Goal: Communication & Community: Answer question/provide support

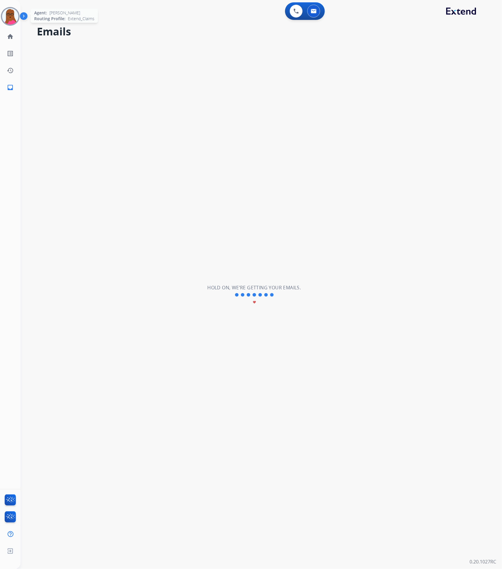
drag, startPoint x: 11, startPoint y: 19, endPoint x: 15, endPoint y: 24, distance: 6.4
click at [11, 19] on img at bounding box center [10, 16] width 16 height 16
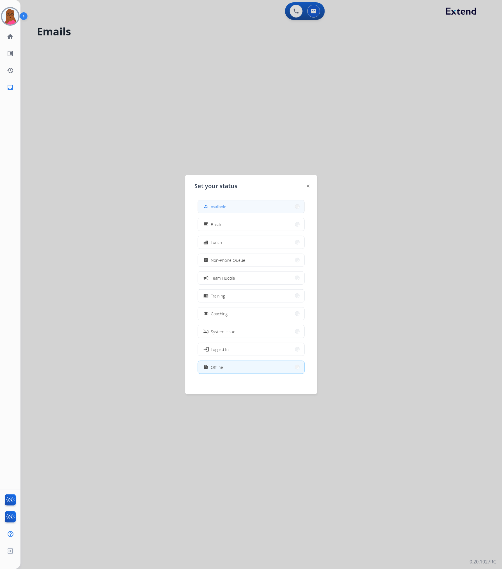
click at [239, 204] on button "how_to_reg Available" at bounding box center [251, 206] width 106 height 13
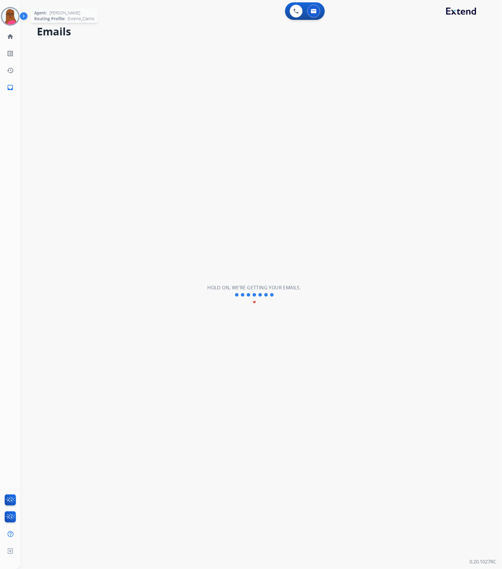
click at [9, 19] on img at bounding box center [10, 16] width 16 height 16
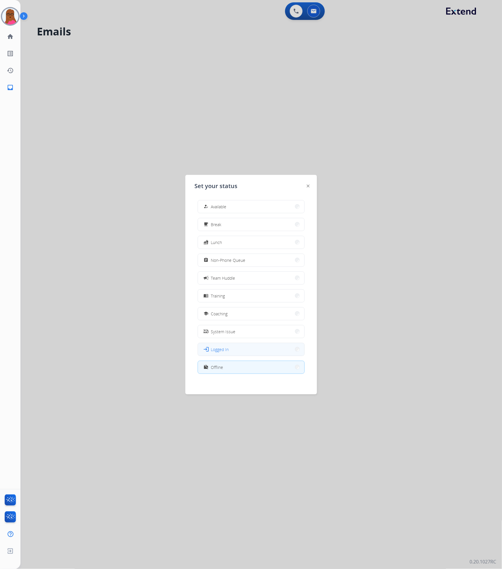
click at [218, 349] on span "Logged In" at bounding box center [220, 349] width 18 height 6
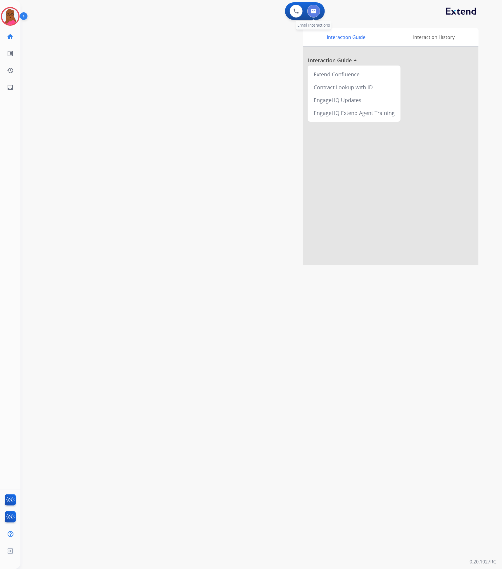
click at [315, 11] on img at bounding box center [314, 11] width 6 height 5
select select "**********"
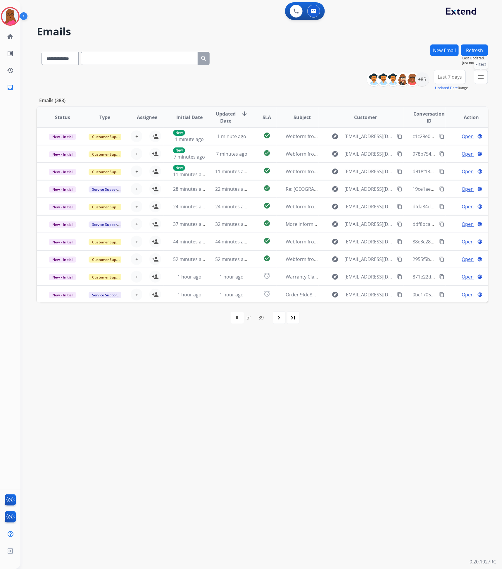
click at [481, 77] on mat-icon "menu" at bounding box center [480, 76] width 7 height 7
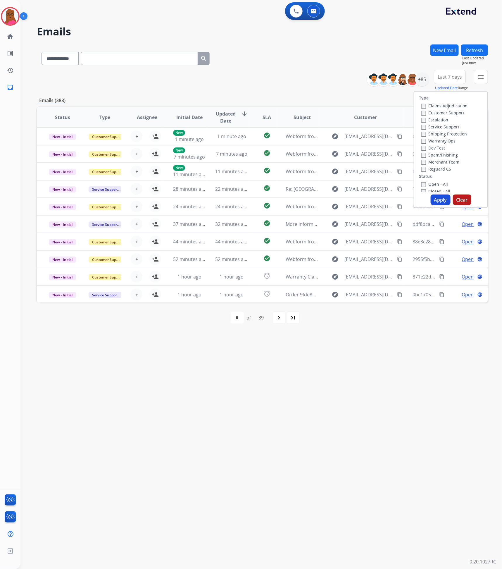
click at [424, 105] on label "Claims Adjudication" at bounding box center [444, 106] width 46 height 6
click at [425, 80] on div "+85" at bounding box center [422, 79] width 14 height 14
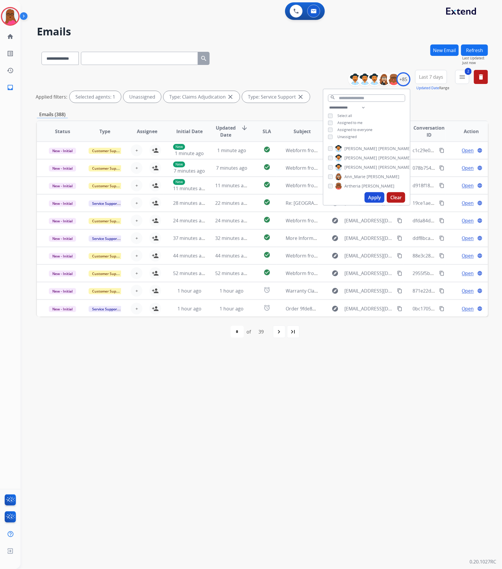
click at [373, 197] on button "Apply" at bounding box center [374, 197] width 20 height 11
click at [336, 387] on div "**********" at bounding box center [253, 294] width 467 height 547
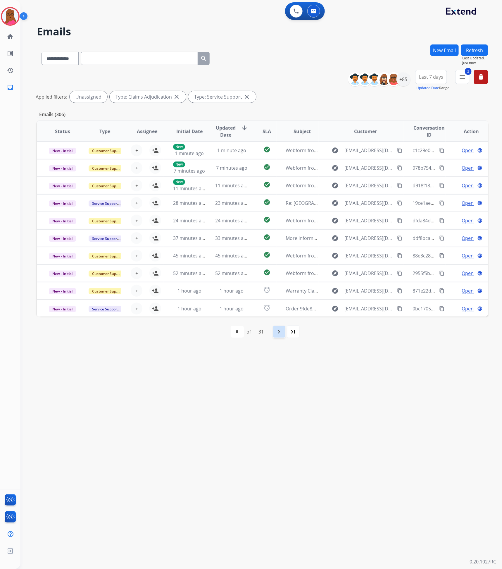
click at [280, 333] on mat-icon "navigate_next" at bounding box center [279, 331] width 7 height 7
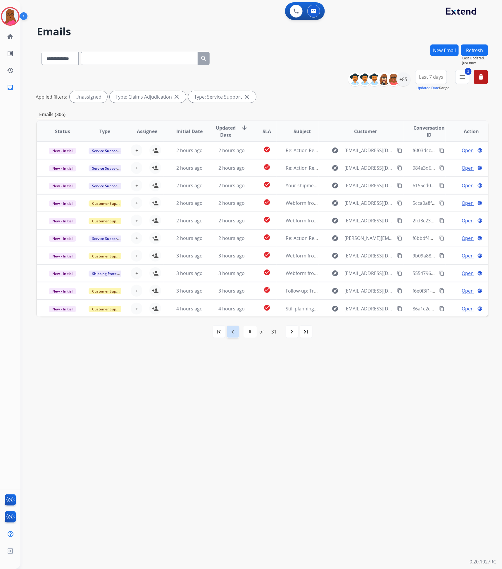
click at [235, 334] on mat-icon "navigate_before" at bounding box center [232, 331] width 7 height 7
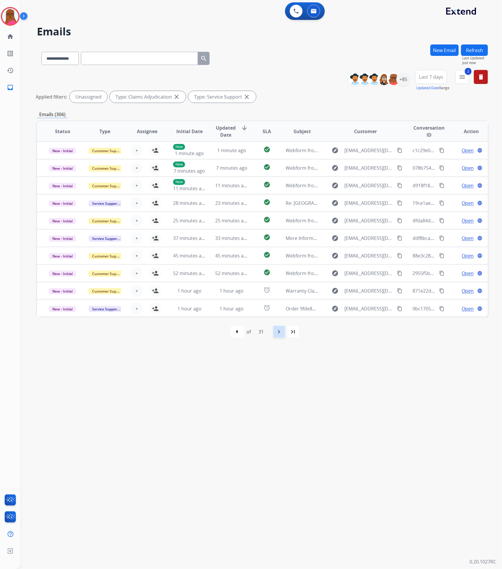
click at [280, 326] on div "navigate_next" at bounding box center [279, 331] width 13 height 13
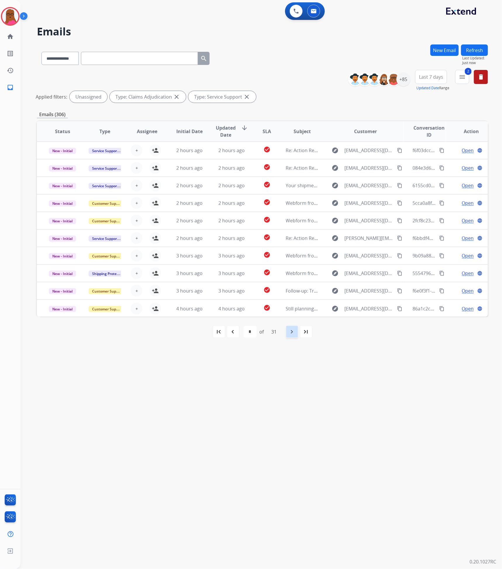
click at [280, 326] on div "31" at bounding box center [274, 332] width 15 height 12
click at [290, 332] on mat-icon "navigate_next" at bounding box center [291, 331] width 7 height 7
click at [291, 332] on mat-icon "navigate_next" at bounding box center [291, 331] width 7 height 7
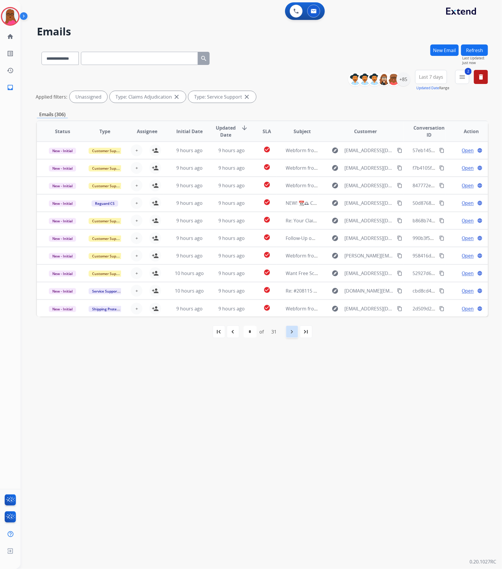
click at [291, 332] on mat-icon "navigate_next" at bounding box center [291, 331] width 7 height 7
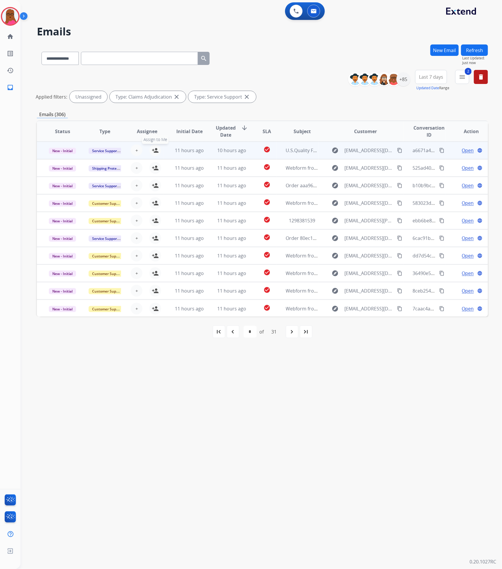
click at [154, 151] on mat-icon "person_add" at bounding box center [155, 150] width 7 height 7
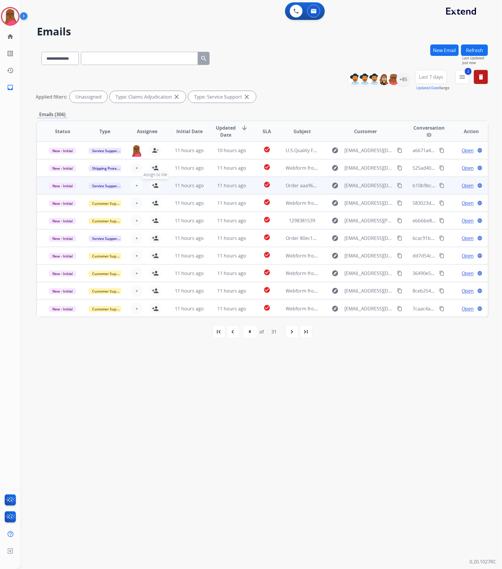
click at [154, 188] on mat-icon "person_add" at bounding box center [155, 185] width 7 height 7
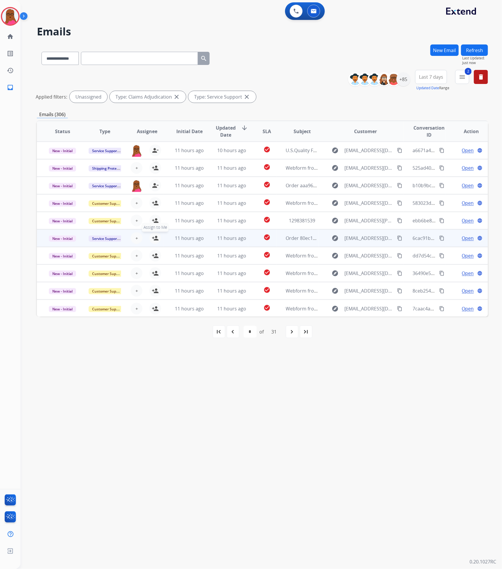
click at [155, 239] on mat-icon "person_add" at bounding box center [155, 237] width 7 height 7
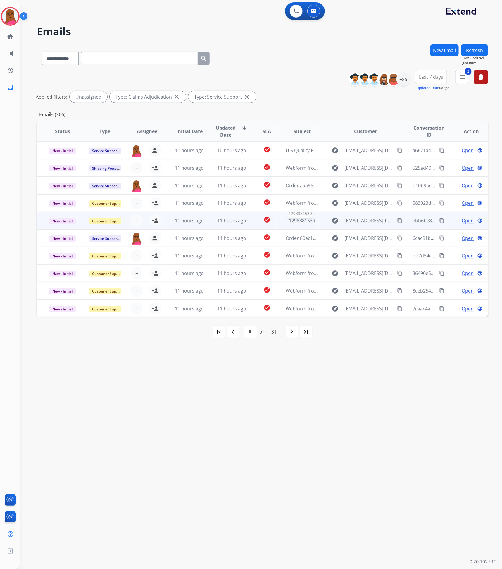
click at [302, 221] on span "1298381539" at bounding box center [302, 220] width 26 height 6
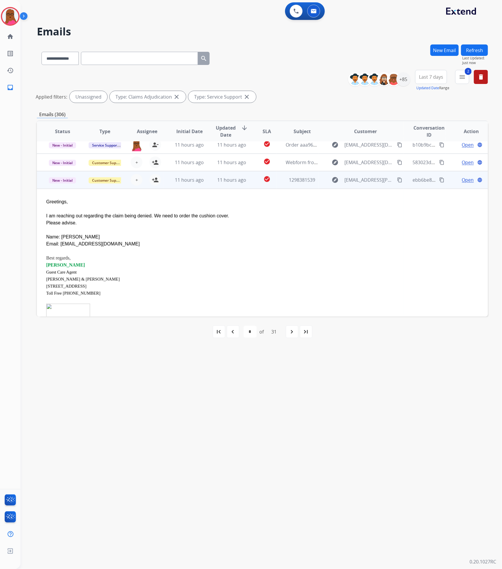
scroll to position [26, 0]
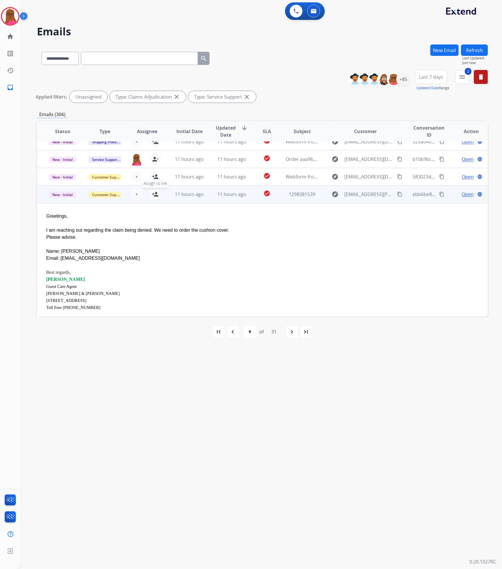
click at [152, 196] on mat-icon "person_add" at bounding box center [155, 194] width 7 height 7
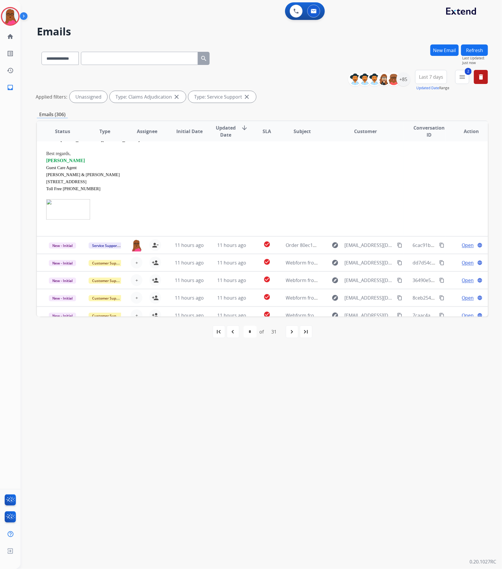
scroll to position [153, 0]
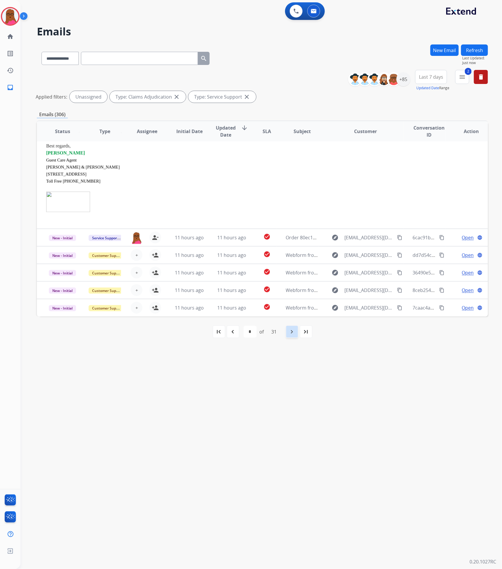
click at [295, 330] on mat-icon "navigate_next" at bounding box center [291, 331] width 7 height 7
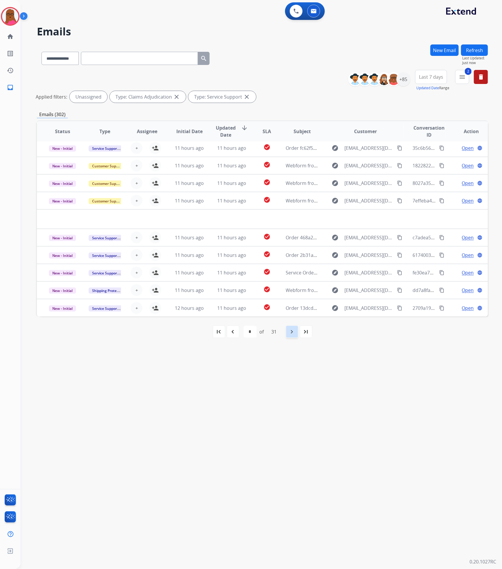
scroll to position [19, 0]
click at [153, 150] on mat-icon "person_add" at bounding box center [155, 148] width 7 height 7
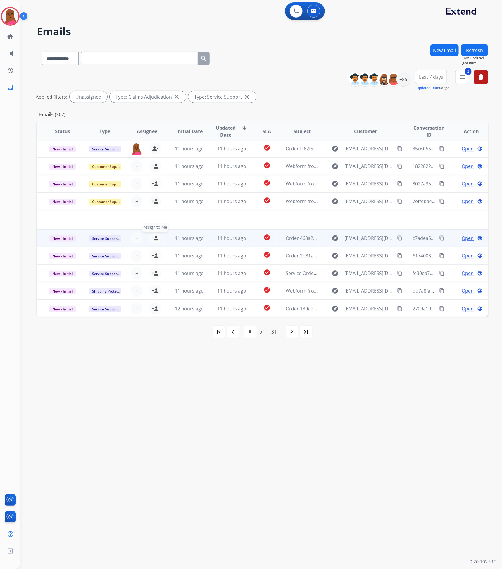
click at [155, 241] on button "person_add Assign to Me" at bounding box center [155, 238] width 12 height 12
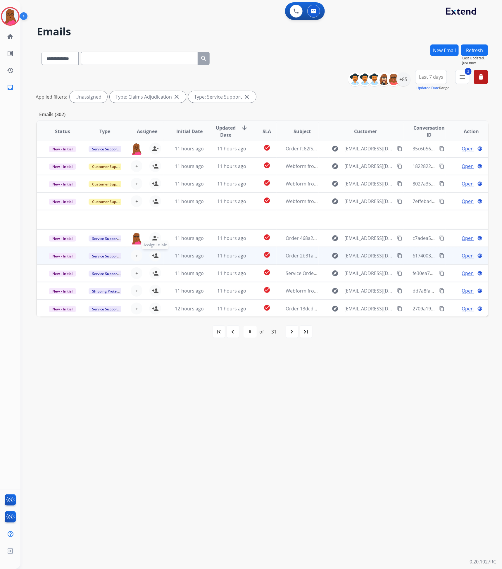
click at [152, 257] on mat-icon "person_add" at bounding box center [155, 255] width 7 height 7
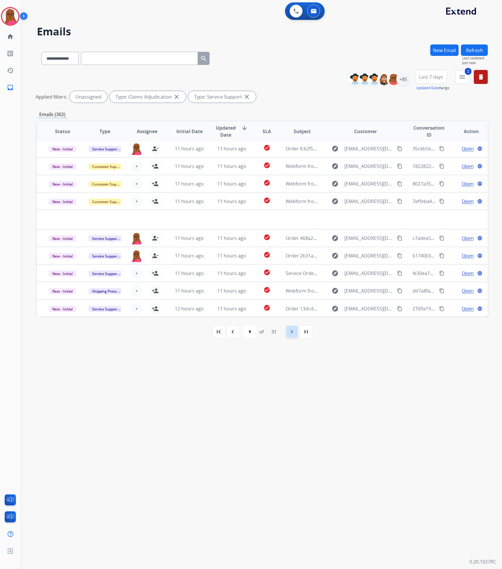
click at [295, 333] on mat-icon "navigate_next" at bounding box center [291, 331] width 7 height 7
click at [294, 333] on mat-icon "navigate_next" at bounding box center [291, 331] width 7 height 7
click at [232, 333] on mat-icon "navigate_before" at bounding box center [232, 331] width 7 height 7
click at [230, 333] on mat-icon "navigate_before" at bounding box center [232, 331] width 7 height 7
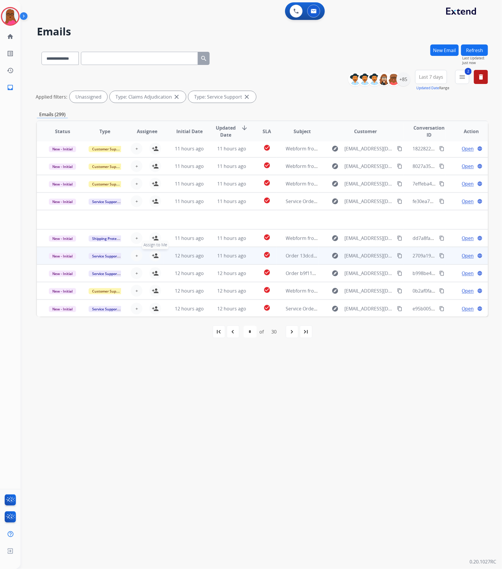
click at [155, 255] on mat-icon "person_add" at bounding box center [155, 255] width 7 height 7
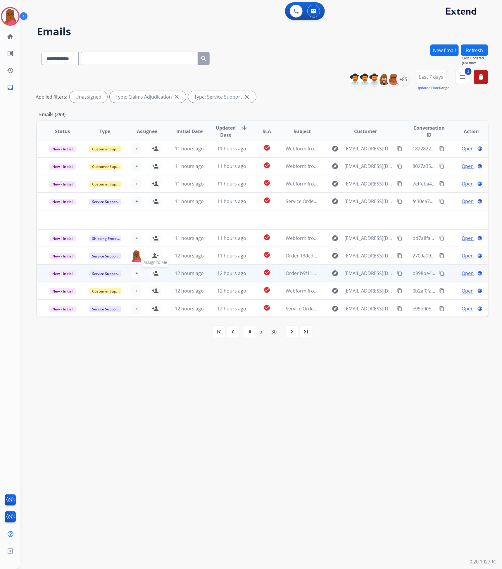
click at [155, 272] on mat-icon "person_add" at bounding box center [155, 272] width 7 height 7
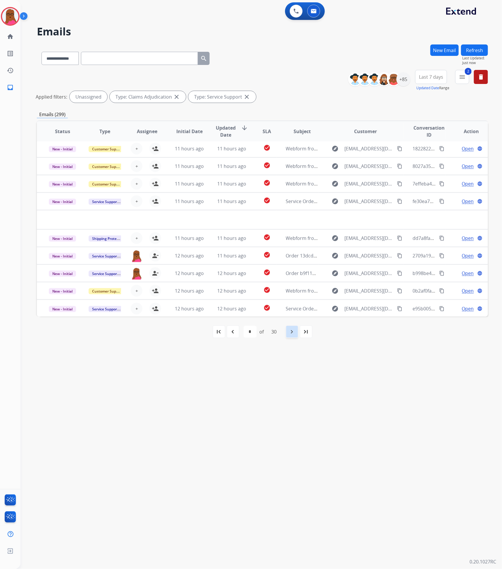
click at [288, 336] on div "navigate_next" at bounding box center [292, 331] width 13 height 13
click at [287, 334] on div "navigate_next" at bounding box center [292, 331] width 13 height 13
click at [234, 333] on mat-icon "navigate_before" at bounding box center [232, 331] width 7 height 7
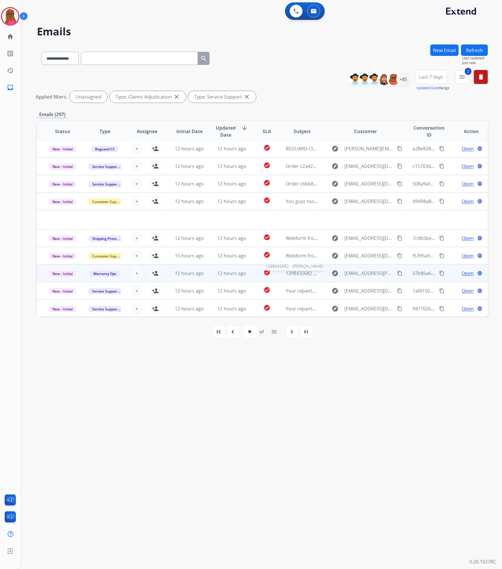
click at [298, 274] on span "1298435682 - [PERSON_NAME]" at bounding box center [319, 273] width 66 height 6
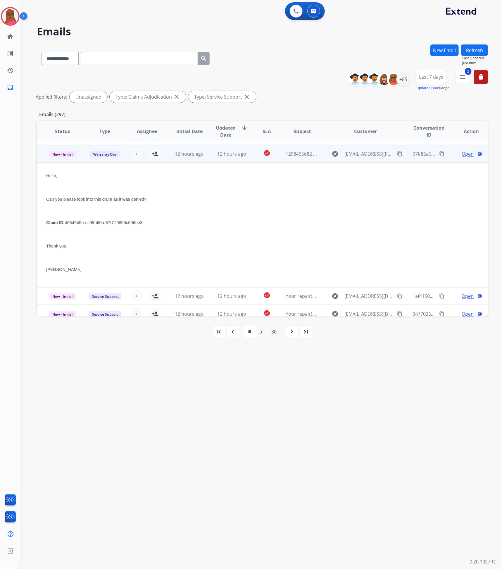
scroll to position [127, 0]
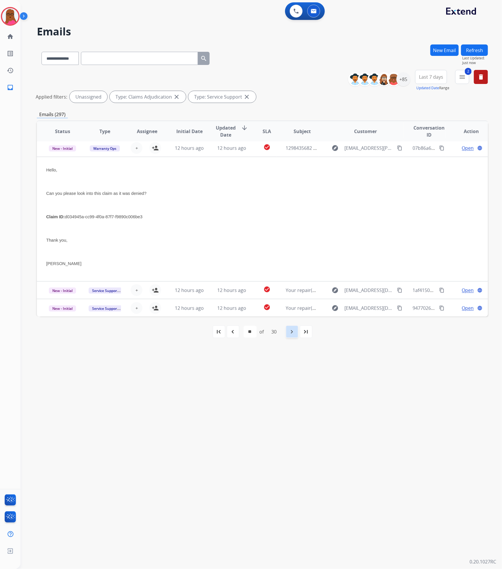
click at [287, 336] on div "navigate_next" at bounding box center [292, 331] width 13 height 13
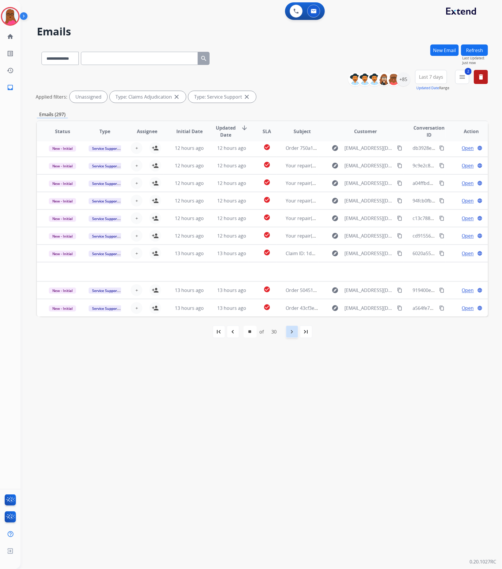
scroll to position [19, 0]
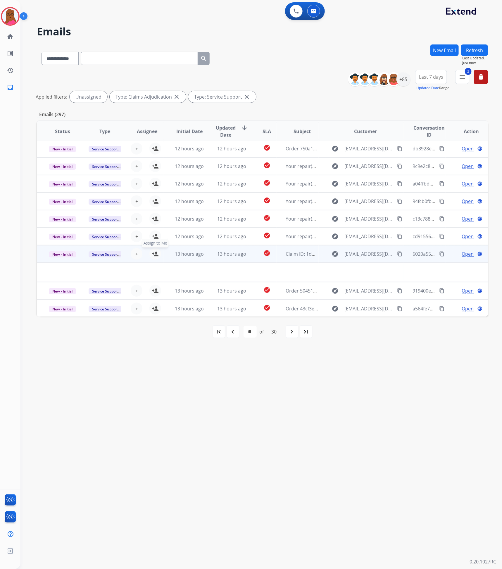
click at [152, 256] on mat-icon "person_add" at bounding box center [155, 253] width 7 height 7
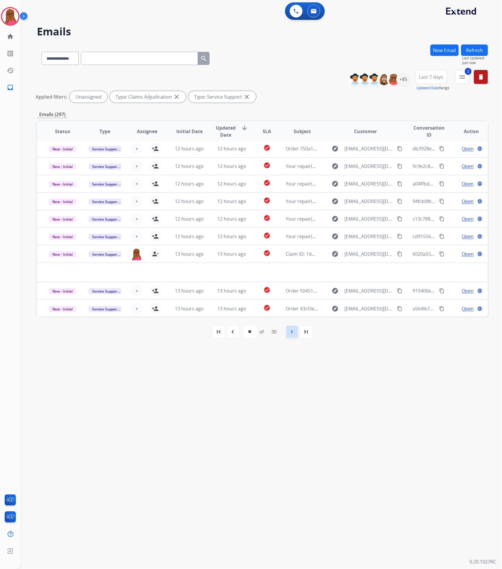
click at [288, 333] on div "navigate_next" at bounding box center [292, 331] width 13 height 13
select select "**"
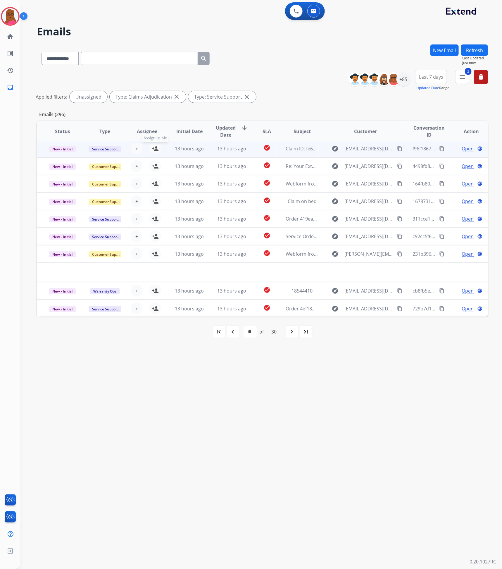
click at [155, 150] on mat-icon "person_add" at bounding box center [155, 148] width 7 height 7
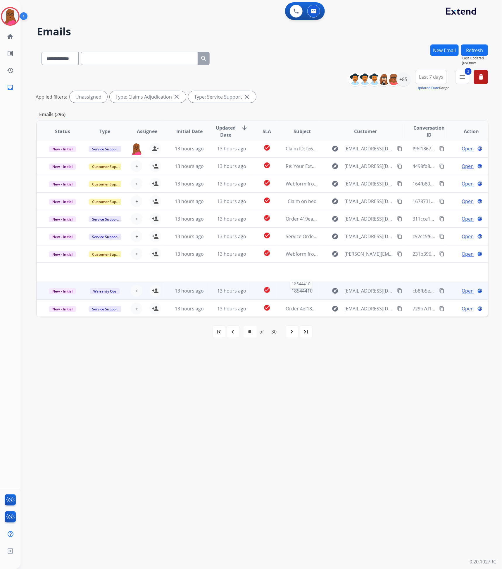
click at [297, 290] on span "18544410" at bounding box center [302, 290] width 21 height 6
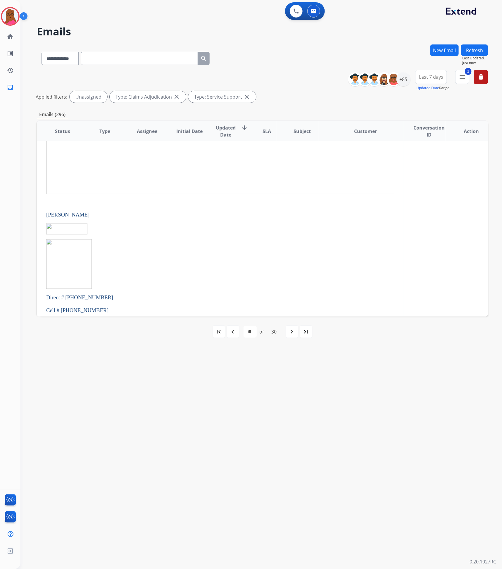
scroll to position [446, 0]
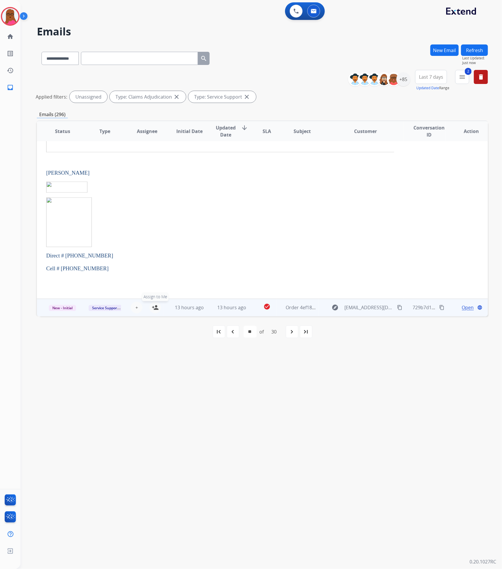
click at [152, 310] on mat-icon "person_add" at bounding box center [155, 307] width 7 height 7
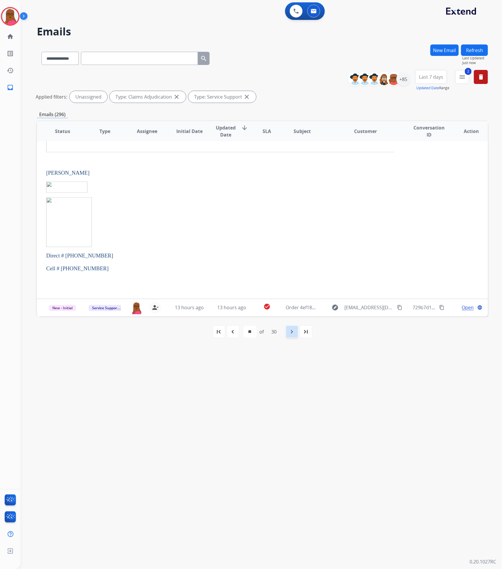
click at [287, 332] on div "navigate_next" at bounding box center [292, 331] width 13 height 13
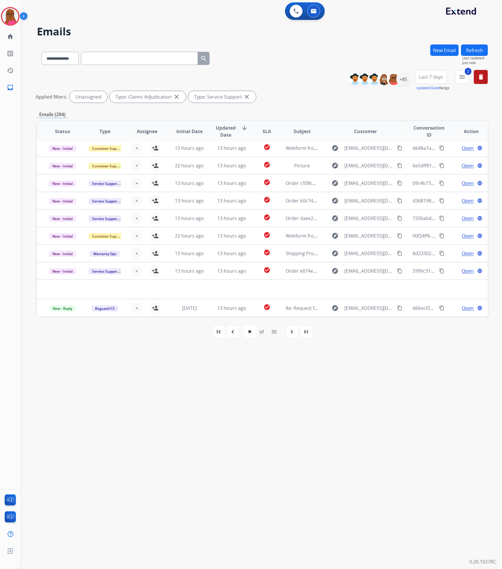
scroll to position [19, 0]
click at [289, 333] on mat-icon "navigate_next" at bounding box center [291, 331] width 7 height 7
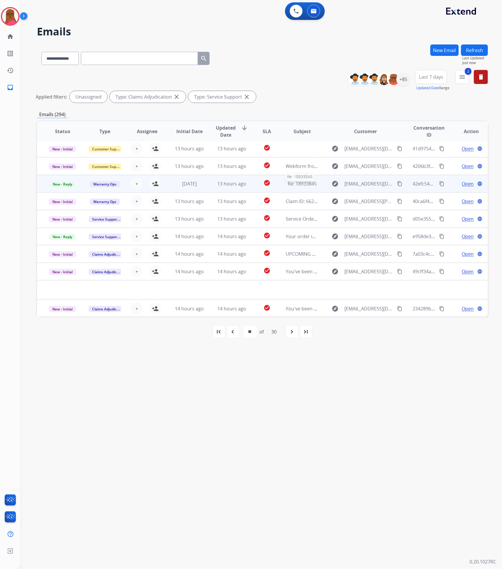
click at [298, 184] on span "Re: 18933845" at bounding box center [302, 183] width 29 height 6
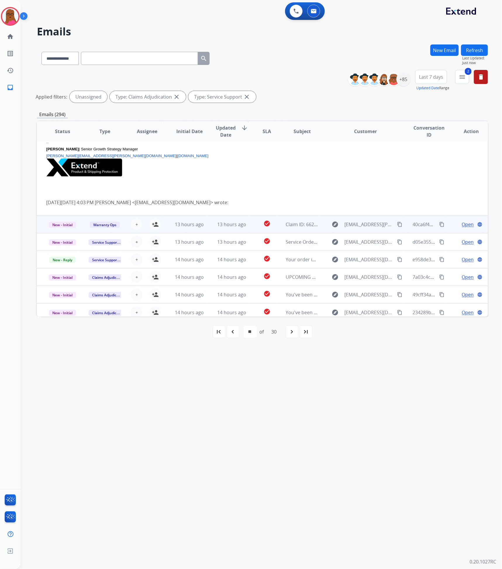
scroll to position [107, 0]
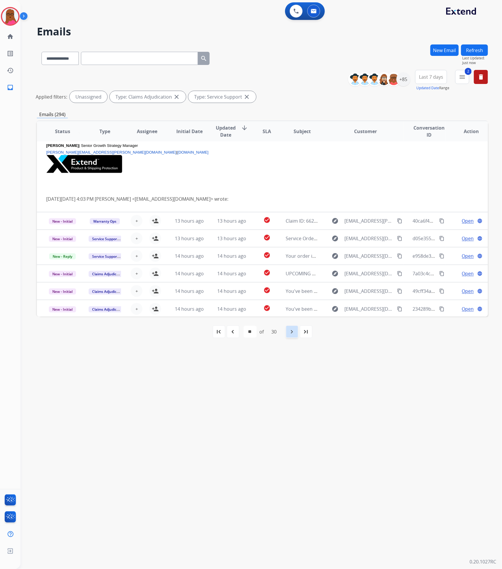
click at [295, 335] on mat-icon "navigate_next" at bounding box center [291, 331] width 7 height 7
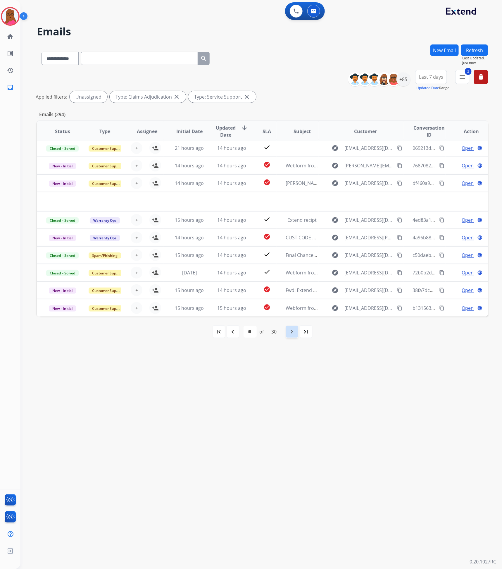
scroll to position [19, 0]
click at [295, 334] on mat-icon "navigate_next" at bounding box center [291, 331] width 7 height 7
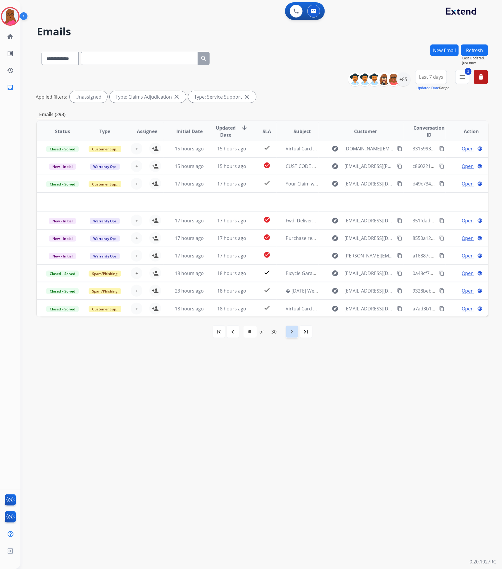
click at [294, 337] on div "navigate_next" at bounding box center [292, 331] width 13 height 13
click at [291, 336] on div "navigate_next" at bounding box center [292, 331] width 13 height 13
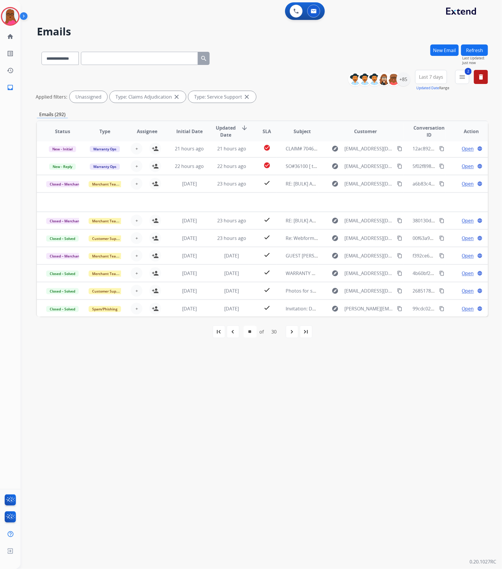
click at [480, 50] on button "Refresh" at bounding box center [474, 49] width 27 height 11
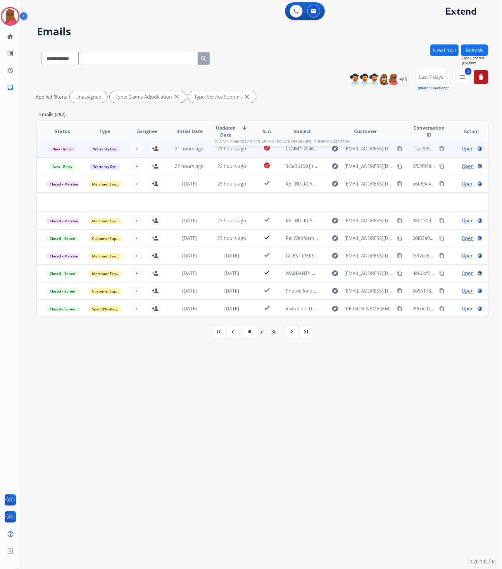
click at [295, 150] on span "CLAIM# 70466017-6D29-45F6-915C-A281BE0488F3, ORDER# 40467295" at bounding box center [362, 148] width 152 height 6
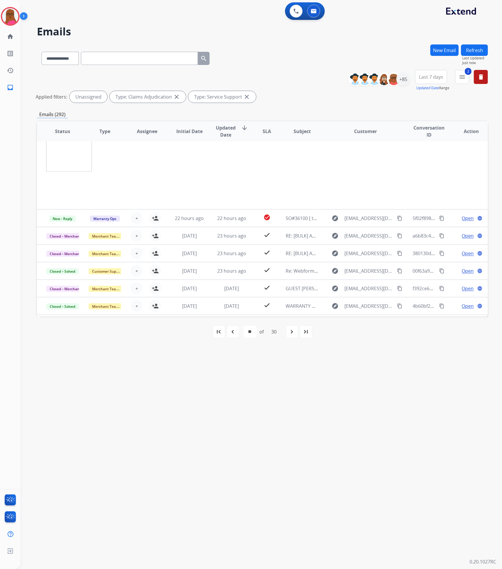
scroll to position [224, 0]
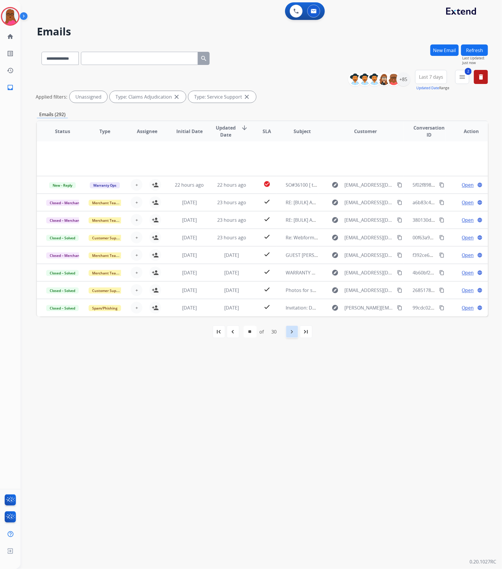
click at [288, 332] on div "navigate_next" at bounding box center [292, 331] width 13 height 13
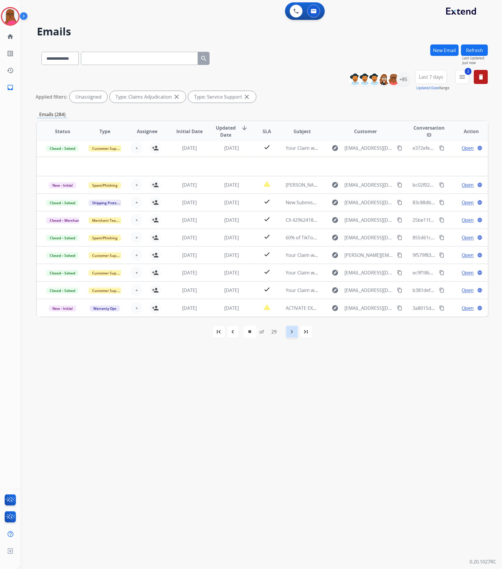
scroll to position [19, 0]
click at [221, 334] on mat-icon "first_page" at bounding box center [218, 331] width 7 height 7
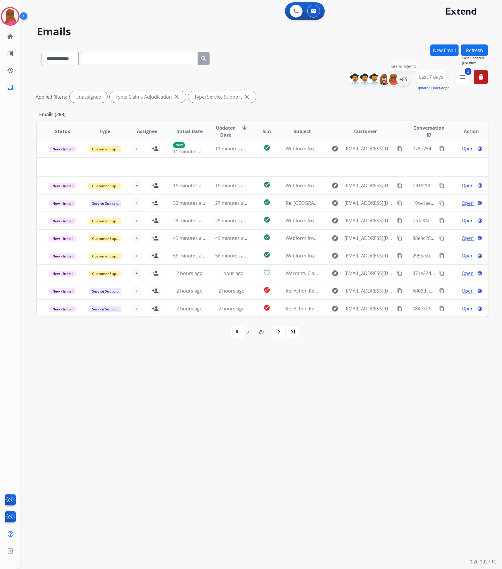
click at [400, 83] on div "+85" at bounding box center [403, 79] width 14 height 14
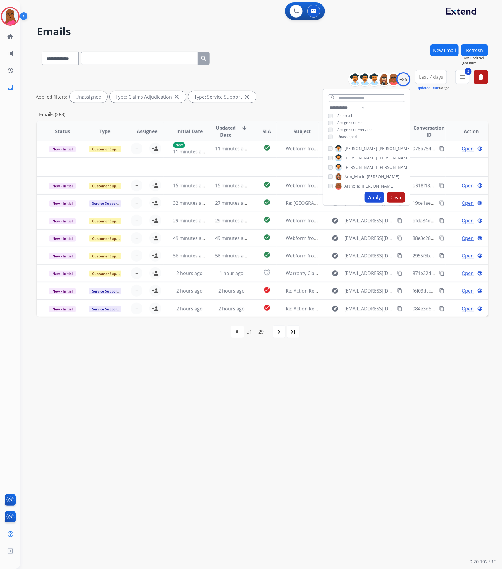
click at [286, 85] on div "**********" at bounding box center [262, 87] width 451 height 35
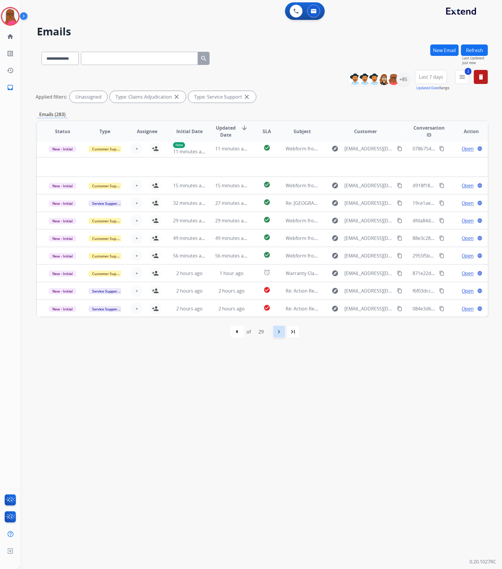
click at [280, 331] on mat-icon "navigate_next" at bounding box center [279, 331] width 7 height 7
click at [288, 334] on div "navigate_next" at bounding box center [292, 331] width 13 height 13
click at [293, 333] on mat-icon "navigate_next" at bounding box center [291, 331] width 7 height 7
click at [293, 332] on mat-icon "navigate_next" at bounding box center [291, 331] width 7 height 7
select select "*"
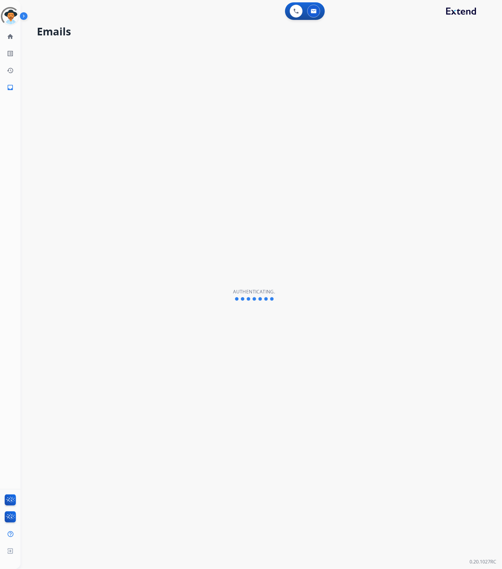
select select "**********"
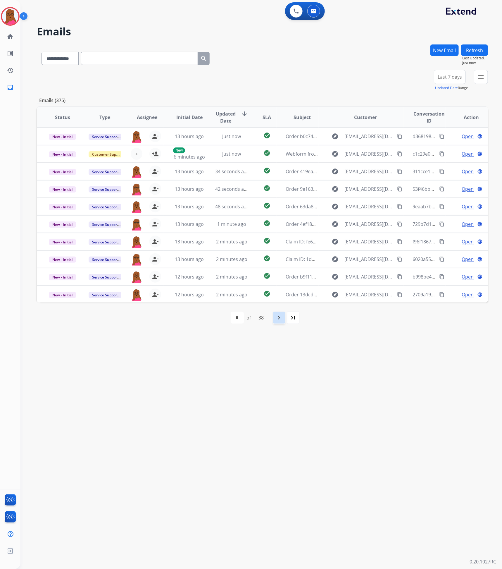
click at [280, 318] on mat-icon "navigate_next" at bounding box center [279, 317] width 7 height 7
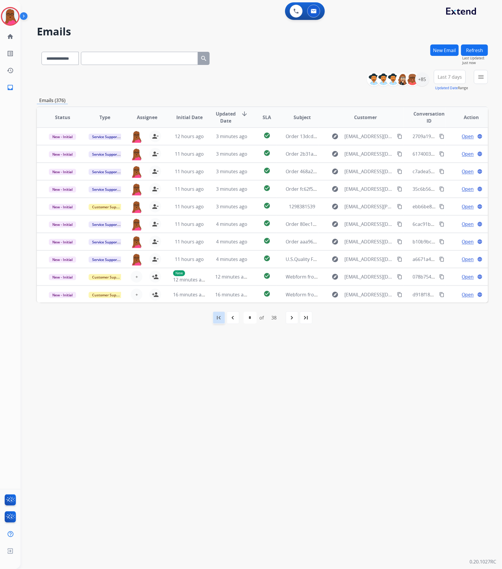
click at [222, 320] on div "first_page" at bounding box center [218, 317] width 13 height 13
select select "*"
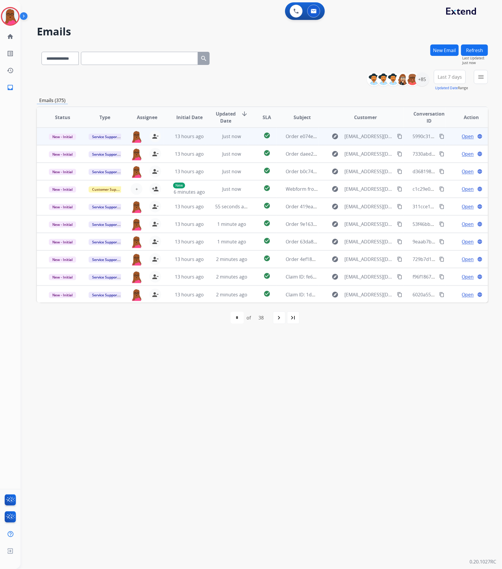
click at [465, 134] on span "Open" at bounding box center [468, 136] width 12 height 7
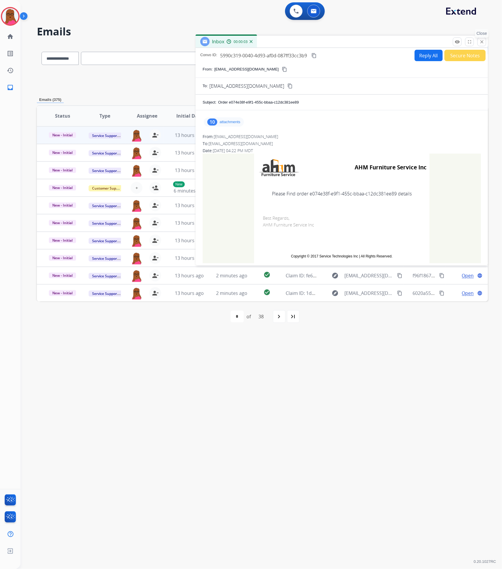
click at [481, 40] on mat-icon "close" at bounding box center [481, 41] width 5 height 5
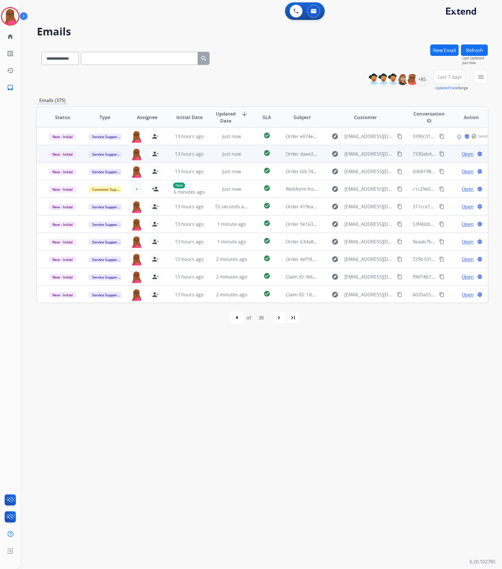
click at [464, 154] on span "Open" at bounding box center [468, 153] width 12 height 7
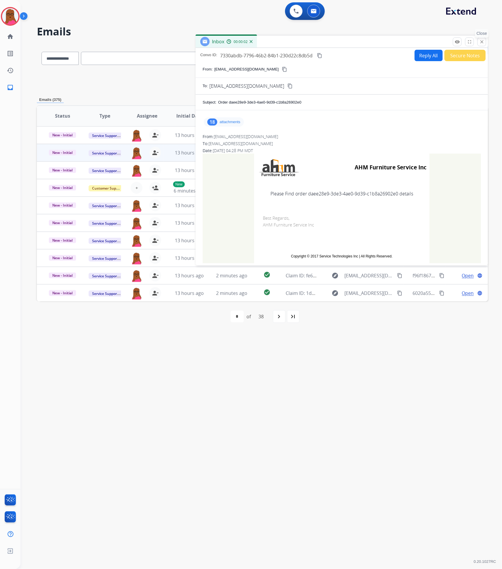
click at [483, 41] on mat-icon "close" at bounding box center [481, 41] width 5 height 5
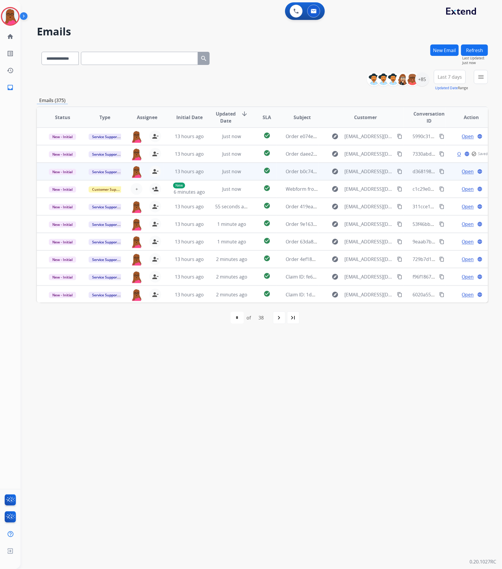
click at [464, 171] on span "Open" at bounding box center [468, 171] width 12 height 7
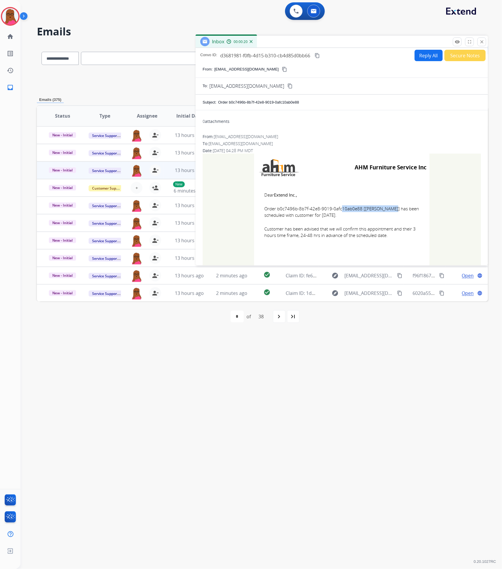
drag, startPoint x: 360, startPoint y: 211, endPoint x: 308, endPoint y: 210, distance: 52.3
click at [308, 210] on span "Order b0c7496b-8b7f-42e8-9019-0afc10ab0e88 [KATHY TASCHNER] has been scheduled …" at bounding box center [341, 211] width 155 height 13
click at [378, 226] on span "Customer has been advised that we will confirm this appointment and their 3 hou…" at bounding box center [341, 231] width 155 height 13
drag, startPoint x: 357, startPoint y: 211, endPoint x: 276, endPoint y: 210, distance: 81.0
click at [276, 210] on span "Order b0c7496b-8b7f-42e8-9019-0afc10ab0e88 [KATHY TASCHNER] has been scheduled …" at bounding box center [341, 211] width 155 height 13
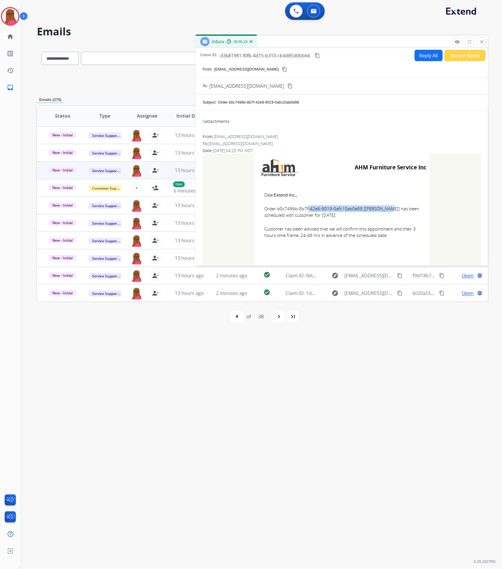
copy span "b0c7496b-8b7f-42e8-9019-0afc10ab0e88"
drag, startPoint x: 391, startPoint y: 238, endPoint x: 263, endPoint y: 190, distance: 136.0
click at [263, 190] on td "Dear Extend Inc., Order b0c7496b-8b7f-42e8-9019-0afc10ab0e88 [KATHY TASCHNER] h…" at bounding box center [341, 218] width 175 height 75
copy td "Dear Extend Inc., Order b0c7496b-8b7f-42e8-9019-0afc10ab0e88 [KATHY TASCHNER] h…"
click at [485, 42] on button "close Close" at bounding box center [481, 41] width 9 height 9
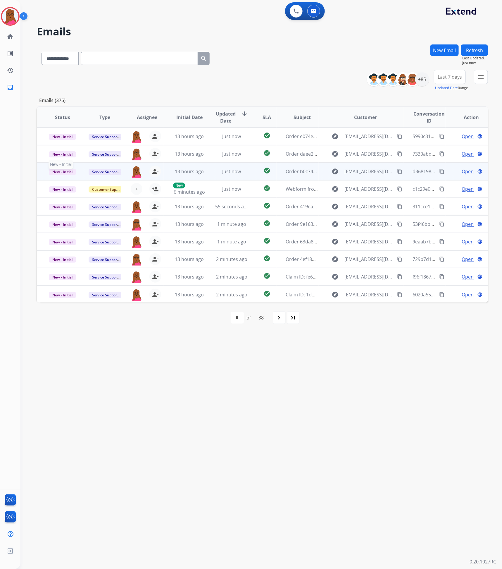
click at [54, 170] on span "New - Initial" at bounding box center [62, 172] width 27 height 6
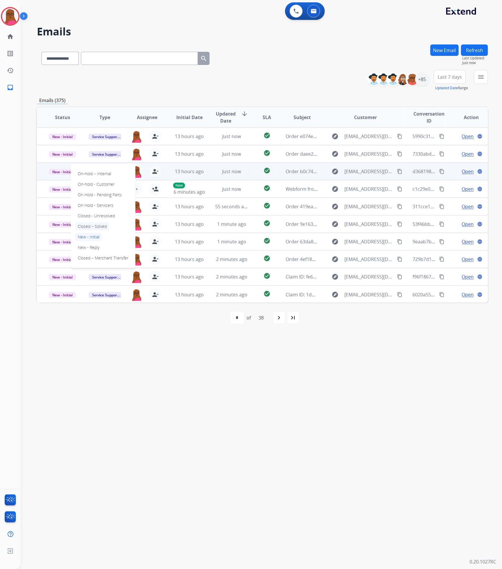
click at [92, 229] on p "Closed – Solved" at bounding box center [92, 226] width 34 height 8
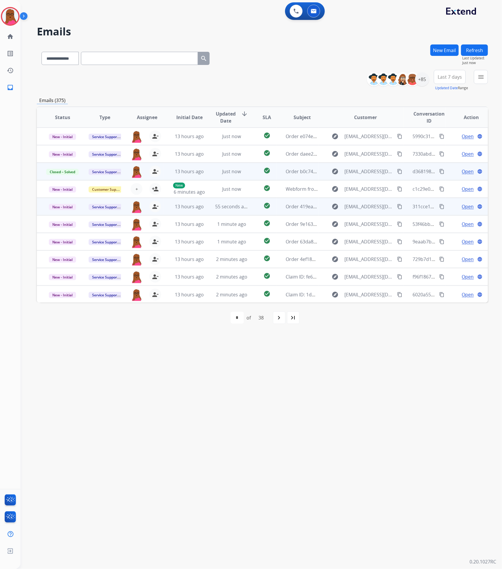
click at [462, 208] on span "Open" at bounding box center [468, 206] width 12 height 7
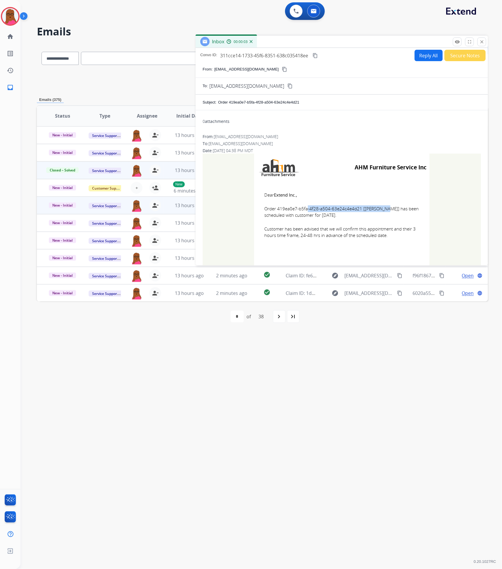
drag, startPoint x: 355, startPoint y: 209, endPoint x: 275, endPoint y: 209, distance: 80.7
click at [275, 209] on span "Order 419ea0e7-b5fa-4f28-a504-63e24c4e4d21 [Katheryn Goldean] has been schedule…" at bounding box center [341, 211] width 155 height 13
copy span "419ea0e7-b5fa-4f28-a504-63e24c4e4d2"
drag, startPoint x: 262, startPoint y: 195, endPoint x: 385, endPoint y: 234, distance: 128.9
click at [385, 234] on td "Dear Extend Inc., Order 419ea0e7-b5fa-4f28-a504-63e24c4e4d21 [Katheryn Goldean]…" at bounding box center [341, 218] width 175 height 75
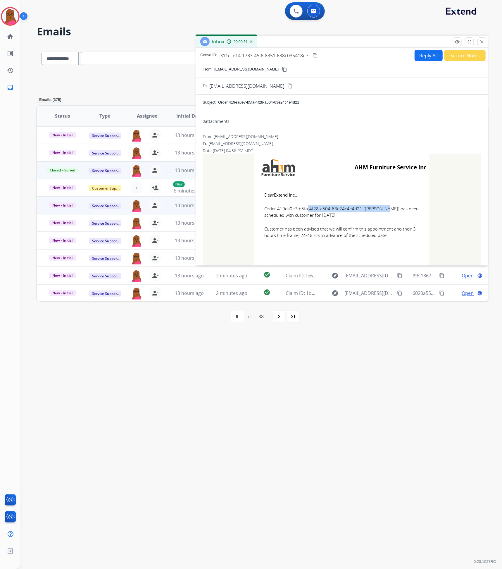
copy td "Dear Extend Inc., Order 419ea0e7-b5fa-4f28-a504-63e24c4e4d21 [Katheryn Goldean]…"
click at [484, 42] on button "close Close" at bounding box center [481, 41] width 9 height 9
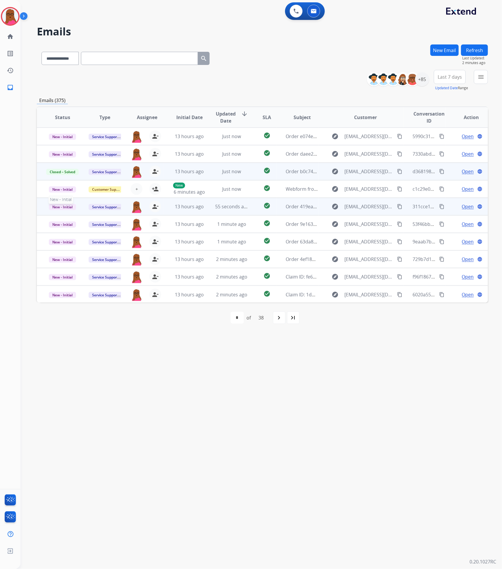
click at [61, 206] on span "New - Initial" at bounding box center [62, 207] width 27 height 6
click at [101, 174] on p "Closed – Solved" at bounding box center [92, 173] width 34 height 8
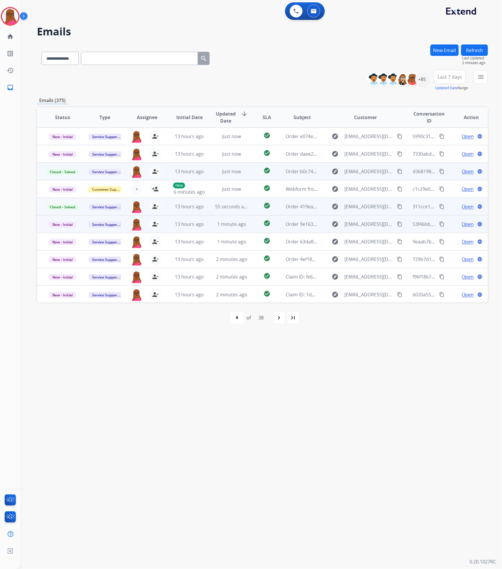
click at [462, 224] on span "Open" at bounding box center [468, 223] width 12 height 7
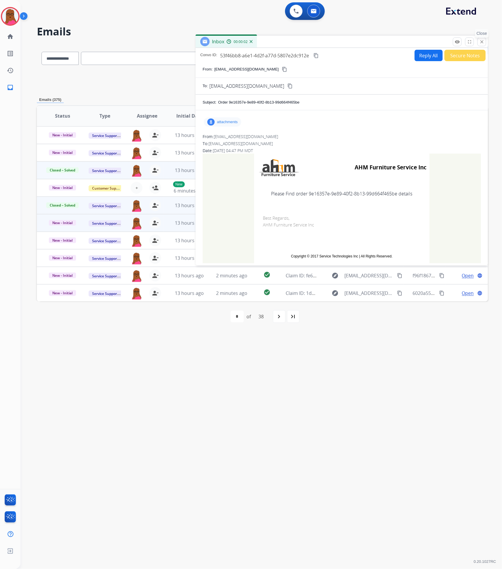
click at [479, 40] on button "close Close" at bounding box center [481, 41] width 9 height 9
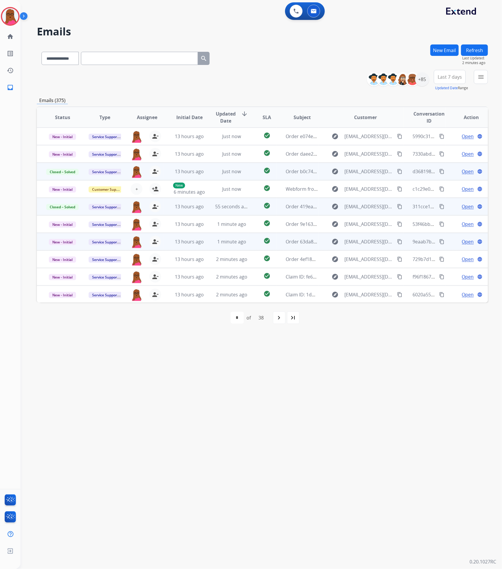
click at [463, 243] on span "Open" at bounding box center [468, 241] width 12 height 7
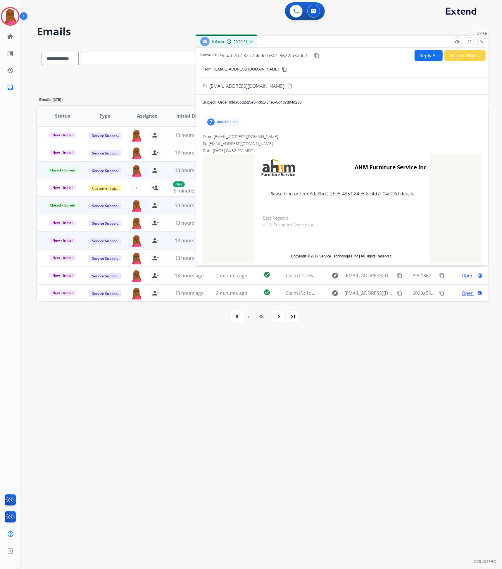
click at [480, 40] on mat-icon "close" at bounding box center [481, 41] width 5 height 5
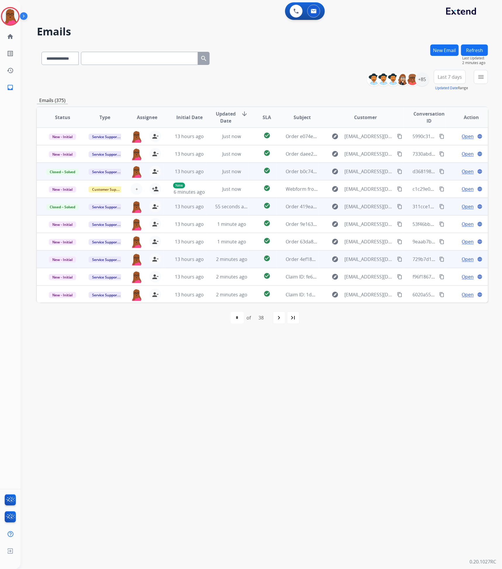
click at [462, 260] on span "Open" at bounding box center [468, 258] width 12 height 7
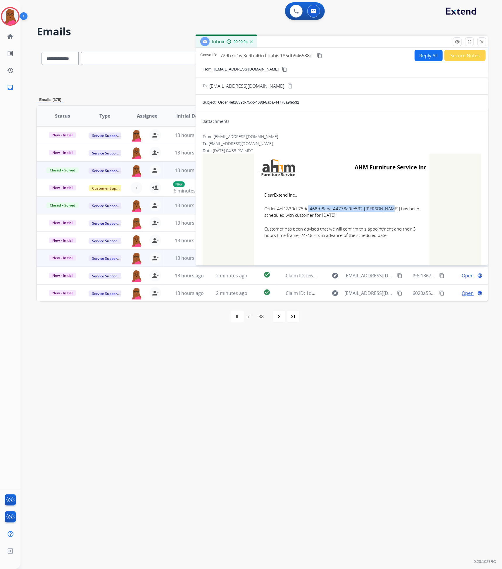
drag, startPoint x: 358, startPoint y: 208, endPoint x: 275, endPoint y: 209, distance: 83.3
click at [275, 209] on span "Order 4ef1839d-75dc-468d-8aba-44778a9fe532 [SHAWNTE ALEXANDER] has been schedul…" at bounding box center [341, 211] width 155 height 13
copy span "4ef1839d-75dc-468d-8aba-44778a9fe532"
click at [357, 219] on td "Dear Extend Inc., Order 4ef1839d-75dc-468d-8aba-44778a9fe532 [SHAWNTE ALEXANDER…" at bounding box center [341, 218] width 175 height 75
drag, startPoint x: 356, startPoint y: 215, endPoint x: 267, endPoint y: 207, distance: 89.5
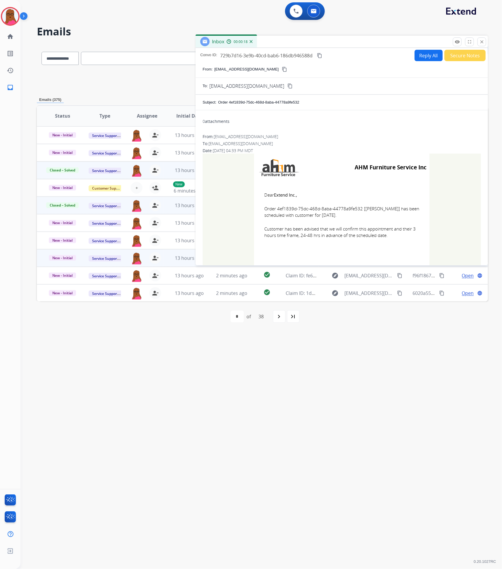
click at [267, 207] on span "Order 4ef1839d-75dc-468d-8aba-44778a9fe532 [SHAWNTE ALEXANDER] has been schedul…" at bounding box center [341, 211] width 155 height 13
click at [353, 220] on td "Dear Extend Inc., Order 4ef1839d-75dc-468d-8aba-44778a9fe532 [SHAWNTE ALEXANDER…" at bounding box center [341, 218] width 175 height 75
drag, startPoint x: 262, startPoint y: 197, endPoint x: 390, endPoint y: 239, distance: 135.2
click at [390, 239] on td "Dear Extend Inc., Order 4ef1839d-75dc-468d-8aba-44778a9fe532 [SHAWNTE ALEXANDER…" at bounding box center [341, 218] width 175 height 75
copy td "Dear Extend Inc., Order 4ef1839d-75dc-468d-8aba-44778a9fe532 [SHAWNTE ALEXANDER…"
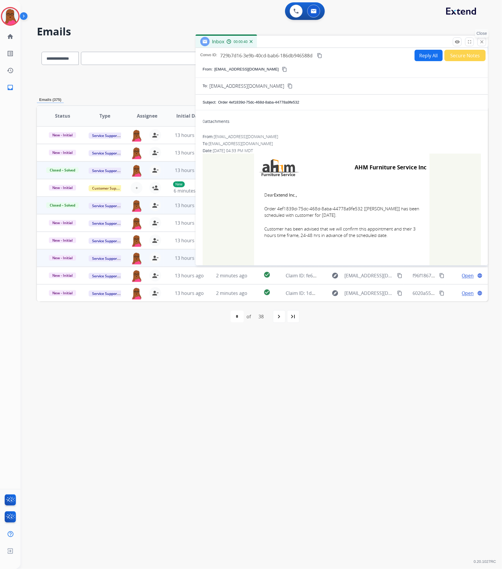
click at [481, 44] on button "close Close" at bounding box center [481, 41] width 9 height 9
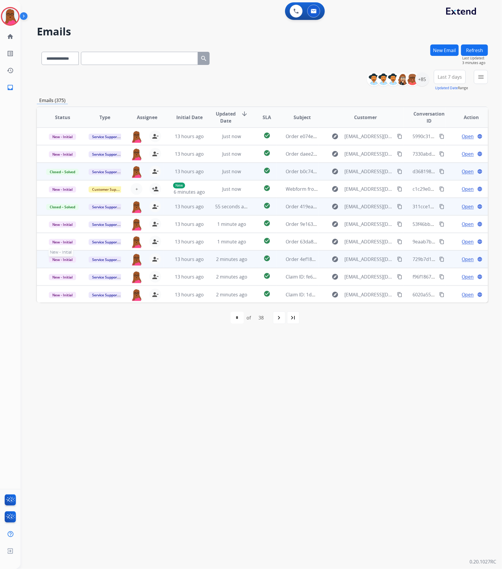
click at [70, 262] on span "New - Initial" at bounding box center [62, 259] width 27 height 6
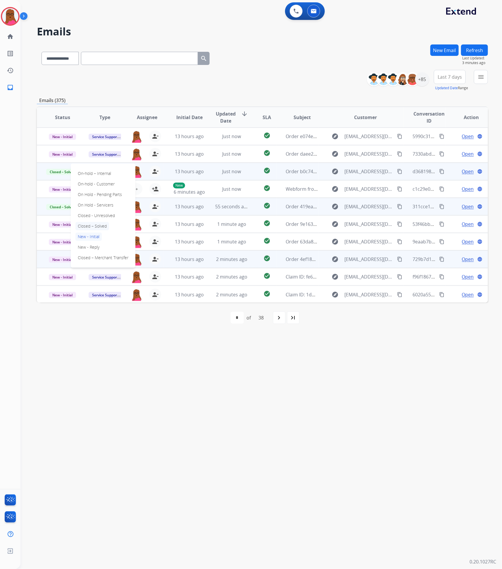
click at [104, 226] on p "Closed – Solved" at bounding box center [92, 226] width 34 height 8
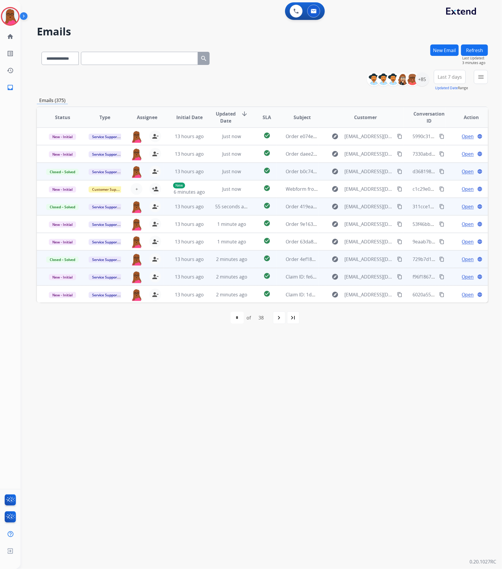
click at [462, 279] on span "Open" at bounding box center [468, 276] width 12 height 7
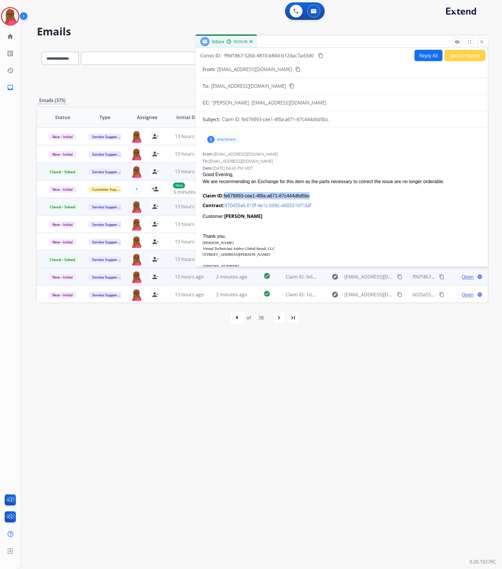
drag, startPoint x: 302, startPoint y: 198, endPoint x: 224, endPoint y: 197, distance: 78.3
click at [224, 197] on div "Claim ID: fe679893-cee1-4f8a-a671-67c444d6d5bc" at bounding box center [342, 195] width 278 height 7
copy div "fe679893-cee1-4f8a-a671-67c444d6d5bc"
click at [230, 141] on p "attachment" at bounding box center [226, 139] width 19 height 5
click at [360, 150] on div "1 attachment image.png download From: JFreitas@ashley.com To: servicesupport@ex…" at bounding box center [342, 259] width 292 height 255
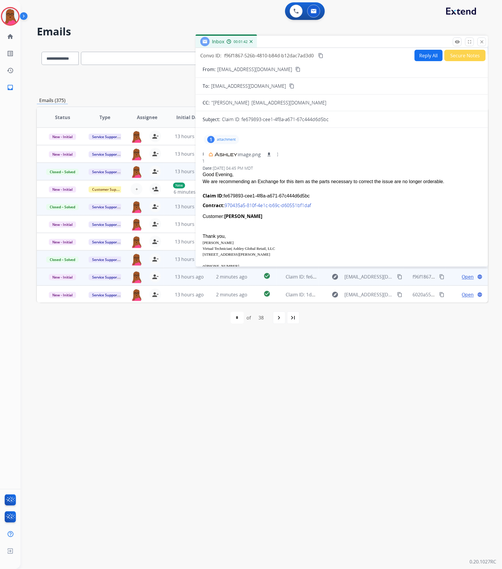
click at [419, 56] on button "Reply All" at bounding box center [428, 55] width 28 height 11
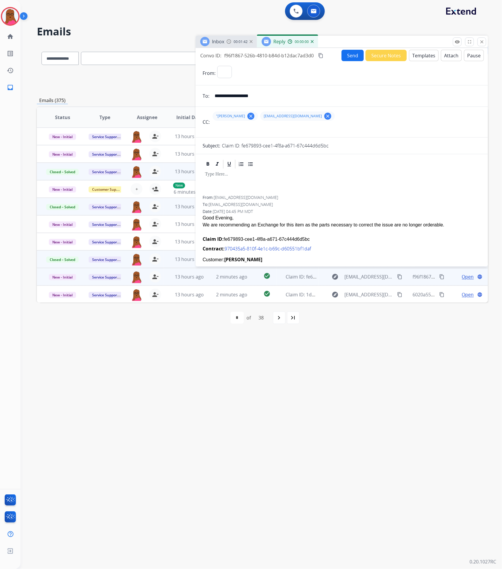
select select "**********"
click at [246, 183] on div at bounding box center [342, 182] width 278 height 26
click at [350, 57] on button "Send" at bounding box center [352, 55] width 22 height 11
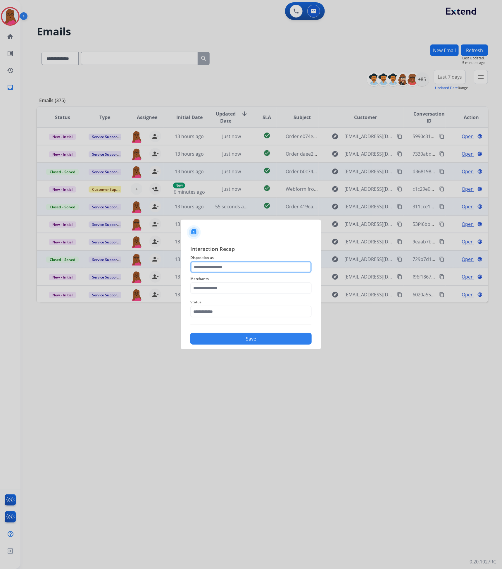
click at [274, 265] on input "text" at bounding box center [250, 267] width 121 height 12
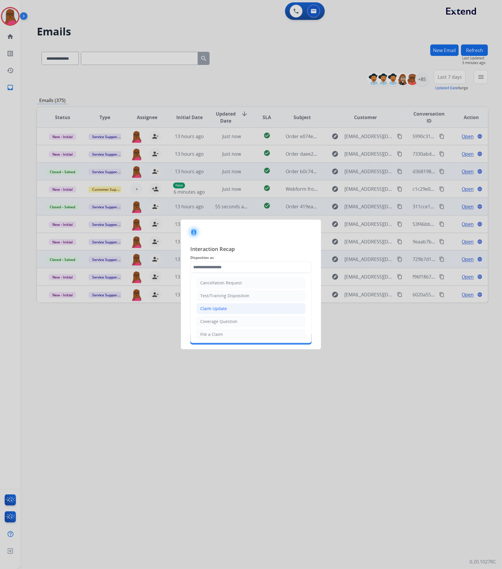
click at [242, 309] on li "Claim Update" at bounding box center [250, 308] width 109 height 11
type input "**********"
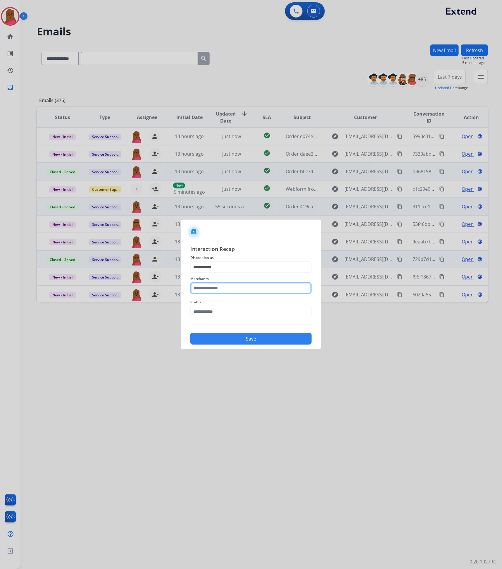
click at [255, 289] on input "text" at bounding box center [250, 288] width 121 height 12
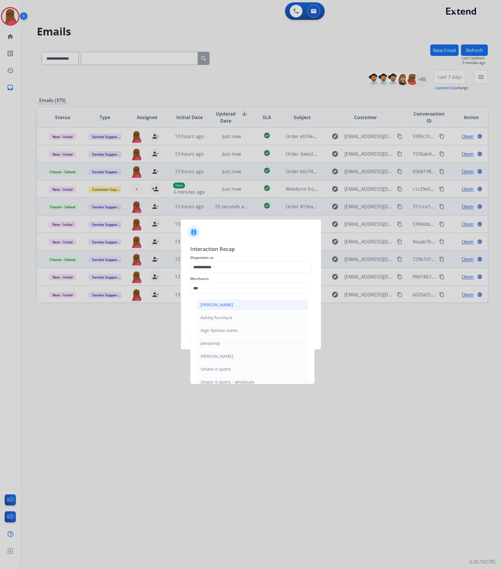
click at [249, 303] on li "Ashley - Reguard" at bounding box center [252, 304] width 111 height 11
type input "**********"
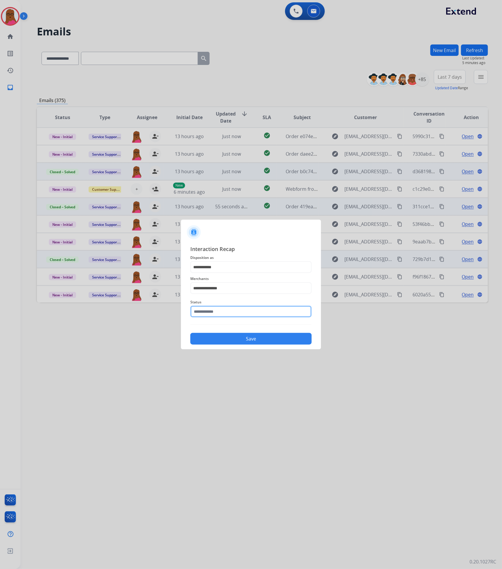
click at [227, 315] on input "text" at bounding box center [250, 311] width 121 height 12
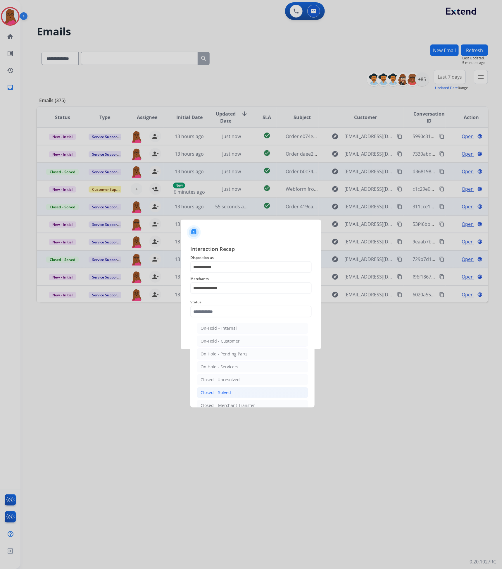
click at [228, 394] on div "Closed – Solved" at bounding box center [216, 392] width 30 height 6
type input "**********"
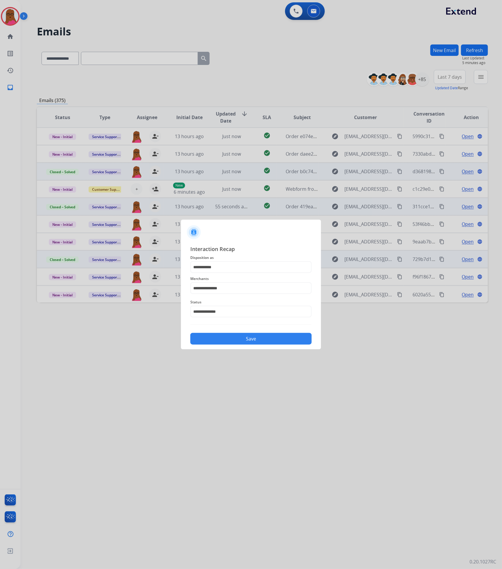
click at [259, 339] on button "Save" at bounding box center [250, 339] width 121 height 12
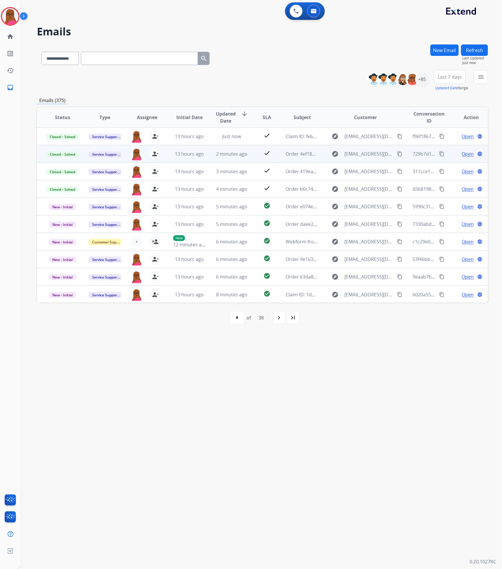
click at [449, 51] on button "New Email" at bounding box center [444, 49] width 28 height 11
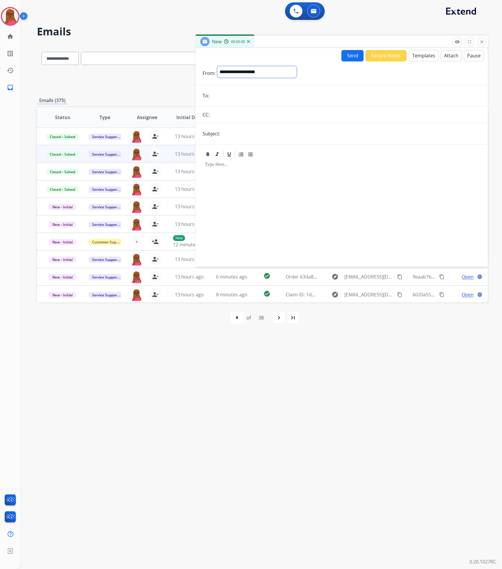
click at [291, 75] on select "**********" at bounding box center [257, 72] width 80 height 12
select select "**********"
click at [217, 66] on select "**********" at bounding box center [257, 72] width 80 height 12
click at [279, 96] on input "email" at bounding box center [346, 96] width 270 height 12
paste input "**********"
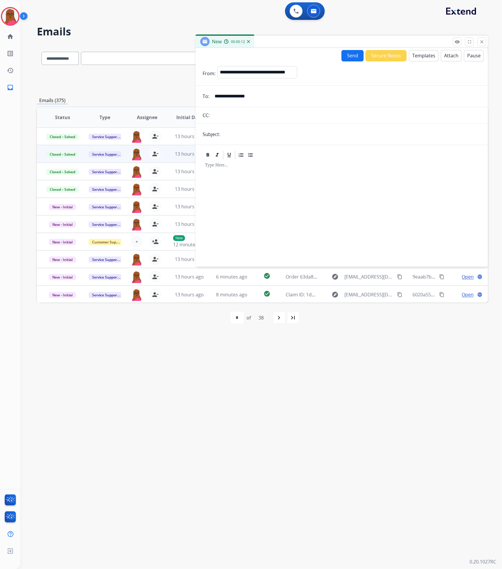
type input "**********"
click at [311, 135] on input "text" at bounding box center [351, 134] width 259 height 12
type input "**********"
click at [321, 181] on div at bounding box center [342, 210] width 278 height 100
click at [418, 55] on button "Templates" at bounding box center [424, 55] width 30 height 11
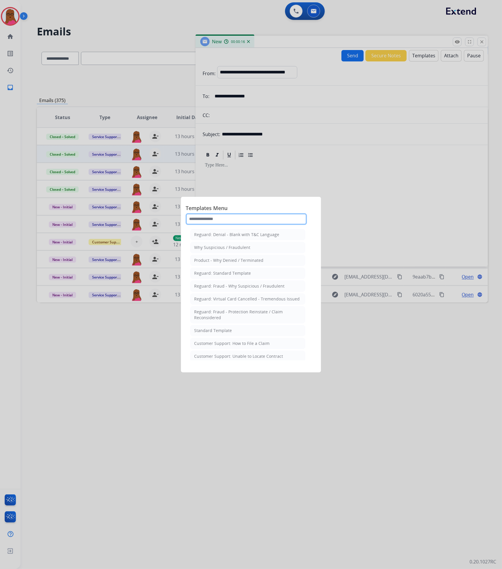
click at [246, 217] on input "text" at bounding box center [246, 219] width 121 height 12
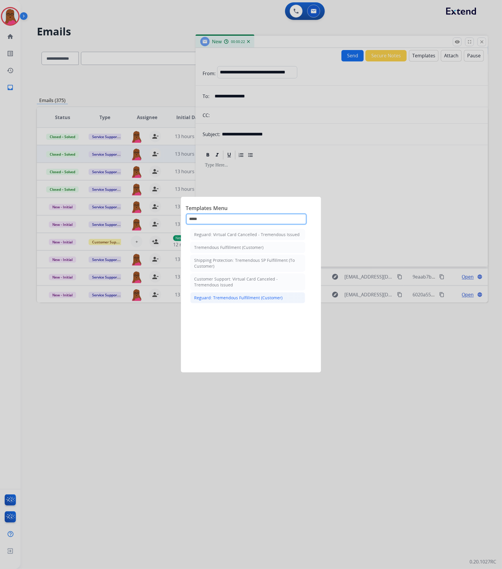
type input "*****"
click at [247, 298] on div "Reguard: Tremendous Fulfillment (Customer)" at bounding box center [238, 298] width 88 height 6
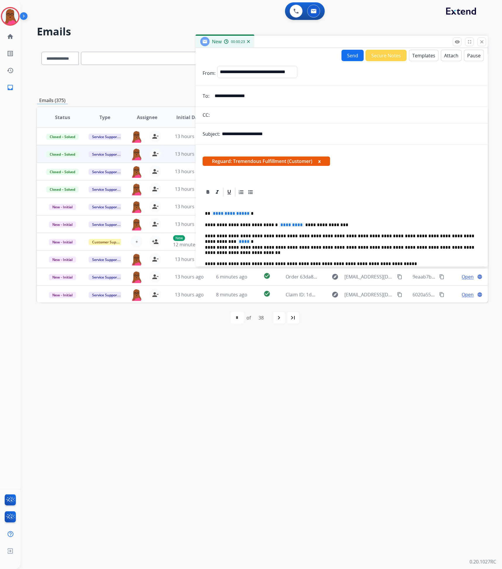
click at [247, 214] on p "**********" at bounding box center [339, 213] width 269 height 5
drag, startPoint x: 247, startPoint y: 214, endPoint x: 222, endPoint y: 212, distance: 24.7
click at [222, 212] on span "**********" at bounding box center [230, 213] width 39 height 5
drag, startPoint x: 268, startPoint y: 211, endPoint x: 264, endPoint y: 210, distance: 4.1
click at [268, 210] on div "**********" at bounding box center [342, 268] width 278 height 143
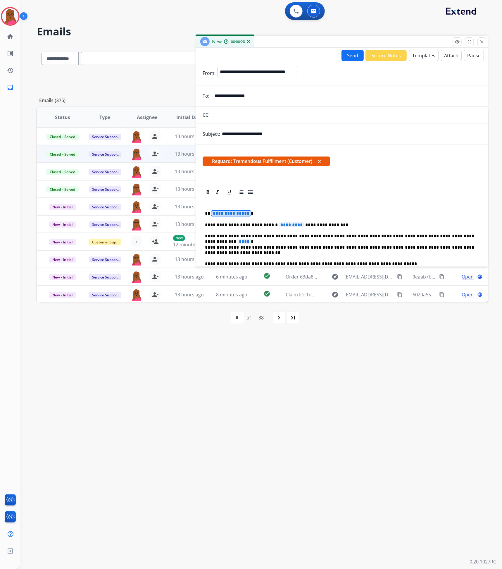
click at [243, 213] on span "**********" at bounding box center [230, 213] width 39 height 5
click at [281, 224] on span "*********" at bounding box center [291, 224] width 25 height 5
click at [251, 239] on span "****" at bounding box center [243, 241] width 13 height 5
click at [345, 54] on button "Send" at bounding box center [352, 55] width 22 height 11
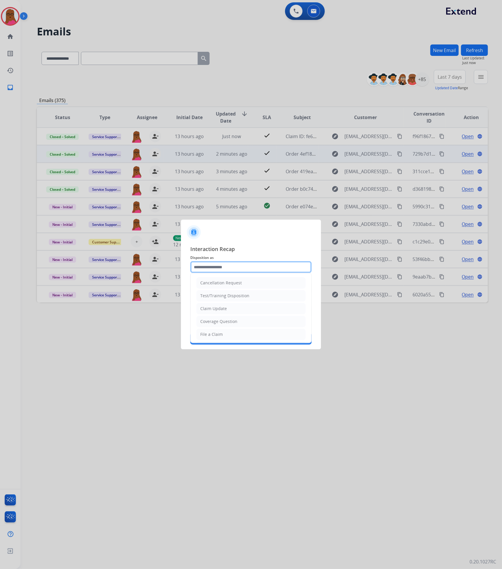
click at [231, 263] on input "text" at bounding box center [250, 267] width 121 height 12
drag, startPoint x: 221, startPoint y: 310, endPoint x: 220, endPoint y: 299, distance: 10.6
click at [221, 310] on div "Claim Update" at bounding box center [213, 308] width 27 height 6
type input "**********"
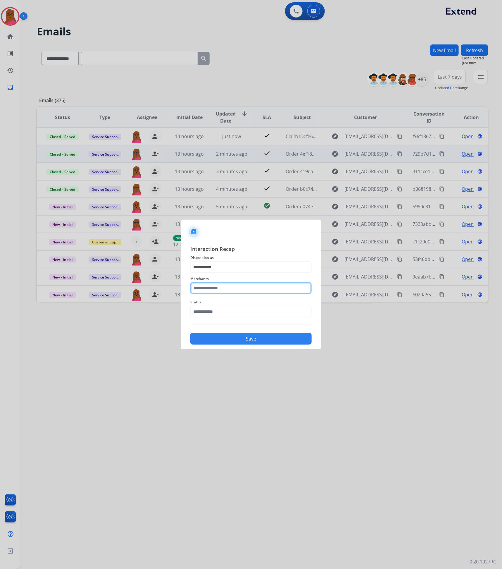
click at [224, 289] on input "text" at bounding box center [250, 288] width 121 height 12
click at [220, 305] on div "Ashley - Reguard" at bounding box center [217, 305] width 33 height 6
type input "**********"
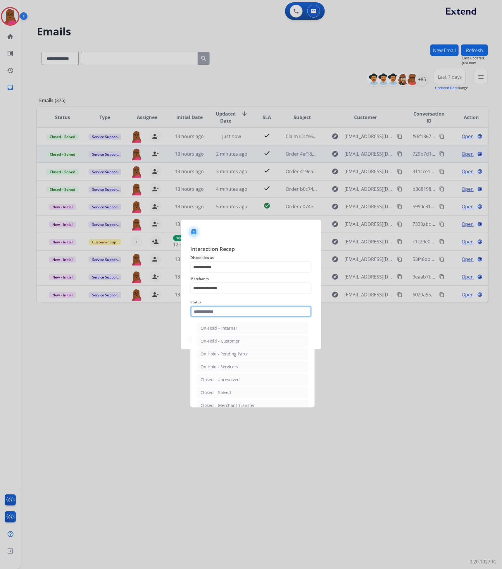
click at [217, 310] on input "text" at bounding box center [250, 311] width 121 height 12
click at [224, 391] on div "Closed – Solved" at bounding box center [216, 392] width 30 height 6
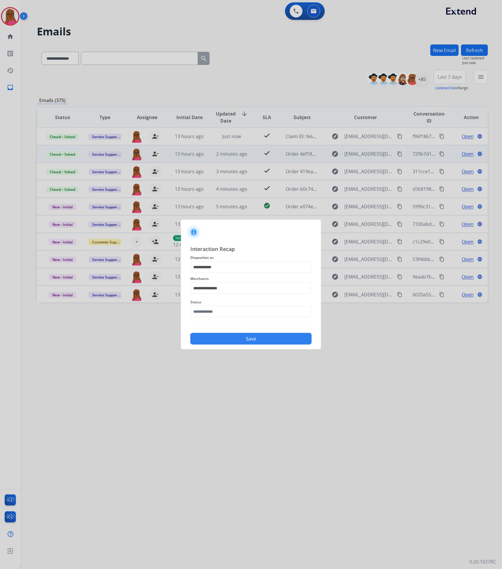
type input "**********"
click at [239, 336] on button "Save" at bounding box center [250, 339] width 121 height 12
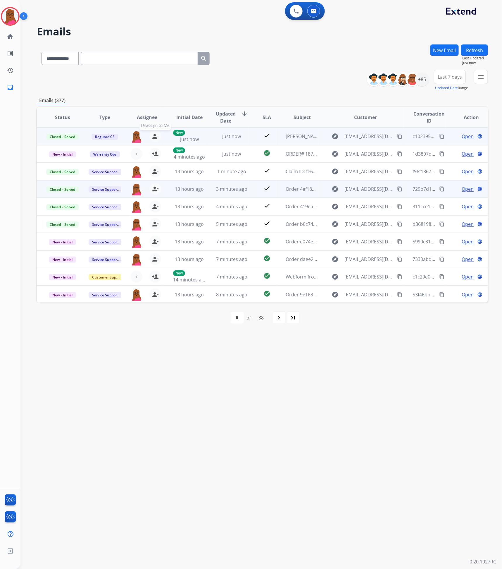
click at [149, 135] on button "person_remove [PERSON_NAME] to Me" at bounding box center [155, 136] width 12 height 12
click at [136, 139] on button "+ Select agent" at bounding box center [137, 136] width 12 height 12
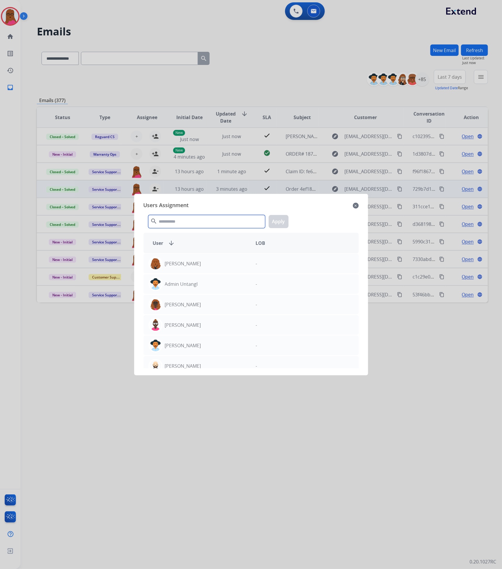
click at [186, 220] on input "text" at bounding box center [206, 221] width 117 height 13
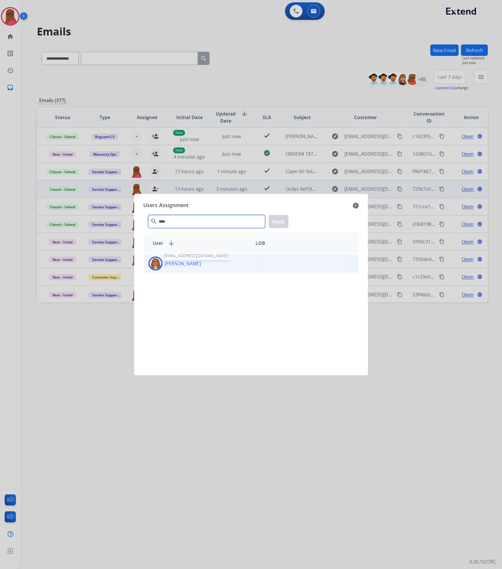
type input "****"
click at [181, 264] on p "[PERSON_NAME]" at bounding box center [183, 263] width 36 height 7
click at [281, 223] on button "Apply" at bounding box center [279, 221] width 20 height 13
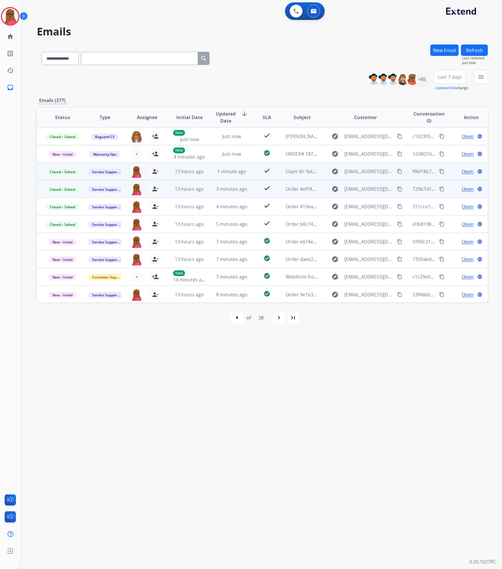
click at [439, 172] on mat-icon "content_copy" at bounding box center [441, 171] width 5 height 5
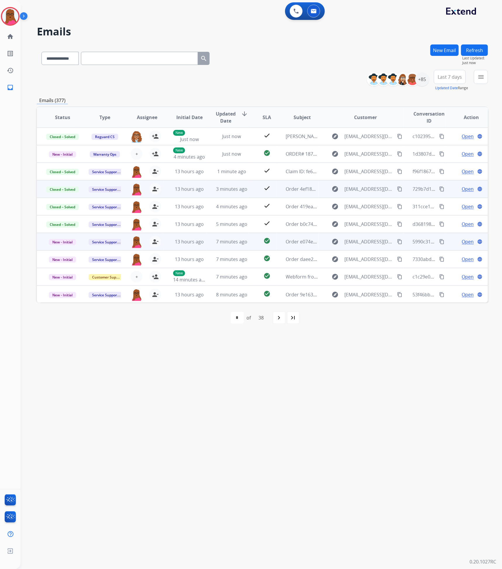
click at [464, 243] on span "Open" at bounding box center [468, 241] width 12 height 7
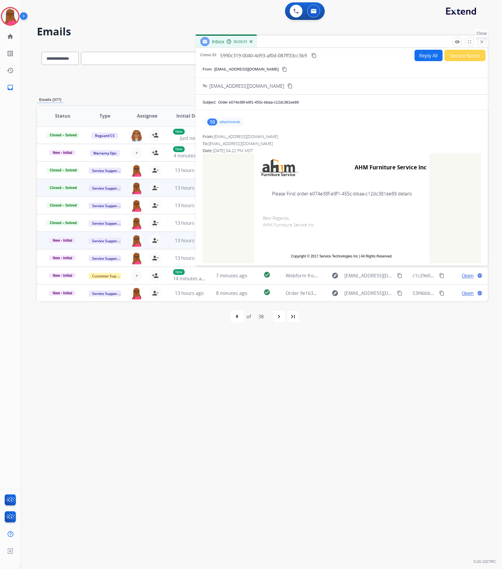
click at [481, 40] on mat-icon "close" at bounding box center [481, 41] width 5 height 5
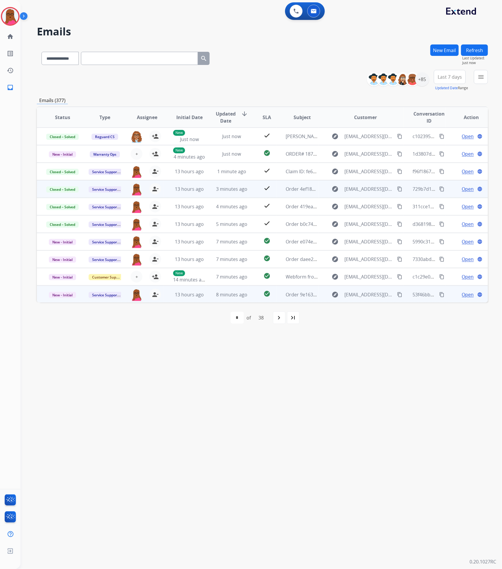
click at [466, 295] on span "Open" at bounding box center [468, 294] width 12 height 7
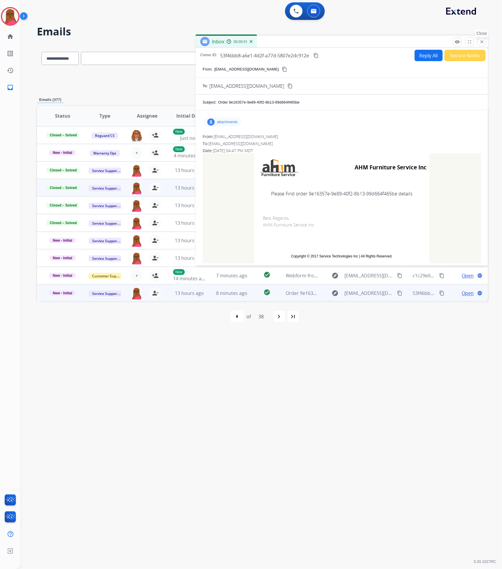
click at [481, 41] on mat-icon "close" at bounding box center [481, 41] width 5 height 5
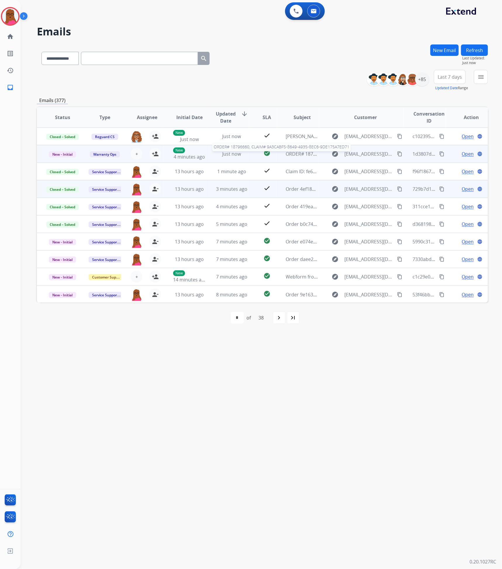
click at [288, 156] on span "ORDER# 18796660, CLAIM# 9A3CABF5-8649-4935-8EC6-9DE175A7ED71" at bounding box center [363, 154] width 154 height 6
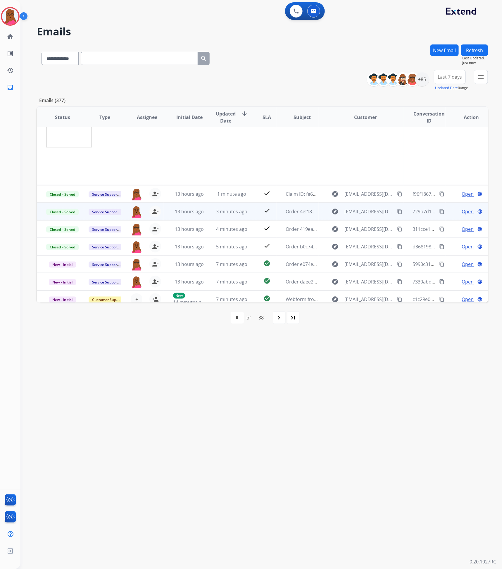
scroll to position [217, 0]
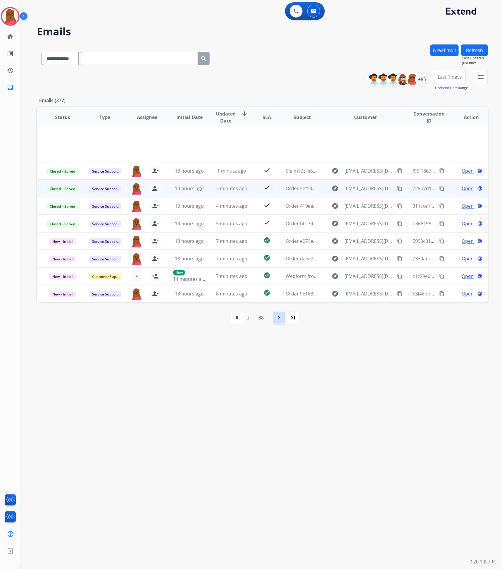
click at [277, 322] on div "navigate_next" at bounding box center [279, 317] width 13 height 13
select select "*"
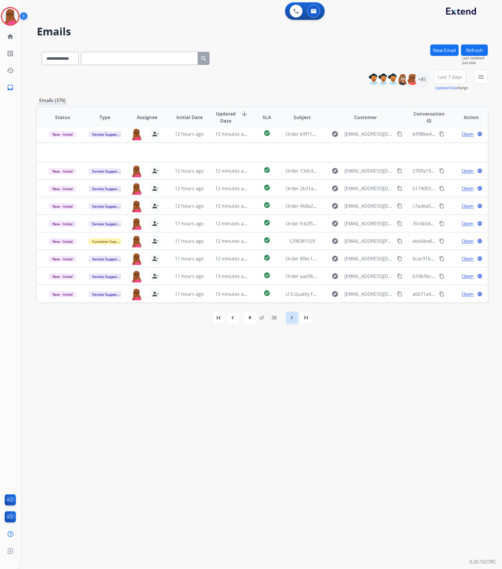
scroll to position [19, 0]
click at [293, 134] on span "Order b9f1113d-a04a-4b8c-97bd-672d3088b1d4" at bounding box center [338, 134] width 105 height 6
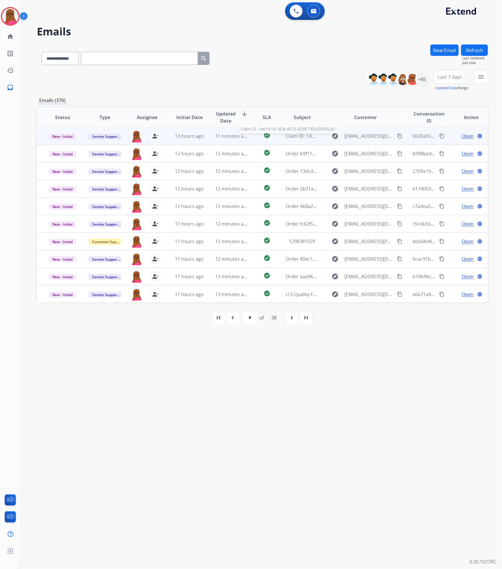
click at [297, 139] on span "Claim ID: 1dd1fc1a-7a7a-4515-9238-762c83c832a1" at bounding box center [340, 136] width 109 height 6
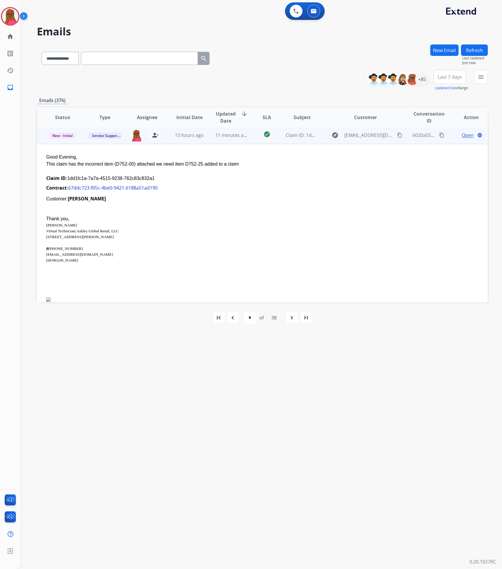
scroll to position [0, 0]
drag, startPoint x: 148, startPoint y: 181, endPoint x: 67, endPoint y: 180, distance: 81.6
click at [67, 180] on div "Claim ID: 1dd1fc1a-7a7a-4515-9238-762c83c832a1" at bounding box center [220, 179] width 348 height 7
copy div "1dd1fc1a-7a7a-4515-9238-762c83c832a1"
click at [439, 138] on mat-icon "content_copy" at bounding box center [441, 136] width 5 height 5
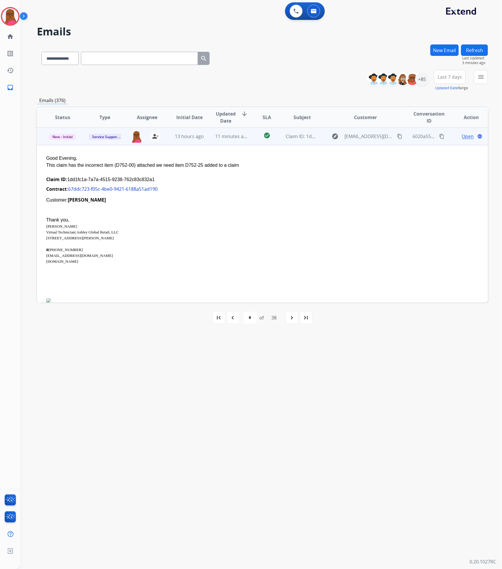
click at [132, 166] on div "This claim has the incorrect item (D752-00) attached we need item D752-25 added…" at bounding box center [220, 165] width 348 height 7
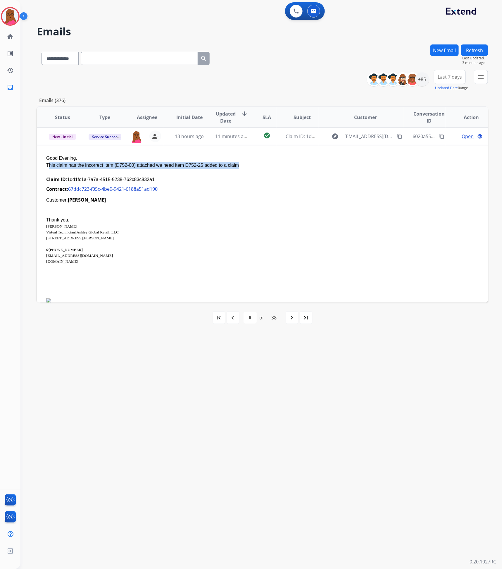
copy div "This claim has the incorrect item (D752-00) attached we need item D752-25 added…"
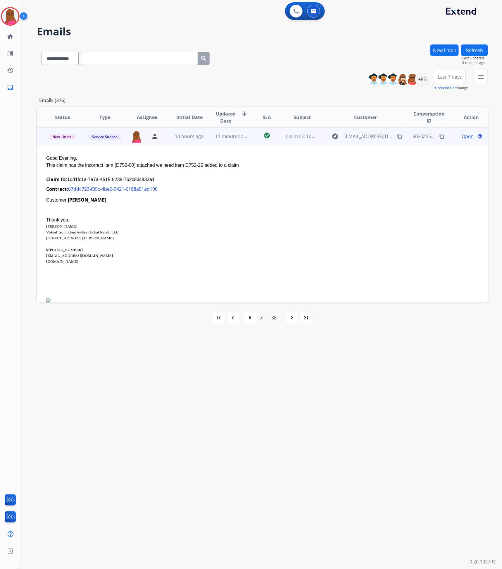
click at [465, 138] on span "Open" at bounding box center [468, 136] width 12 height 7
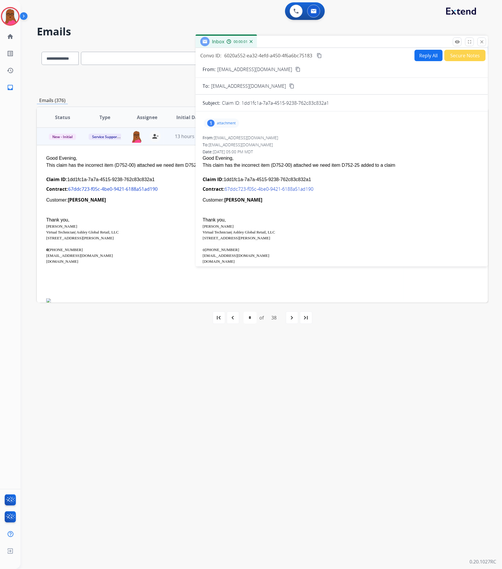
click at [430, 54] on button "Reply All" at bounding box center [428, 55] width 28 height 11
select select "**********"
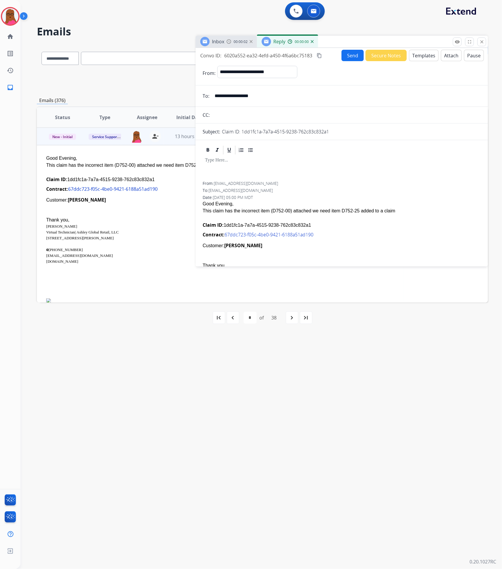
click at [243, 164] on div at bounding box center [342, 168] width 278 height 26
click at [345, 53] on button "Send" at bounding box center [352, 55] width 22 height 11
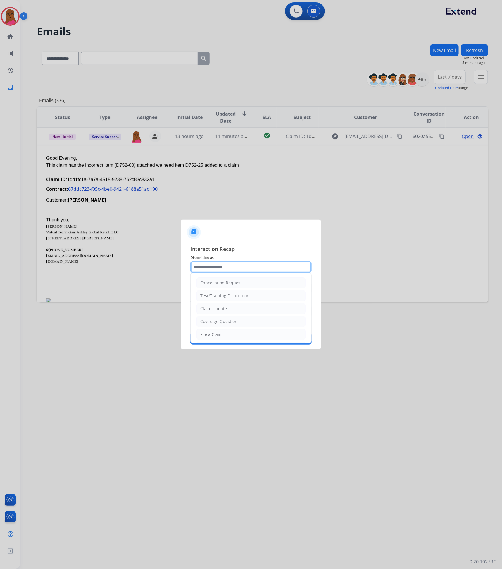
click at [240, 266] on input "text" at bounding box center [250, 267] width 121 height 12
click at [228, 312] on li "Claim Update" at bounding box center [250, 308] width 109 height 11
type input "**********"
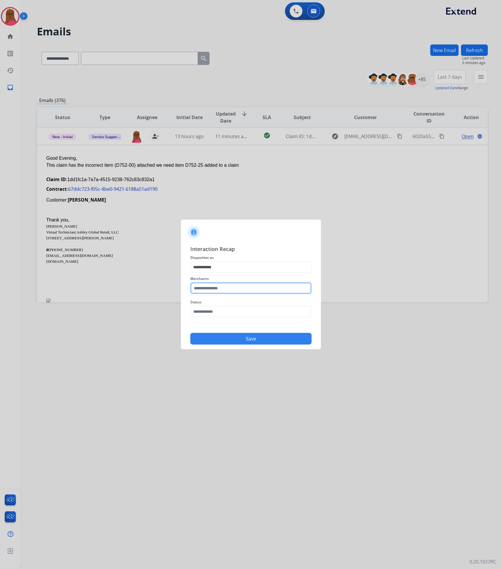
click at [232, 284] on input "text" at bounding box center [250, 288] width 121 height 12
click at [230, 309] on li "Ashley - Reguard" at bounding box center [252, 304] width 111 height 11
type input "**********"
click at [227, 315] on input "text" at bounding box center [250, 311] width 121 height 12
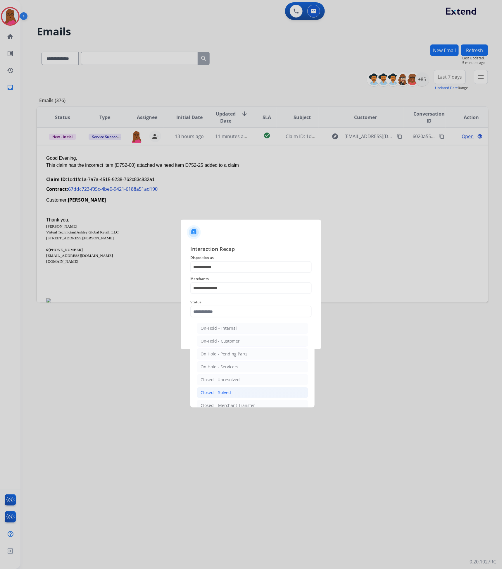
click at [229, 394] on div "Closed – Solved" at bounding box center [216, 392] width 30 height 6
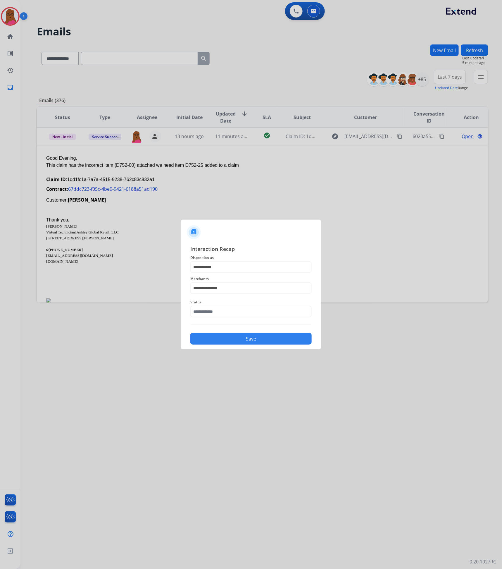
type input "**********"
click at [257, 341] on button "Save" at bounding box center [250, 339] width 121 height 12
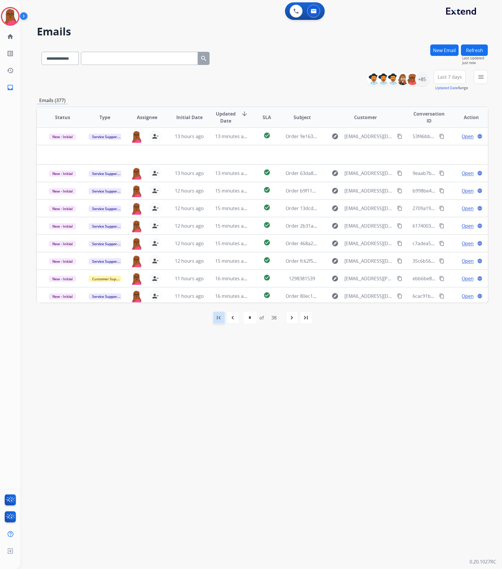
click at [218, 318] on mat-icon "first_page" at bounding box center [218, 317] width 7 height 7
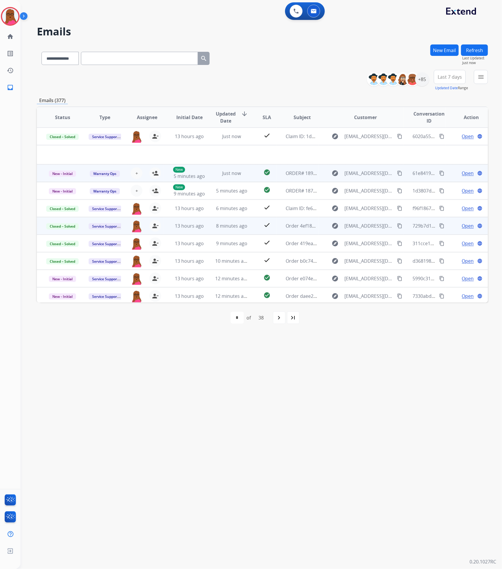
click at [289, 170] on span "ORDER# 18908925, CLAIM# 0520C4C8-E9FA-4258-BC90-7DE16EC0C365" at bounding box center [362, 173] width 153 height 6
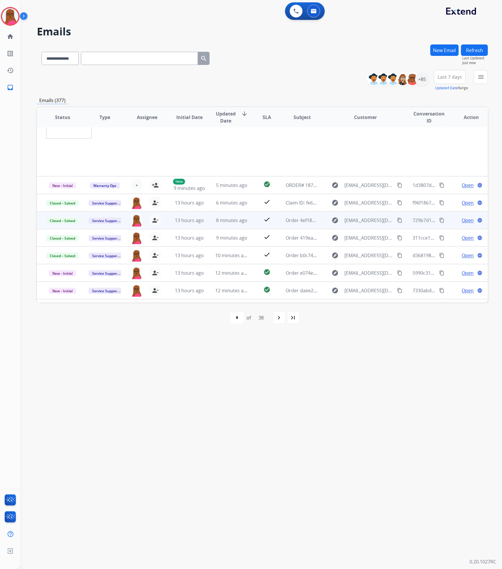
scroll to position [253, 0]
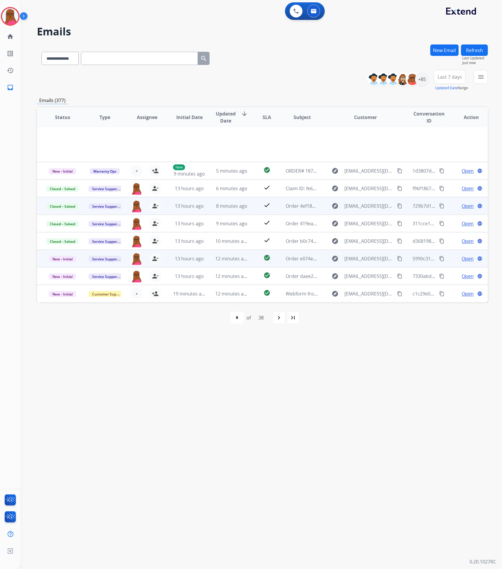
click at [295, 263] on td "Order e074e38f-e9f1-455c-bbaa-c12dc381ee89" at bounding box center [298, 259] width 42 height 18
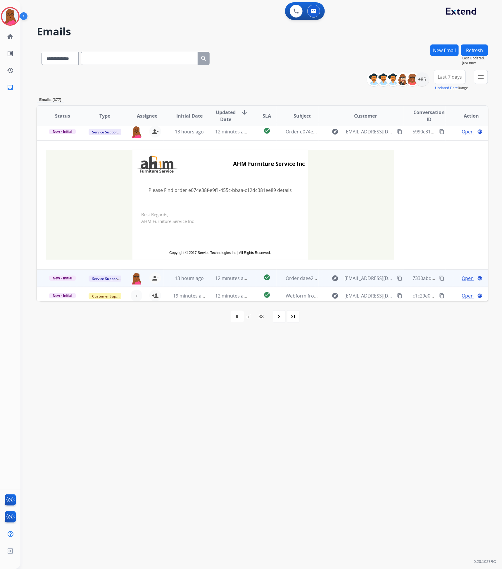
scroll to position [129, 0]
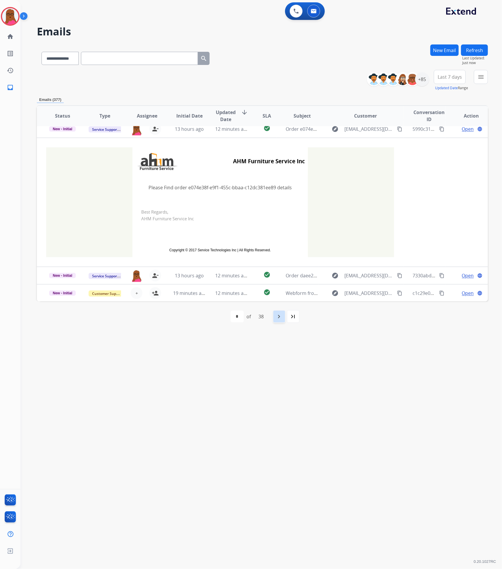
click at [279, 319] on mat-icon "navigate_next" at bounding box center [279, 316] width 7 height 7
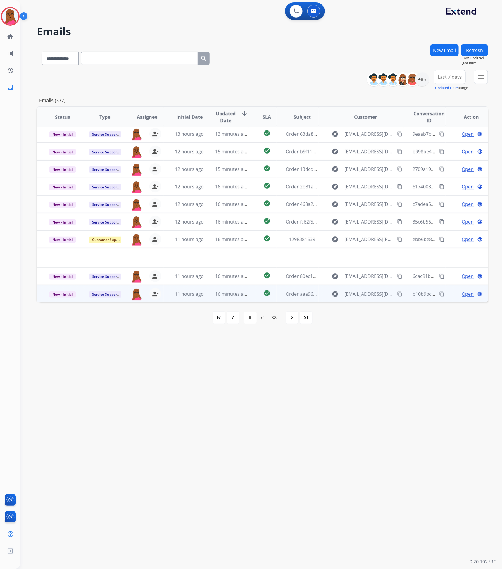
scroll to position [19, 0]
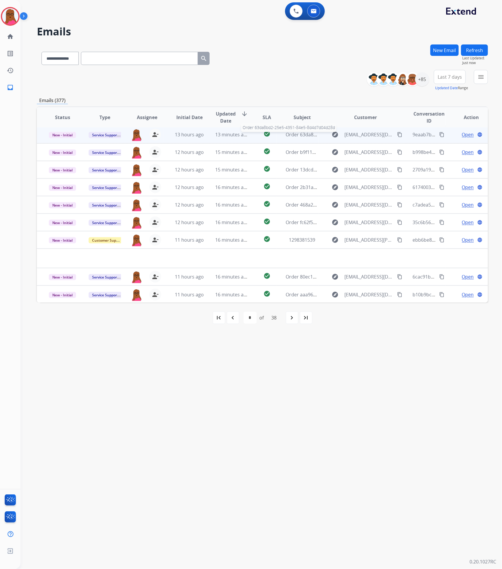
click at [298, 138] on div "Order 63da8bd2-25e5-4351-84e5-8d4d7d04d28d" at bounding box center [302, 134] width 33 height 7
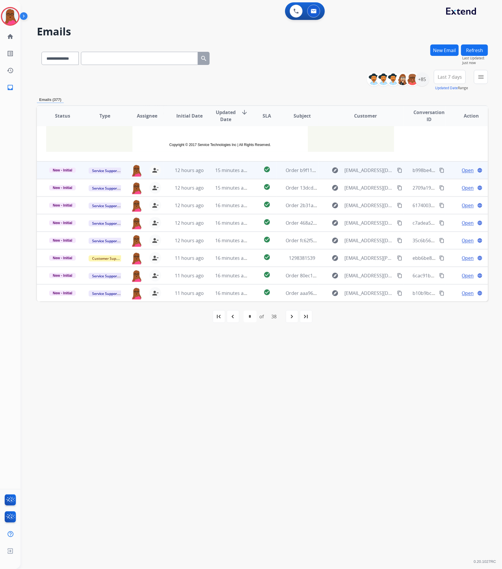
click at [282, 171] on td "Order b9f1113d-a04a-4b8c-97bd-672d3088b1d4" at bounding box center [298, 170] width 42 height 18
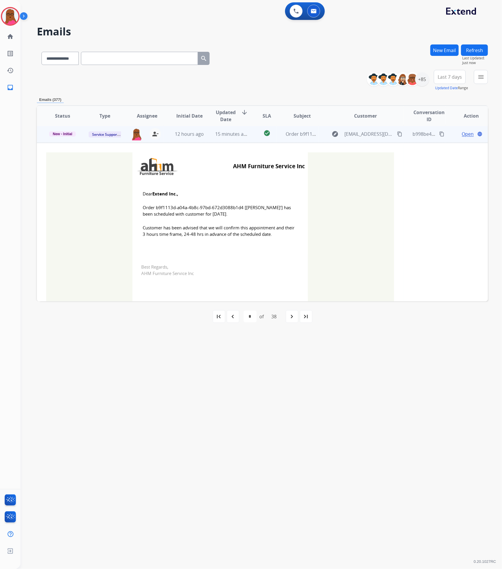
scroll to position [35, 0]
drag, startPoint x: 234, startPoint y: 206, endPoint x: 183, endPoint y: 203, distance: 51.2
click at [183, 203] on td "Dear Extend Inc., Order b9f1113d-a04a-4b8c-97bd-672d3088b1d4 [CYNTHIA RODRIGUEZ…" at bounding box center [219, 218] width 175 height 75
click at [240, 205] on span "Order b9f1113d-a04a-4b8c-97bd-672d3088b1d4 [CYNTHIA RODRIGUEZ'] has been schedu…" at bounding box center [220, 211] width 155 height 13
drag, startPoint x: 241, startPoint y: 210, endPoint x: 154, endPoint y: 208, distance: 86.9
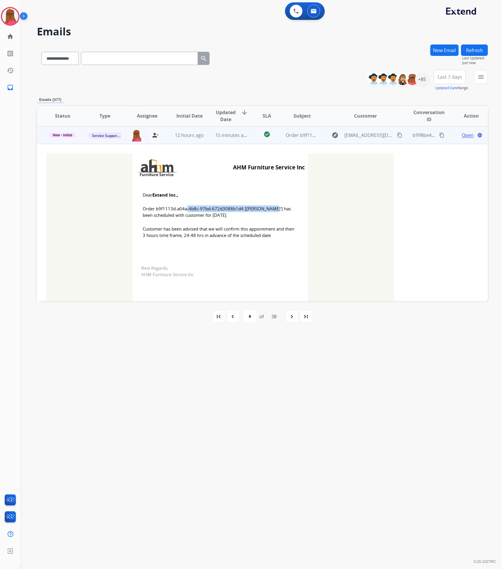
click at [154, 208] on span "Order b9f1113d-a04a-4b8c-97bd-672d3088b1d4 [CYNTHIA RODRIGUEZ'] has been schedu…" at bounding box center [220, 211] width 155 height 13
copy span "b9f1113d-a04a-4b8c-97bd-672d3088b1d4"
drag, startPoint x: 138, startPoint y: 195, endPoint x: 281, endPoint y: 241, distance: 150.0
click at [281, 241] on td "Dear Extend Inc., Order b9f1113d-a04a-4b8c-97bd-672d3088b1d4 [CYNTHIA RODRIGUEZ…" at bounding box center [219, 218] width 175 height 75
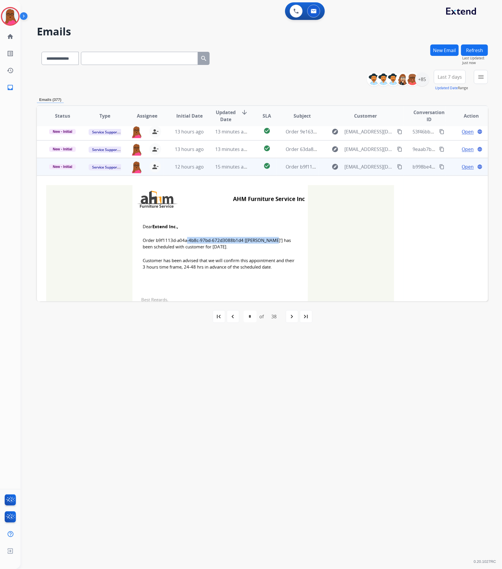
scroll to position [0, 0]
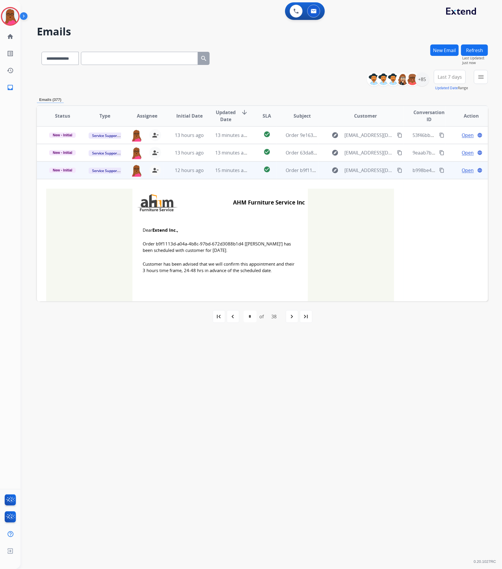
click at [462, 169] on span "Open" at bounding box center [468, 170] width 12 height 7
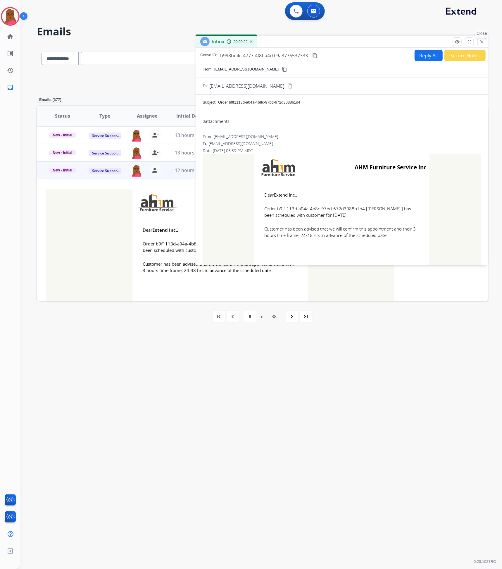
click at [480, 43] on mat-icon "close" at bounding box center [481, 41] width 5 height 5
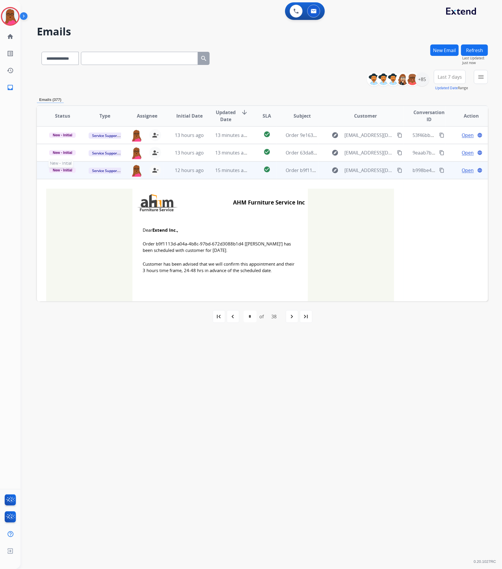
click at [72, 171] on span "New - Initial" at bounding box center [62, 169] width 27 height 5
click at [106, 227] on p "Closed – Solved" at bounding box center [91, 225] width 32 height 8
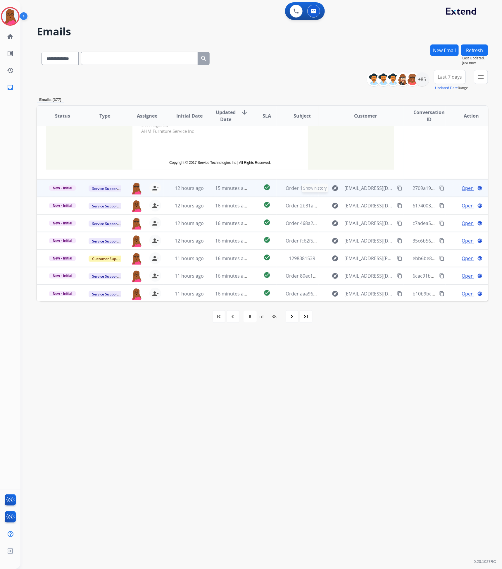
scroll to position [179, 0]
click at [465, 187] on span "Open" at bounding box center [468, 187] width 12 height 7
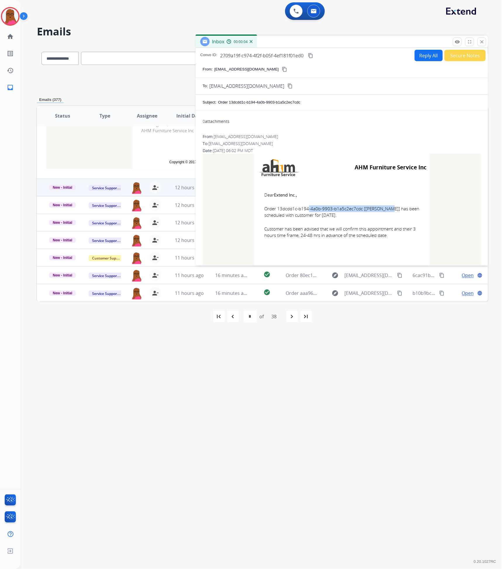
drag, startPoint x: 358, startPoint y: 210, endPoint x: 276, endPoint y: 208, distance: 81.6
click at [276, 208] on span "Order 13dcdd1c-b194-4a0b-9903-b1a5c2ec7cdc [Sydnie Trostle] has been scheduled …" at bounding box center [341, 211] width 155 height 13
drag, startPoint x: 261, startPoint y: 194, endPoint x: 382, endPoint y: 238, distance: 129.2
click at [382, 238] on td "Dear Extend Inc., Order 13dcdd1c-b194-4a0b-9903-b1a5c2ec7cdc [Sydnie Trostle] h…" at bounding box center [341, 218] width 175 height 75
click at [483, 42] on mat-icon "close" at bounding box center [481, 41] width 5 height 5
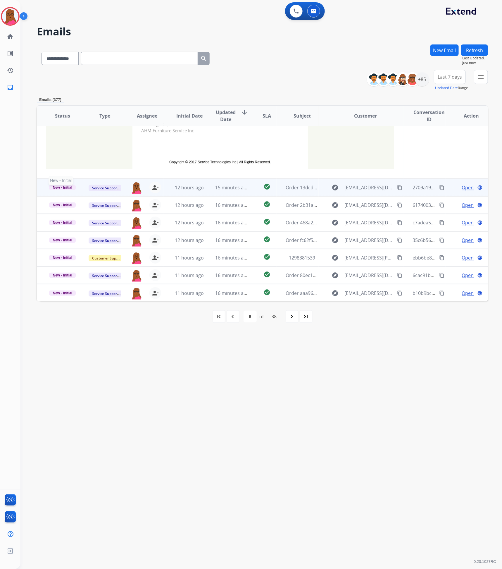
click at [64, 186] on span "New - Initial" at bounding box center [62, 187] width 27 height 5
click at [99, 241] on p "Closed – Solved" at bounding box center [91, 242] width 32 height 8
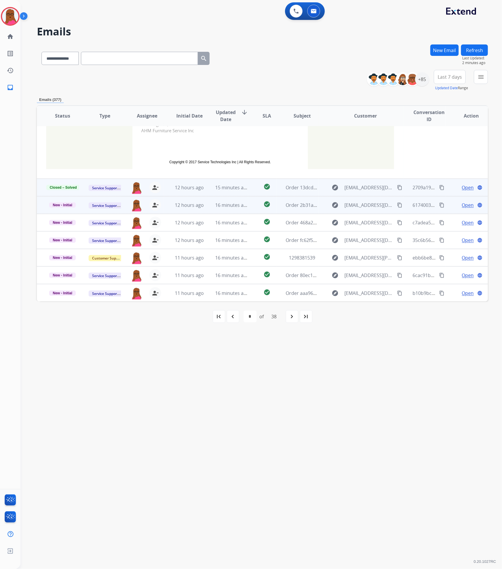
click at [462, 203] on span "Open" at bounding box center [468, 204] width 12 height 7
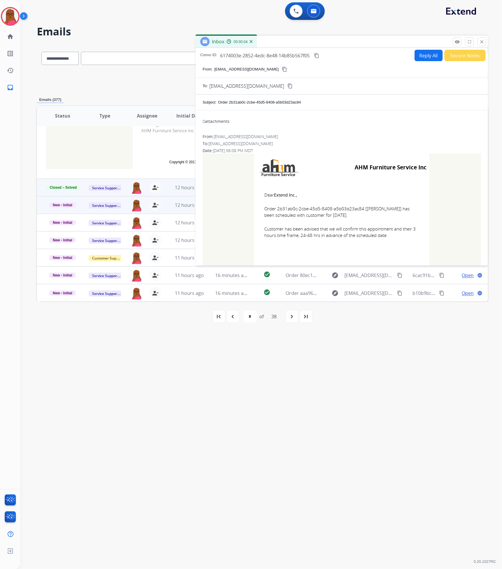
drag, startPoint x: 361, startPoint y: 210, endPoint x: 320, endPoint y: 214, distance: 40.5
click at [320, 214] on span "Order 2b31ab0c-2cbe-45d5-8408-a5b03d23ac84 [GABRIELA GRANADOS] has been schedul…" at bounding box center [341, 211] width 155 height 13
click at [369, 221] on td "Dear Extend Inc., Order 2b31ab0c-2cbe-45d5-8408-a5b03d23ac84 [GABRIELA GRANADOS…" at bounding box center [341, 218] width 175 height 75
drag, startPoint x: 360, startPoint y: 209, endPoint x: 275, endPoint y: 210, distance: 85.1
click at [275, 210] on span "Order 2b31ab0c-2cbe-45d5-8408-a5b03d23ac84 [GABRIELA GRANADOS] has been schedul…" at bounding box center [341, 211] width 155 height 13
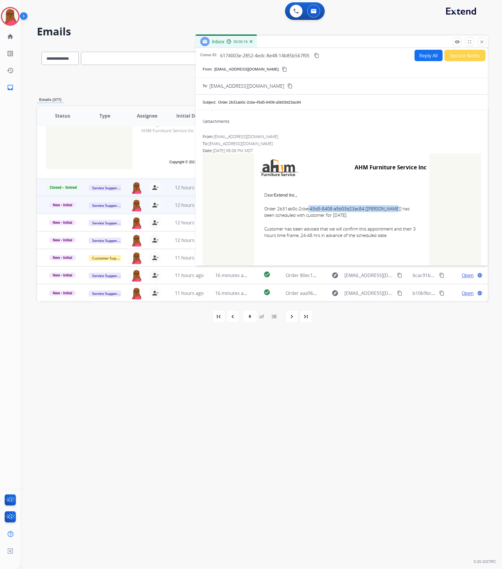
drag, startPoint x: 261, startPoint y: 193, endPoint x: 376, endPoint y: 241, distance: 123.7
click at [376, 241] on td "Dear Extend Inc., Order 2b31ab0c-2cbe-45d5-8408-a5b03d23ac84 [GABRIELA GRANADOS…" at bounding box center [341, 218] width 175 height 75
click at [483, 42] on mat-icon "close" at bounding box center [481, 41] width 5 height 5
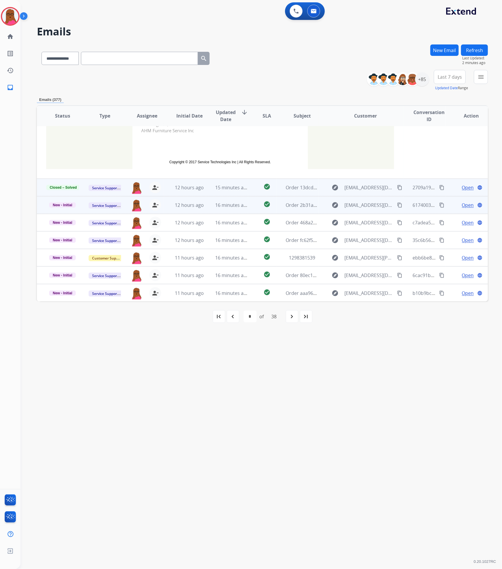
click at [462, 206] on span "Open" at bounding box center [468, 204] width 12 height 7
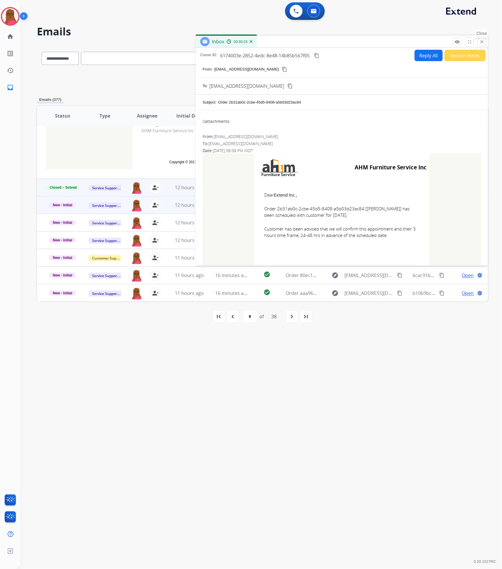
click at [482, 39] on button "close Close" at bounding box center [481, 41] width 9 height 9
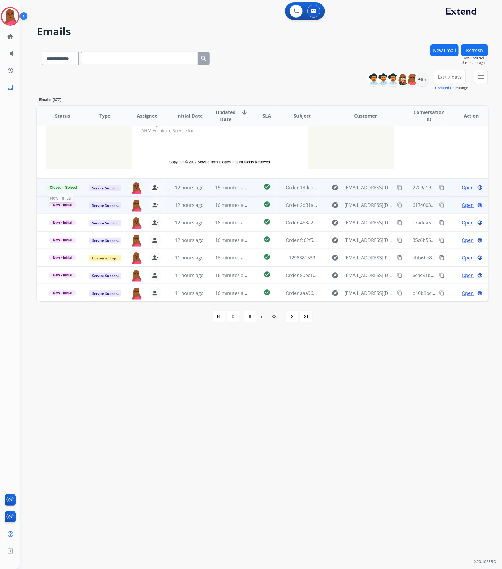
click at [64, 205] on span "New - Initial" at bounding box center [62, 204] width 27 height 5
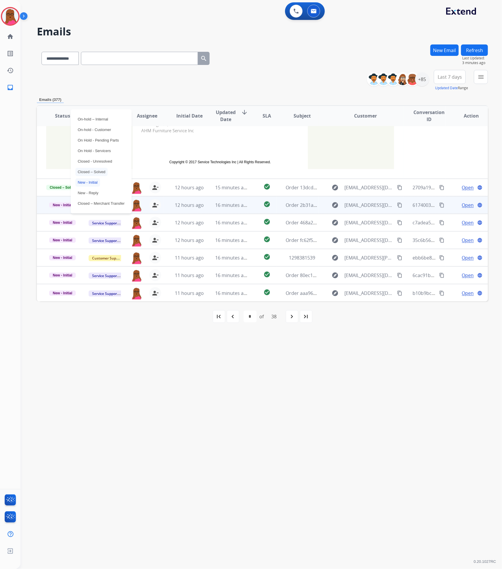
click at [102, 169] on p "Closed – Solved" at bounding box center [91, 172] width 32 height 8
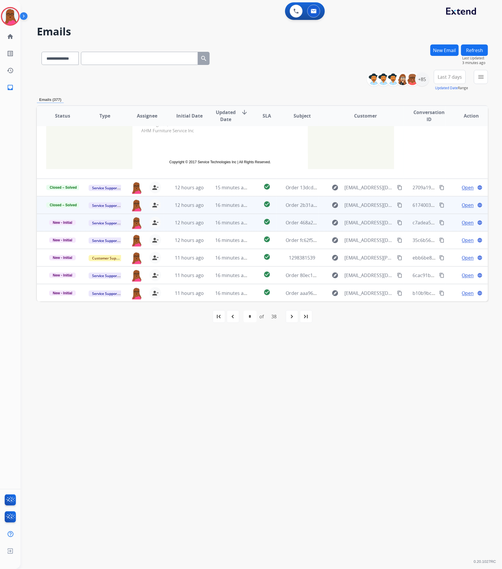
click at [462, 225] on span "Open" at bounding box center [468, 222] width 12 height 7
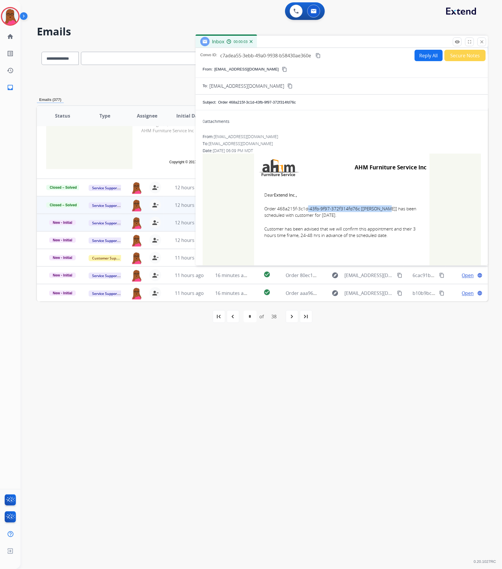
drag, startPoint x: 353, startPoint y: 210, endPoint x: 276, endPoint y: 208, distance: 76.9
click at [276, 208] on span "Order 468a215f-3c1d-43fb-9f97-372f314fd76c [Yugansh Bansal] has been scheduled …" at bounding box center [341, 211] width 155 height 13
drag, startPoint x: 268, startPoint y: 195, endPoint x: 394, endPoint y: 233, distance: 131.2
click at [394, 233] on td "Dear Extend Inc., Order 468a215f-3c1d-43fb-9f97-372f314fd76c [Yugansh Bansal] h…" at bounding box center [341, 218] width 175 height 75
click at [480, 38] on button "close Close" at bounding box center [481, 41] width 9 height 9
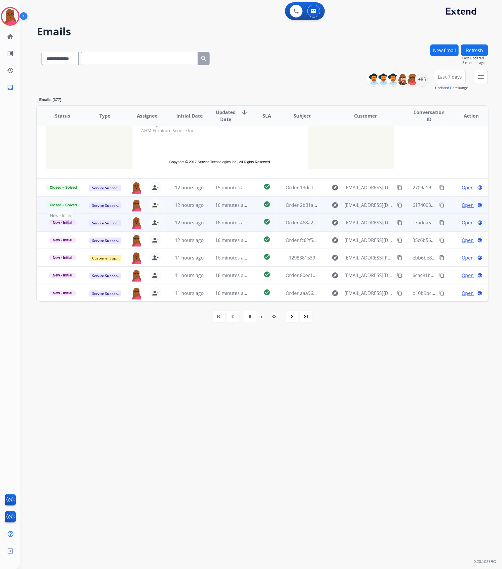
click at [68, 222] on span "New - Initial" at bounding box center [62, 222] width 27 height 5
click at [96, 188] on p "Closed – Solved" at bounding box center [91, 189] width 32 height 8
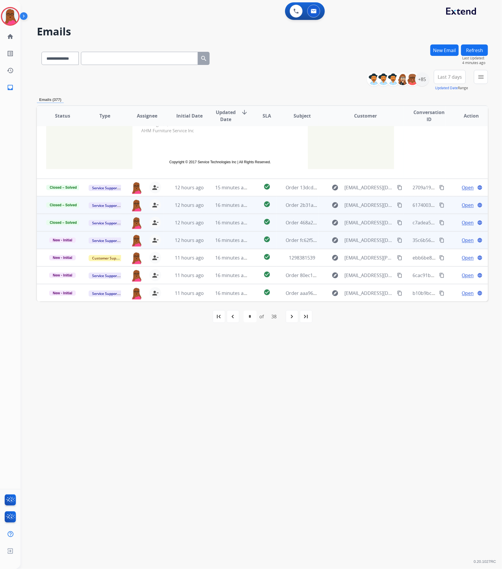
click at [462, 240] on span "Open" at bounding box center [468, 239] width 12 height 7
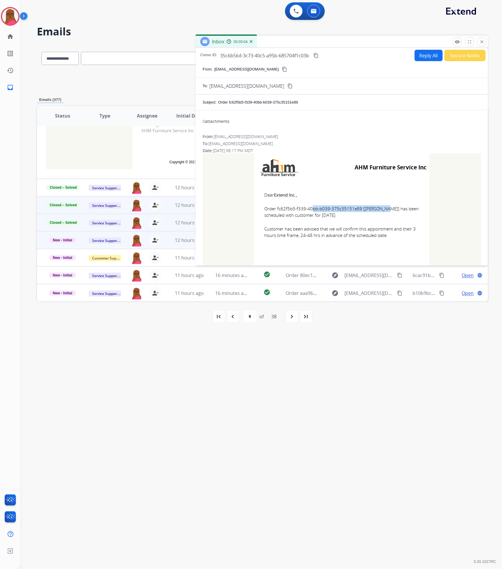
drag, startPoint x: 354, startPoint y: 211, endPoint x: 281, endPoint y: 212, distance: 73.7
click at [281, 212] on span "Order fc62f5b5-f339-40bb-b039-375c35151e89 [Victoria Cicotte] has been schedule…" at bounding box center [341, 211] width 155 height 13
click at [364, 216] on span "Order fc62f5b5-f339-40bb-b039-375c35151e89 [Victoria Cicotte] has been schedule…" at bounding box center [341, 211] width 155 height 13
drag, startPoint x: 355, startPoint y: 210, endPoint x: 275, endPoint y: 211, distance: 80.1
click at [275, 211] on span "Order fc62f5b5-f339-40bb-b039-375c35151e89 [Victoria Cicotte] has been schedule…" at bounding box center [341, 211] width 155 height 13
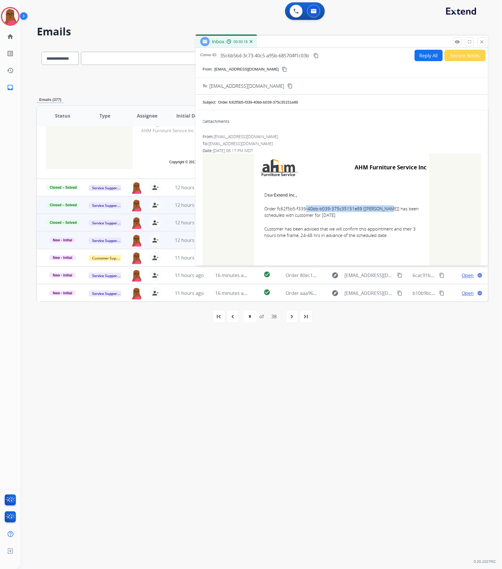
drag, startPoint x: 261, startPoint y: 196, endPoint x: 398, endPoint y: 241, distance: 143.9
click at [398, 241] on td "Dear Extend Inc., Order fc62f5b5-f339-40bb-b039-375c35151e89 [Victoria Cicotte]…" at bounding box center [341, 218] width 175 height 75
click at [481, 42] on mat-icon "close" at bounding box center [481, 41] width 5 height 5
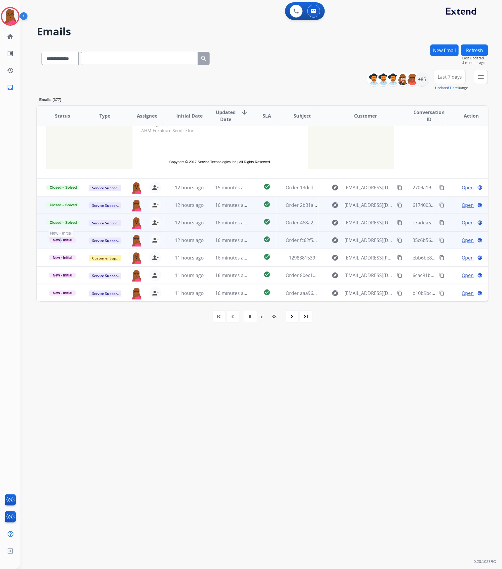
click at [60, 237] on span "New - Initial" at bounding box center [62, 239] width 27 height 5
click at [91, 205] on p "Closed – Solved" at bounding box center [91, 207] width 32 height 8
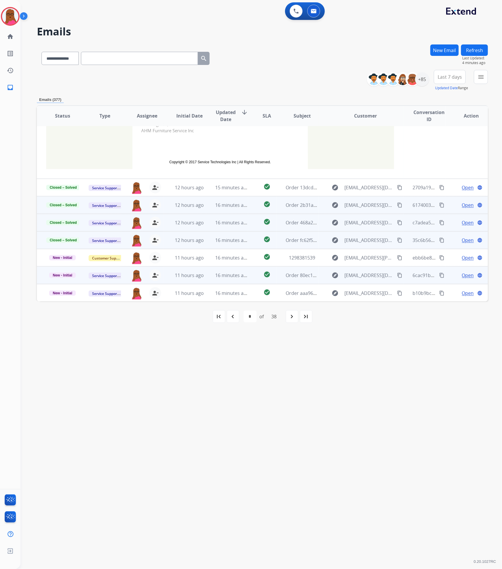
click at [463, 274] on span "Open" at bounding box center [468, 275] width 12 height 7
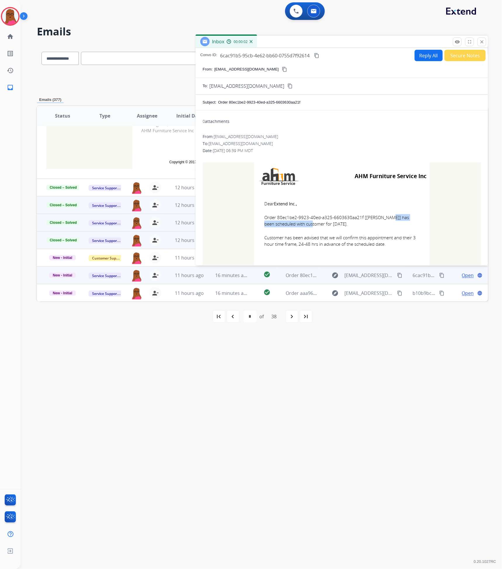
drag, startPoint x: 358, startPoint y: 218, endPoint x: 288, endPoint y: 216, distance: 69.9
click at [286, 215] on span "Order 80ec1be2-9923-40ed-a325-6603630aa21f [Debra Townsend] has been scheduled …" at bounding box center [341, 220] width 155 height 13
click at [361, 229] on td "Dear Extend Inc., Order 80ec1be2-9923-40ed-a325-6603630aa21f [Debra Townsend] h…" at bounding box center [341, 227] width 175 height 75
drag, startPoint x: 360, startPoint y: 219, endPoint x: 324, endPoint y: 219, distance: 35.7
click at [324, 219] on span "Order 80ec1be2-9923-40ed-a325-6603630aa21f [Debra Townsend] has been scheduled …" at bounding box center [341, 220] width 155 height 13
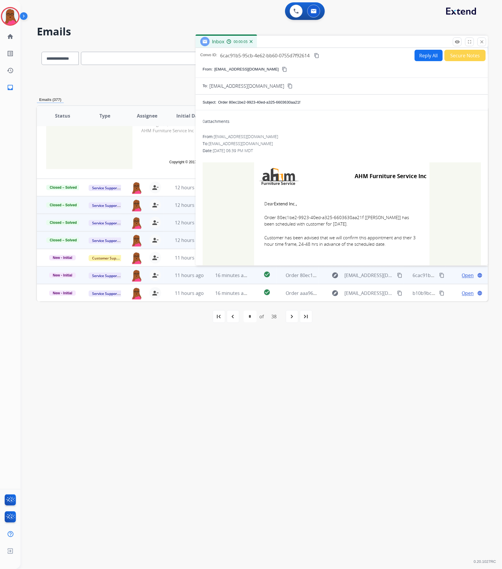
click at [362, 229] on td "Dear Extend Inc., Order 80ec1be2-9923-40ed-a325-6603630aa21f [Debra Townsend] h…" at bounding box center [341, 227] width 175 height 75
drag, startPoint x: 359, startPoint y: 218, endPoint x: 276, endPoint y: 219, distance: 83.0
click at [276, 219] on span "Order 80ec1be2-9923-40ed-a325-6603630aa21f [Debra Townsend] has been scheduled …" at bounding box center [341, 220] width 155 height 13
drag, startPoint x: 262, startPoint y: 202, endPoint x: 389, endPoint y: 245, distance: 134.8
click at [389, 245] on td "Dear Extend Inc., Order 80ec1be2-9923-40ed-a325-6603630aa21f [Debra Townsend] h…" at bounding box center [341, 227] width 175 height 75
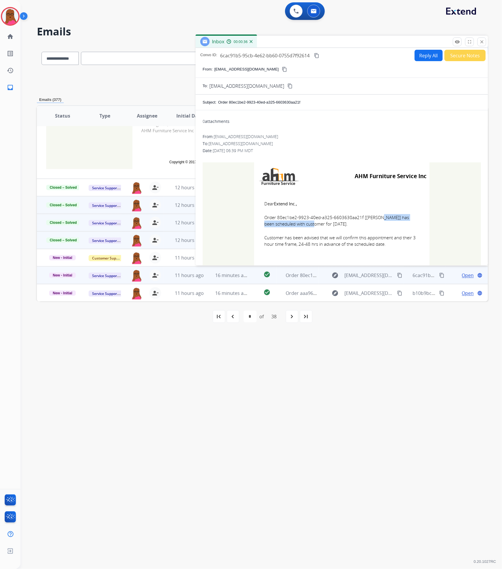
click at [483, 39] on button "close Close" at bounding box center [481, 41] width 9 height 9
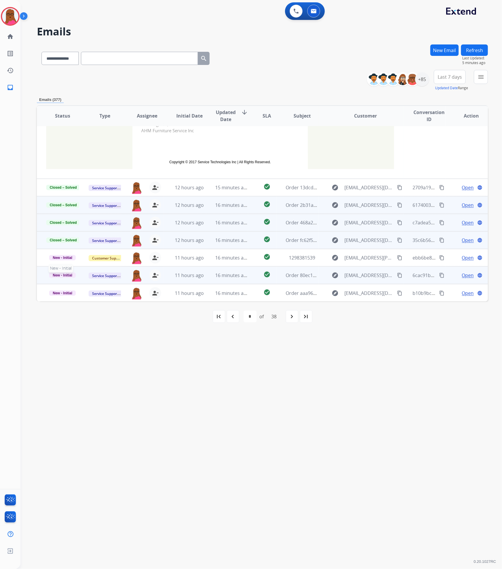
click at [65, 273] on span "New - Initial" at bounding box center [62, 274] width 27 height 5
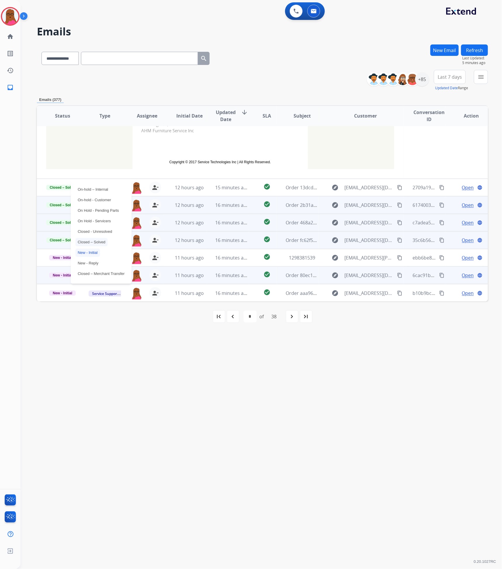
click at [94, 239] on p "Closed – Solved" at bounding box center [91, 242] width 32 height 8
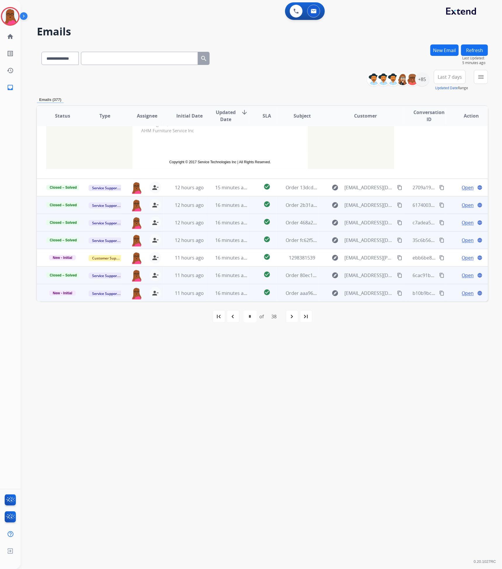
click at [467, 291] on span "Open" at bounding box center [468, 292] width 12 height 7
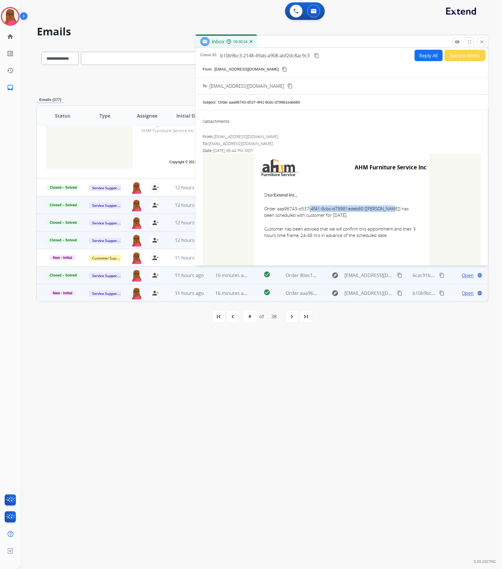
drag, startPoint x: 359, startPoint y: 211, endPoint x: 277, endPoint y: 211, distance: 82.1
click at [275, 211] on span "Order aaa96743-d537-4f41-8cbc-d79981edeb60 [TOMMY CASWELL] has been scheduled w…" at bounding box center [341, 211] width 155 height 13
drag, startPoint x: 389, startPoint y: 235, endPoint x: 261, endPoint y: 194, distance: 134.5
click at [261, 194] on td "Dear Extend Inc., Order aaa96743-d537-4f41-8cbc-d79981edeb60 [TOMMY CASWELL] ha…" at bounding box center [341, 218] width 175 height 75
drag, startPoint x: 481, startPoint y: 40, endPoint x: 478, endPoint y: 42, distance: 3.1
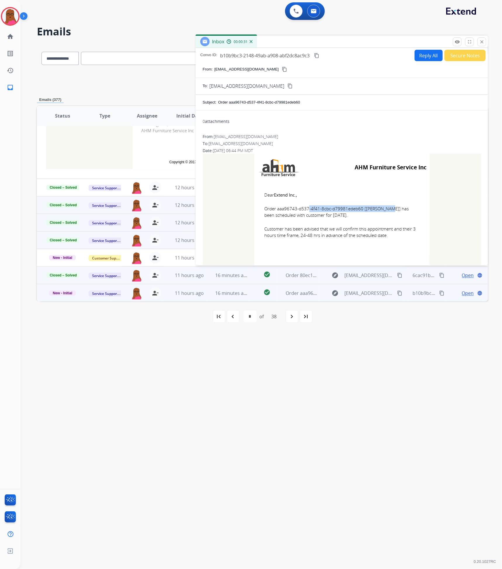
click at [481, 40] on mat-icon "close" at bounding box center [481, 41] width 5 height 5
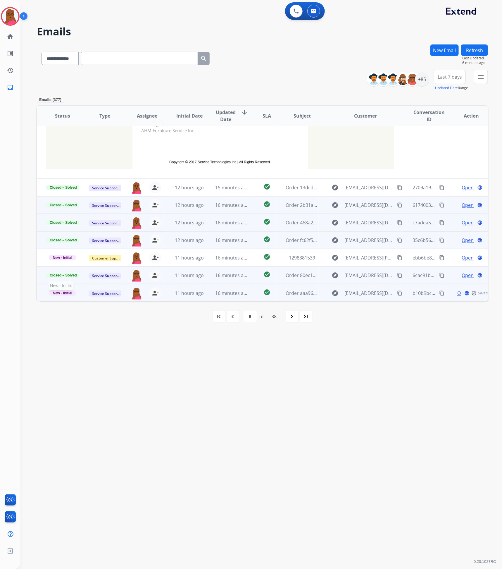
click at [54, 291] on span "New - Initial" at bounding box center [62, 292] width 27 height 5
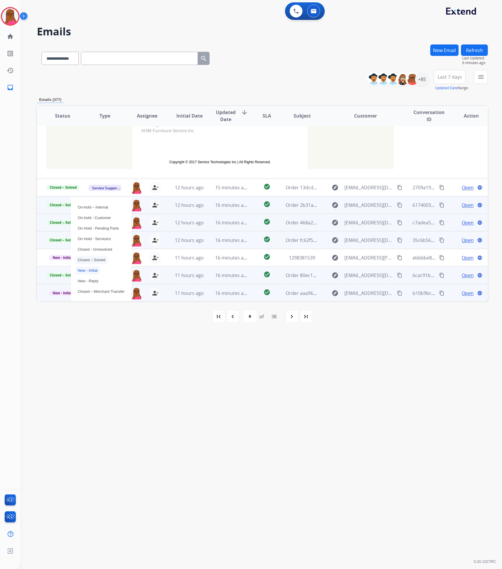
click at [102, 260] on p "Closed – Solved" at bounding box center [91, 260] width 32 height 8
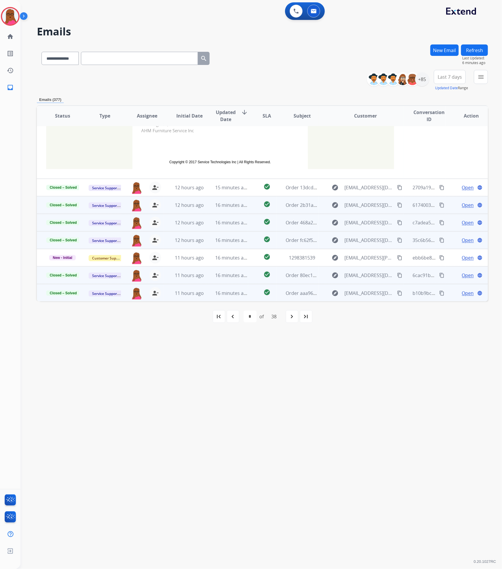
click at [290, 319] on div "navigate_next" at bounding box center [292, 316] width 13 height 13
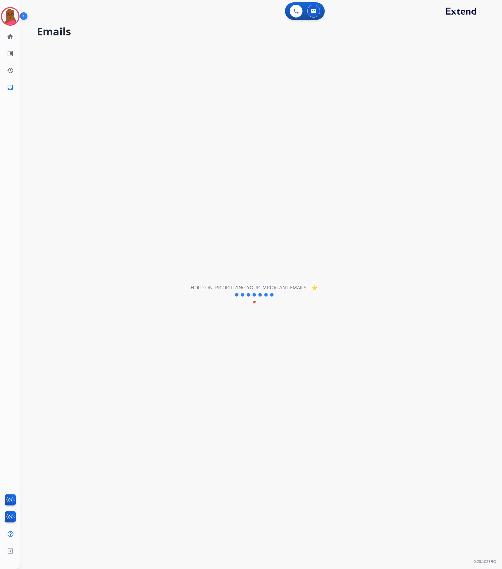
scroll to position [19, 0]
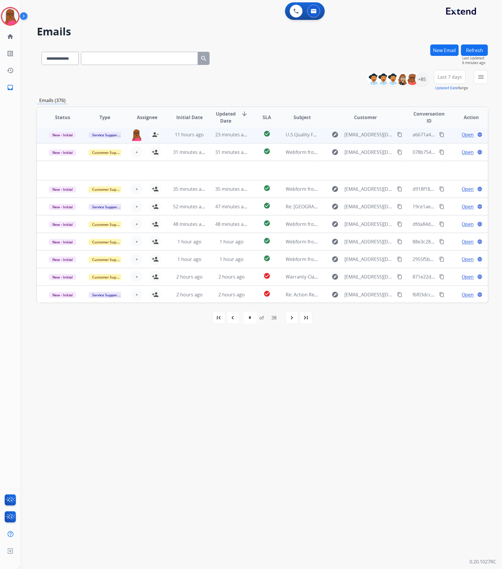
click at [463, 135] on span "Open" at bounding box center [468, 134] width 12 height 7
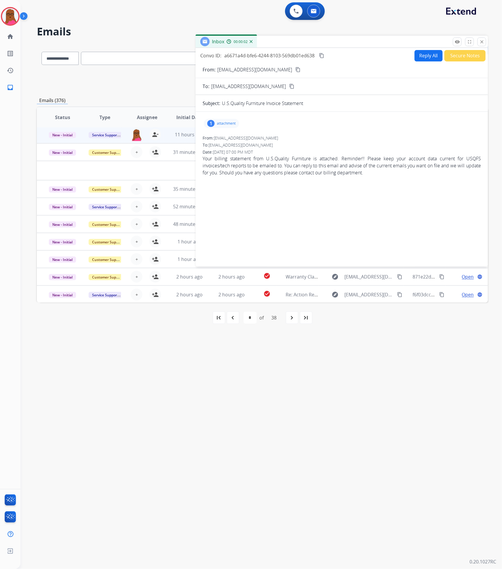
click at [233, 122] on p "attachment" at bounding box center [226, 123] width 19 height 5
click at [239, 141] on mat-icon "download" at bounding box center [237, 138] width 5 height 5
click at [486, 43] on button "close Close" at bounding box center [481, 41] width 9 height 9
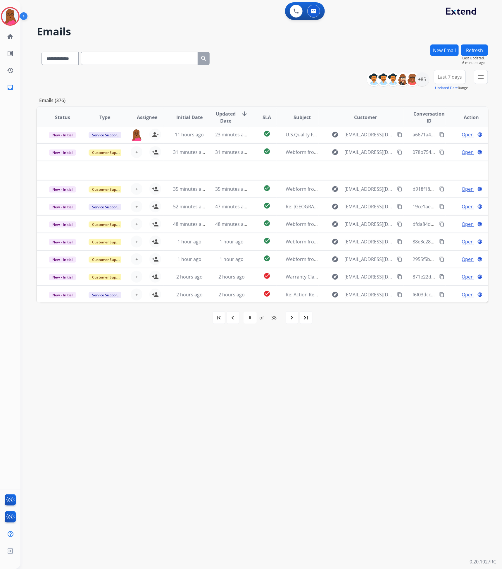
click at [421, 72] on div "+85" at bounding box center [400, 79] width 58 height 14
click at [422, 82] on div "+85" at bounding box center [422, 79] width 14 height 14
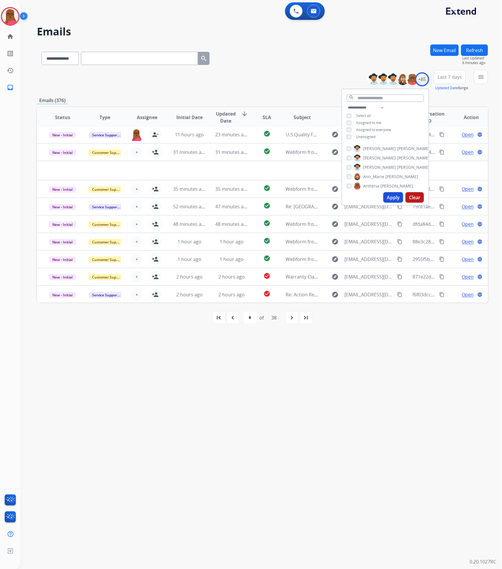
click at [383, 187] on span "[PERSON_NAME]" at bounding box center [396, 186] width 33 height 6
click at [348, 188] on div "[PERSON_NAME]" at bounding box center [380, 185] width 66 height 7
click at [397, 196] on button "Apply" at bounding box center [393, 197] width 20 height 11
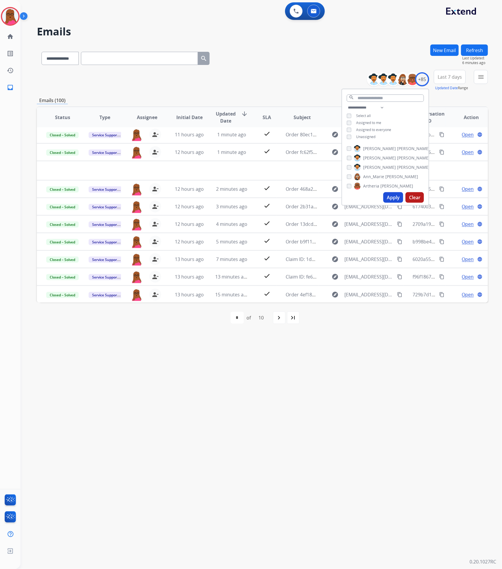
click at [402, 397] on div "**********" at bounding box center [253, 294] width 467 height 547
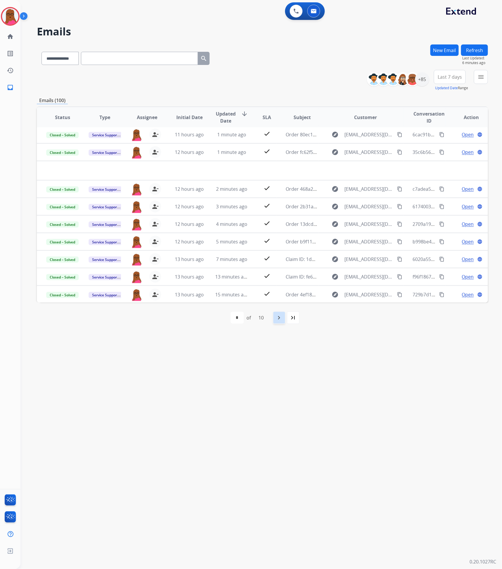
click at [281, 321] on div "navigate_next" at bounding box center [279, 317] width 13 height 13
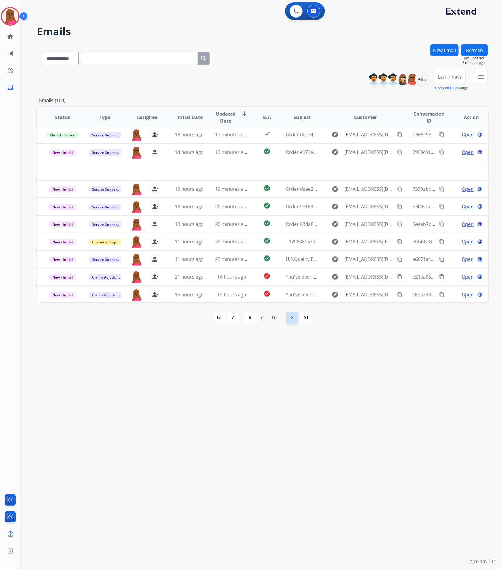
click at [291, 318] on mat-icon "navigate_next" at bounding box center [291, 317] width 7 height 7
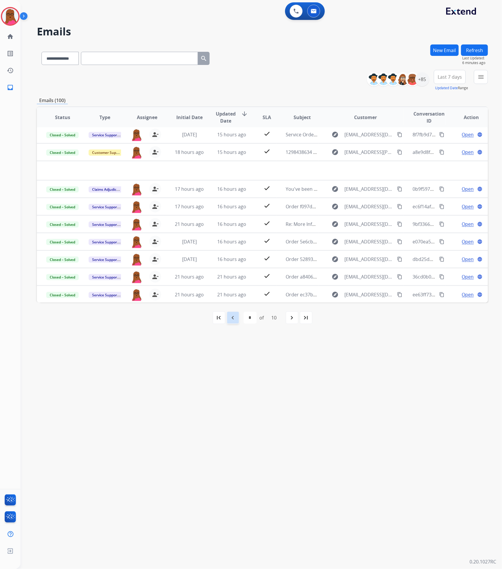
click at [231, 318] on mat-icon "navigate_before" at bounding box center [232, 317] width 7 height 7
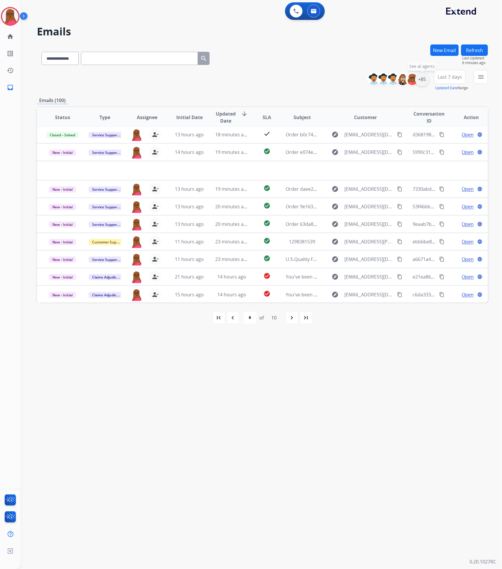
click at [419, 79] on div "+85" at bounding box center [422, 79] width 14 height 14
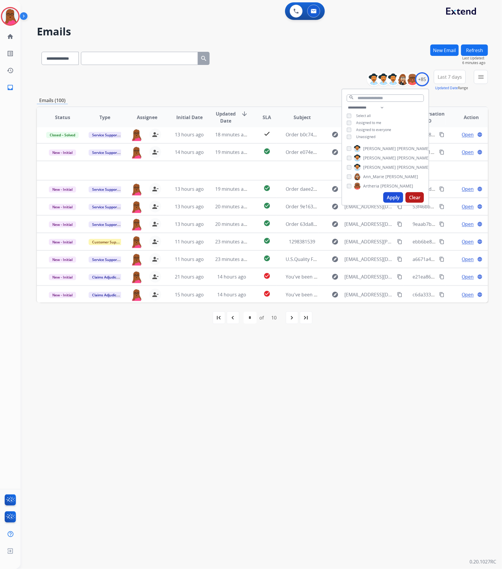
click at [351, 138] on div "Unassigned" at bounding box center [361, 136] width 29 height 5
click at [393, 199] on button "Apply" at bounding box center [393, 197] width 20 height 11
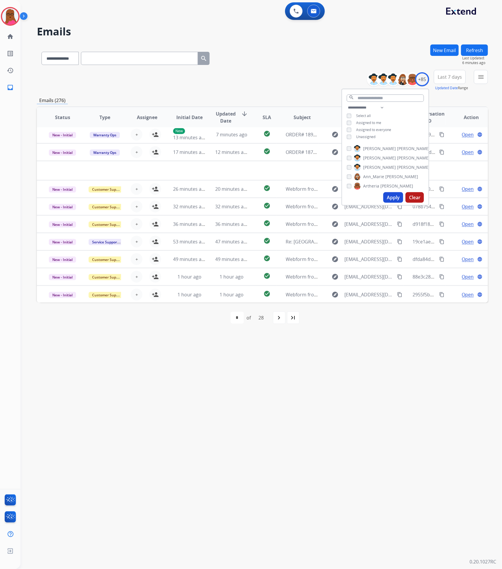
click at [363, 336] on div "**********" at bounding box center [253, 294] width 467 height 547
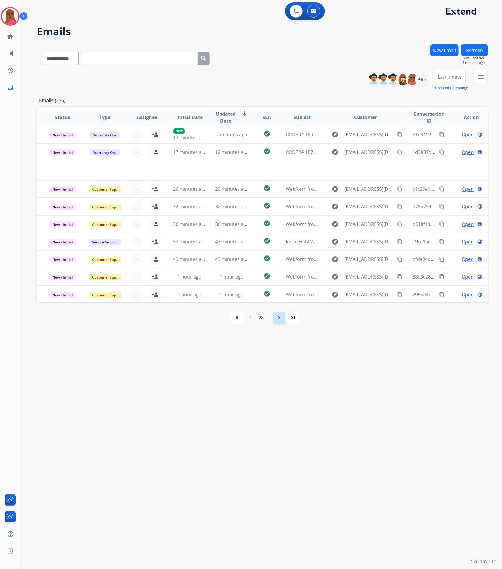
click at [278, 319] on mat-icon "navigate_next" at bounding box center [279, 317] width 7 height 7
click at [291, 320] on mat-icon "navigate_next" at bounding box center [291, 317] width 7 height 7
click at [296, 320] on div "navigate_next" at bounding box center [292, 317] width 13 height 13
click at [292, 316] on mat-icon "navigate_next" at bounding box center [291, 317] width 7 height 7
click at [290, 317] on mat-icon "navigate_next" at bounding box center [291, 317] width 7 height 7
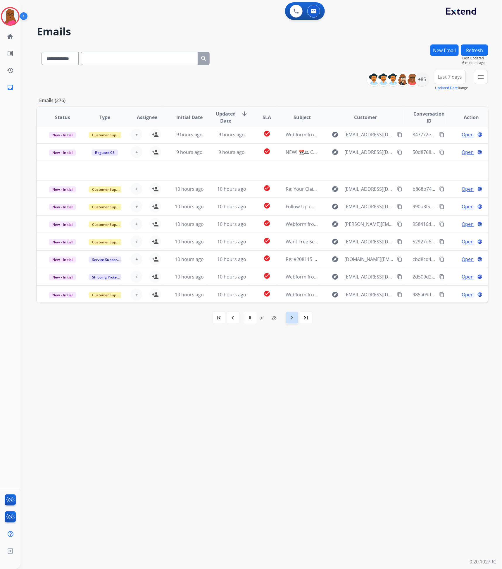
click at [291, 317] on mat-icon "navigate_next" at bounding box center [291, 317] width 7 height 7
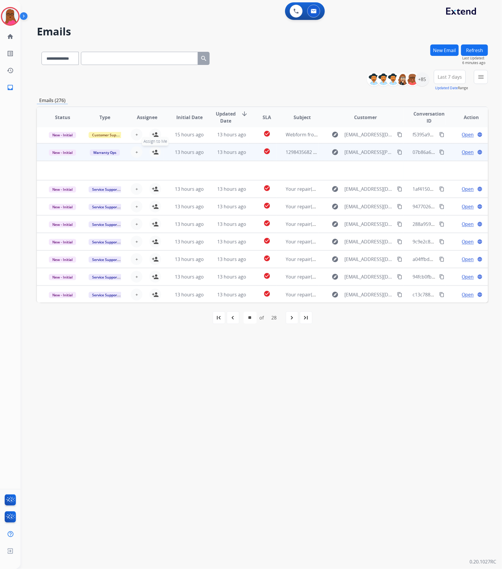
click at [155, 155] on button "person_add Assign to Me" at bounding box center [155, 152] width 12 height 12
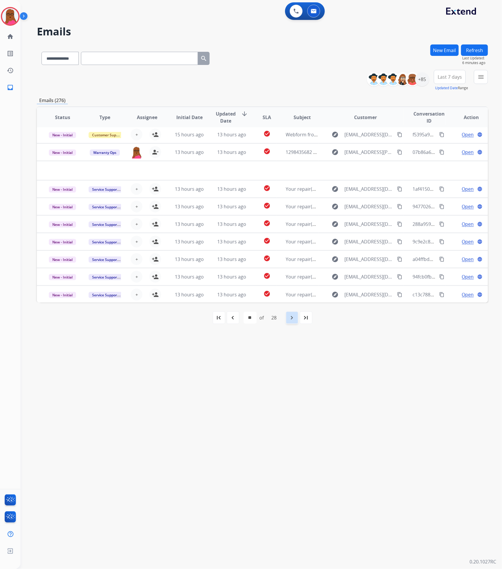
click at [293, 319] on mat-icon "navigate_next" at bounding box center [291, 317] width 7 height 7
click at [291, 315] on mat-icon "navigate_next" at bounding box center [291, 317] width 7 height 7
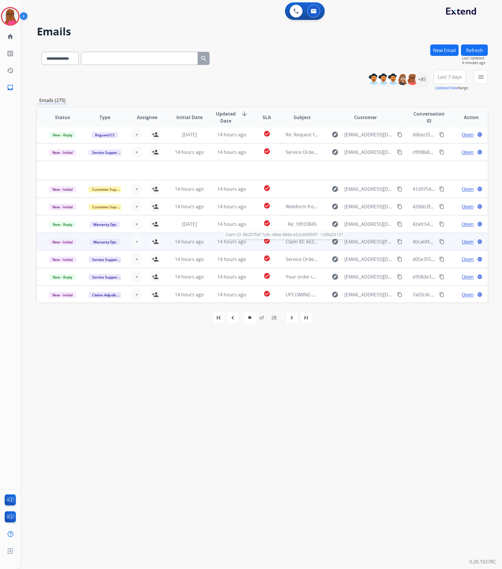
click at [288, 239] on span "Claim ID: 662078af-7c9c-46be-966a-e52cd59f35f1 1298425137" at bounding box center [353, 241] width 134 height 6
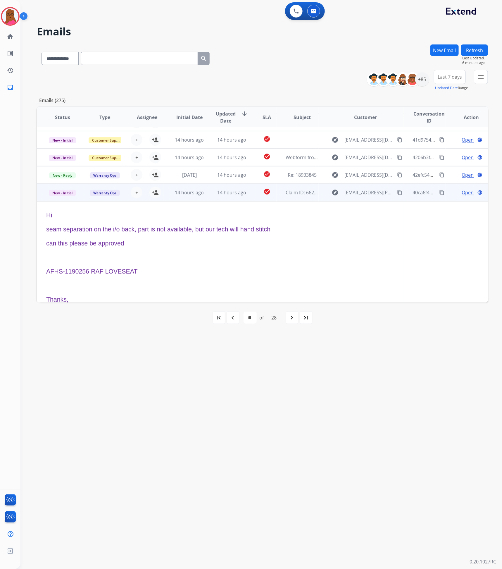
scroll to position [39, 0]
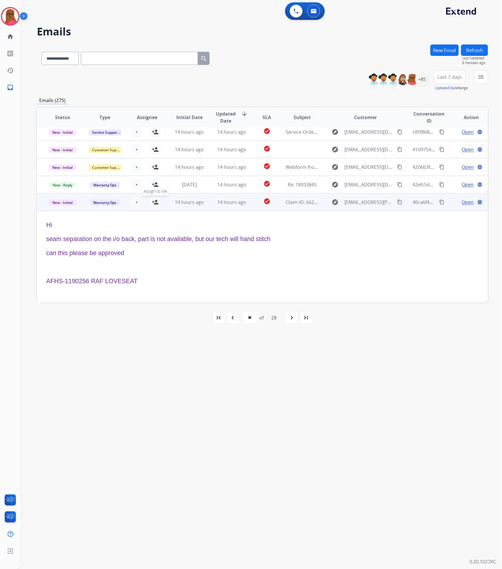
click at [152, 200] on mat-icon "person_add" at bounding box center [155, 201] width 7 height 7
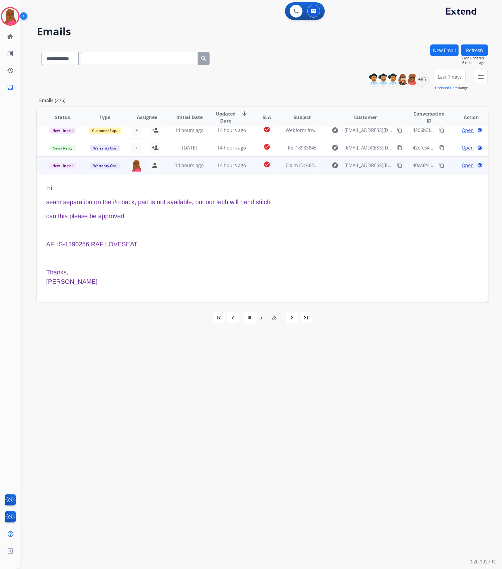
scroll to position [127, 0]
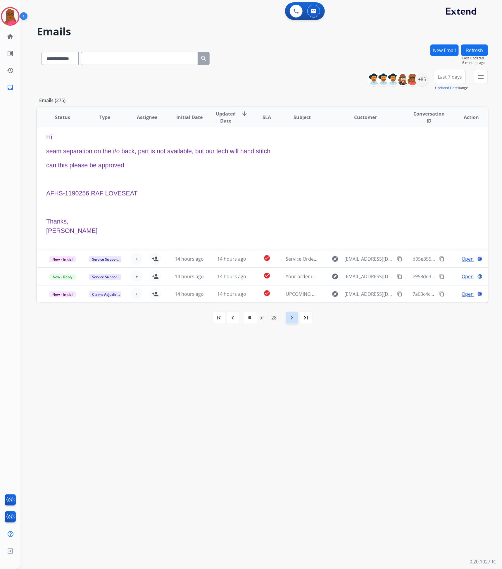
click at [291, 320] on mat-icon "navigate_next" at bounding box center [291, 317] width 7 height 7
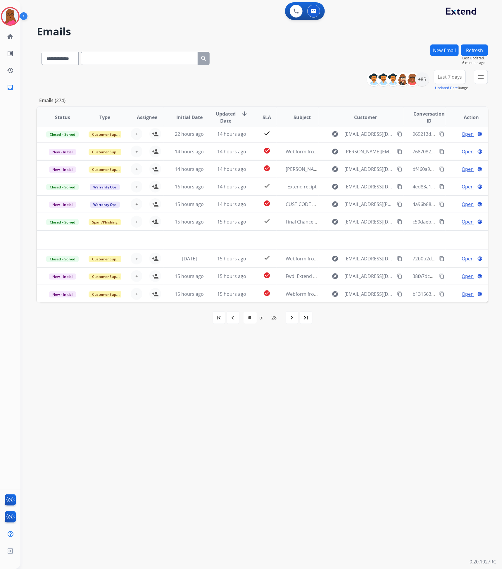
scroll to position [19, 0]
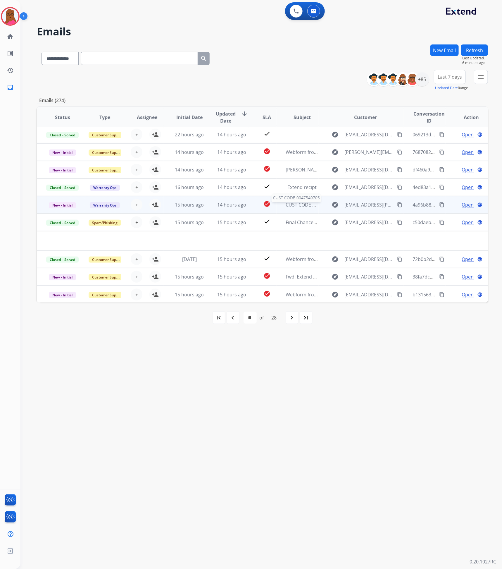
click at [296, 205] on span "CUST CODE 0047549705" at bounding box center [312, 204] width 53 height 6
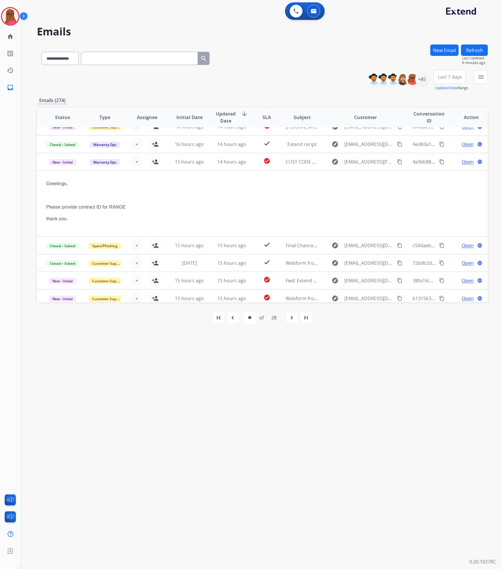
scroll to position [66, 0]
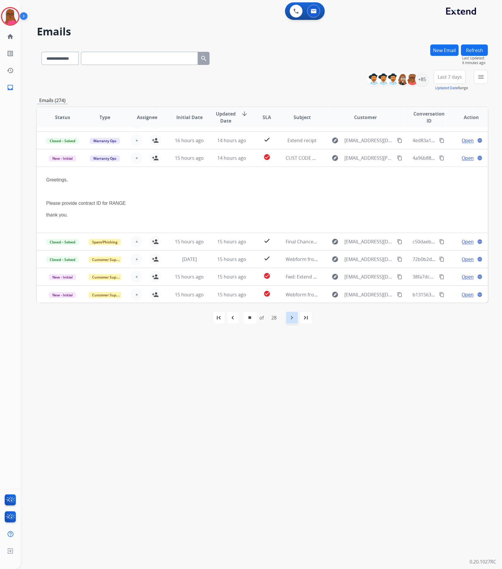
click at [291, 318] on mat-icon "navigate_next" at bounding box center [291, 317] width 7 height 7
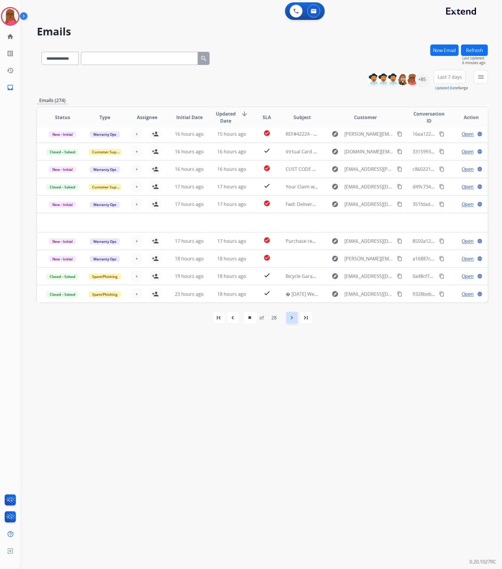
scroll to position [19, 0]
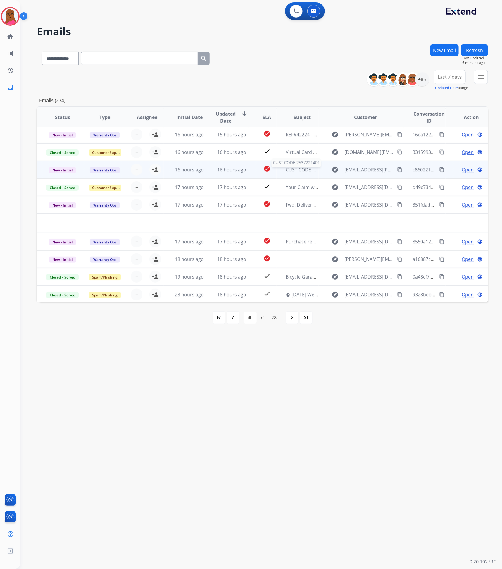
click at [292, 172] on span "CUST CODE 2537221401" at bounding box center [312, 169] width 53 height 6
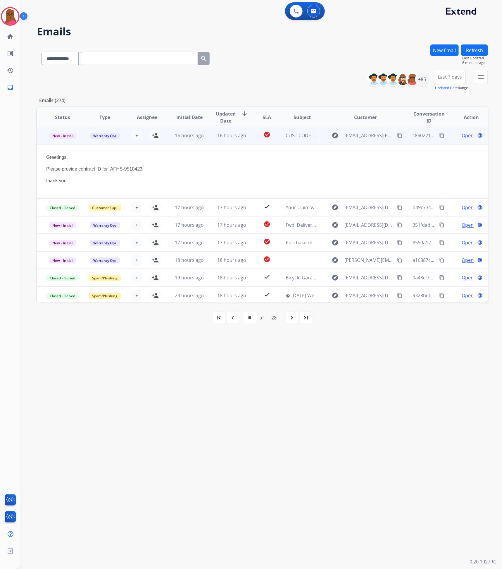
scroll to position [54, 0]
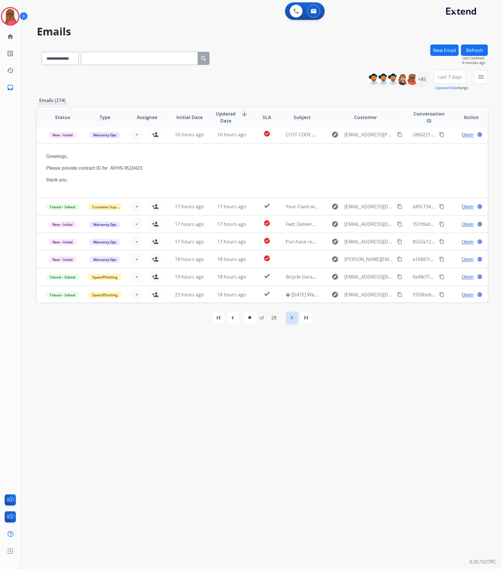
click at [292, 318] on mat-icon "navigate_next" at bounding box center [291, 317] width 7 height 7
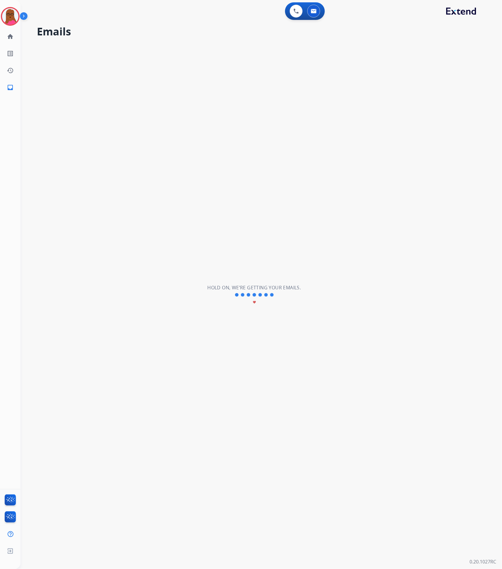
scroll to position [19, 0]
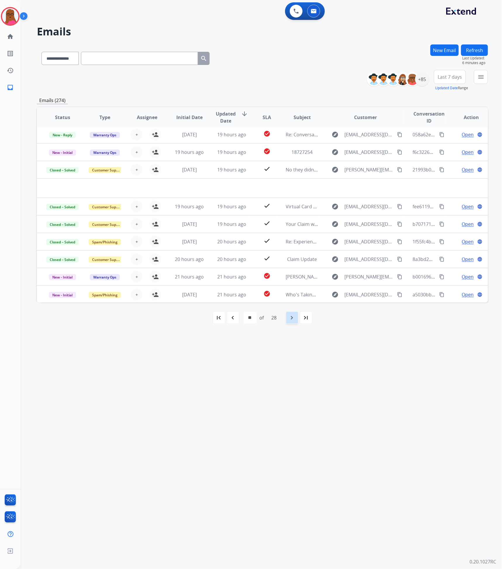
click at [292, 318] on mat-icon "navigate_next" at bounding box center [291, 317] width 7 height 7
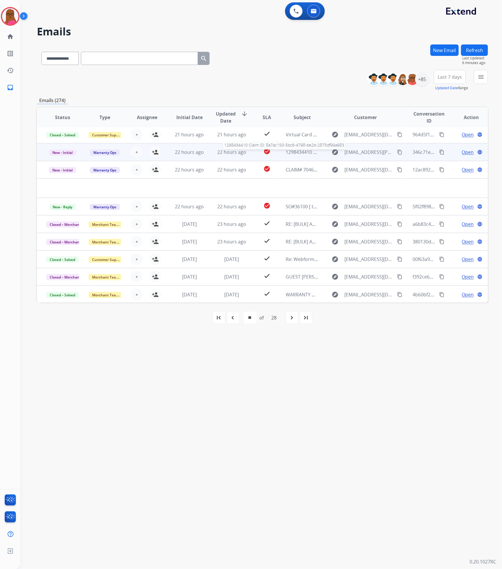
click at [289, 152] on span "1298434410 Claim ID: 8a7ac150-5bc6-4798-be2b-2875df99a983" at bounding box center [354, 152] width 137 height 6
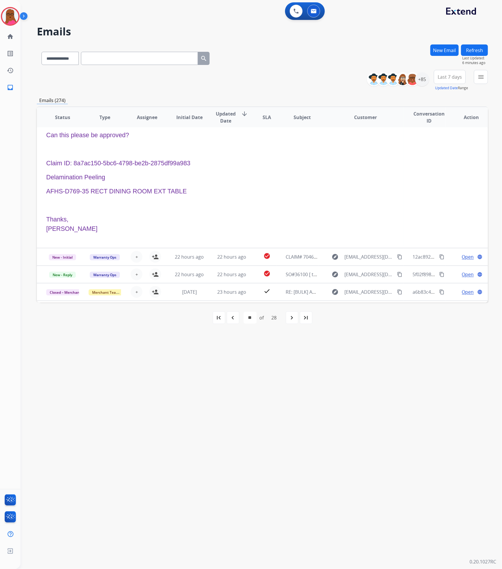
scroll to position [35, 0]
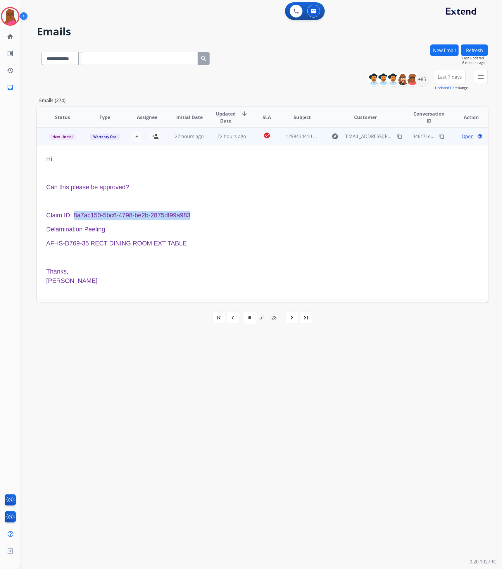
drag, startPoint x: 196, startPoint y: 215, endPoint x: 75, endPoint y: 213, distance: 121.0
click at [75, 213] on p "Claim ID: 8a7ac150-5bc6-4798-be2b-2875df99a983" at bounding box center [220, 215] width 348 height 9
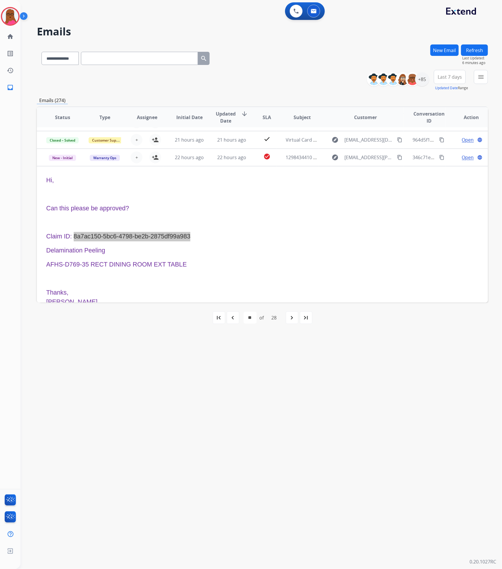
scroll to position [0, 0]
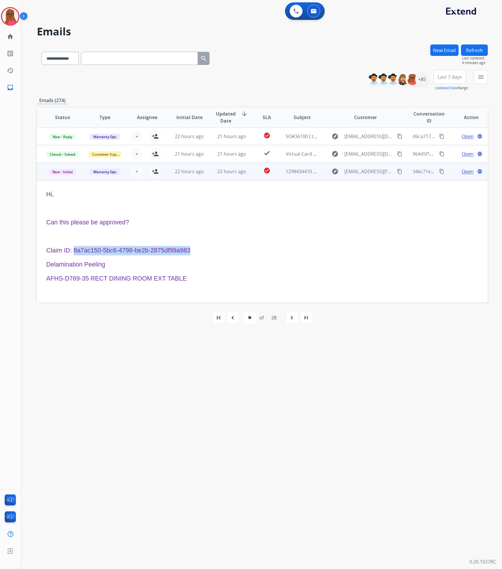
drag, startPoint x: 156, startPoint y: 172, endPoint x: 162, endPoint y: 172, distance: 5.3
click at [156, 172] on mat-icon "person_add" at bounding box center [155, 171] width 7 height 7
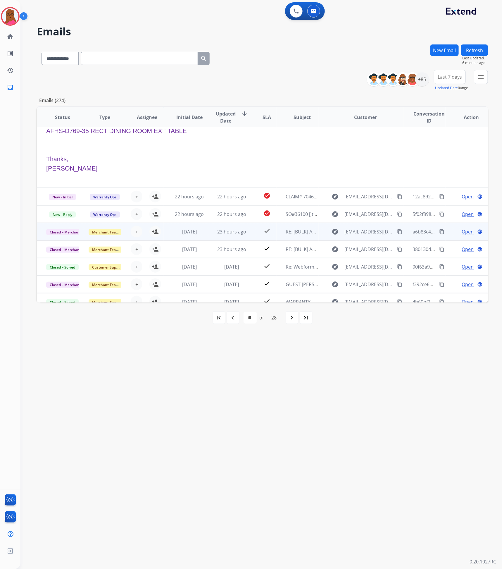
scroll to position [155, 0]
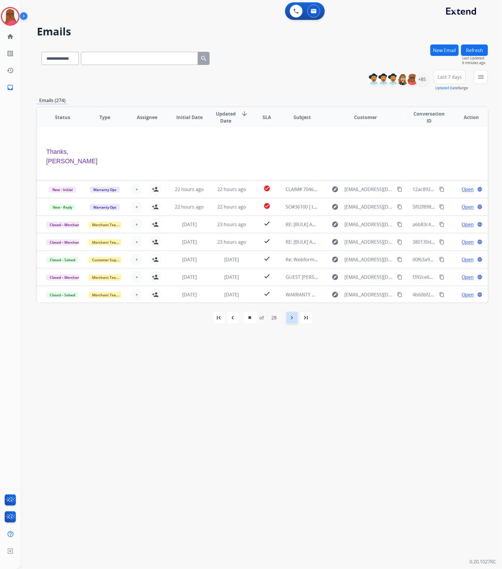
click at [296, 320] on mat-icon "navigate_next" at bounding box center [291, 317] width 7 height 7
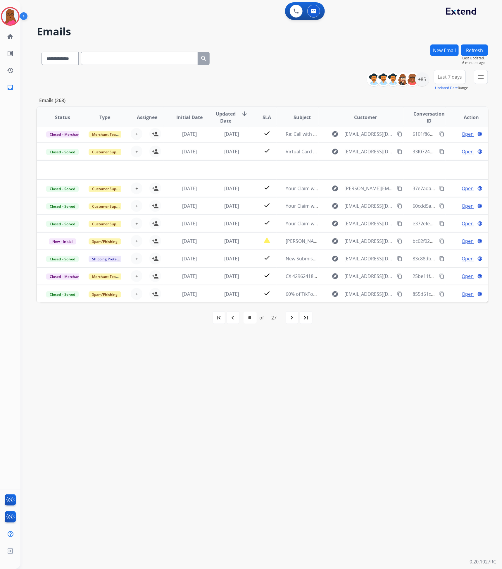
scroll to position [19, 0]
click at [291, 323] on div "navigate_next" at bounding box center [292, 317] width 13 height 13
click at [292, 320] on mat-icon "navigate_next" at bounding box center [291, 317] width 7 height 7
click at [291, 320] on mat-icon "navigate_next" at bounding box center [291, 317] width 7 height 7
click at [292, 319] on mat-icon "navigate_next" at bounding box center [291, 317] width 7 height 7
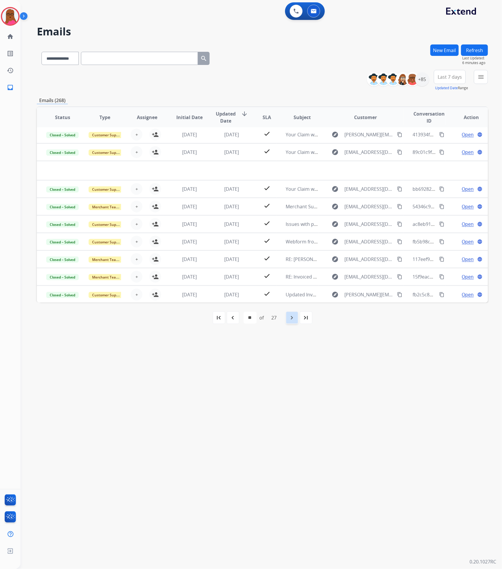
click at [291, 319] on mat-icon "navigate_next" at bounding box center [291, 317] width 7 height 7
click at [286, 318] on div "first_page navigate_before * * * * * * * * * ** ** ** ** ** ** ** ** ** ** ** *…" at bounding box center [262, 318] width 451 height 12
click at [291, 319] on mat-icon "navigate_next" at bounding box center [291, 317] width 7 height 7
click at [422, 77] on div "+85" at bounding box center [422, 79] width 14 height 14
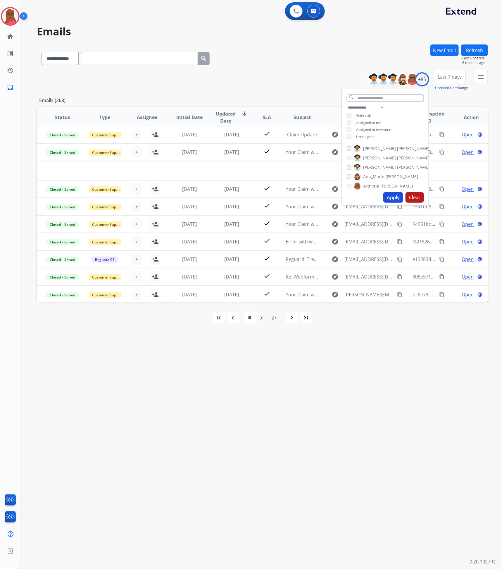
click at [347, 139] on div "**********" at bounding box center [385, 122] width 87 height 37
click at [391, 196] on button "Apply" at bounding box center [393, 197] width 20 height 11
select select "*"
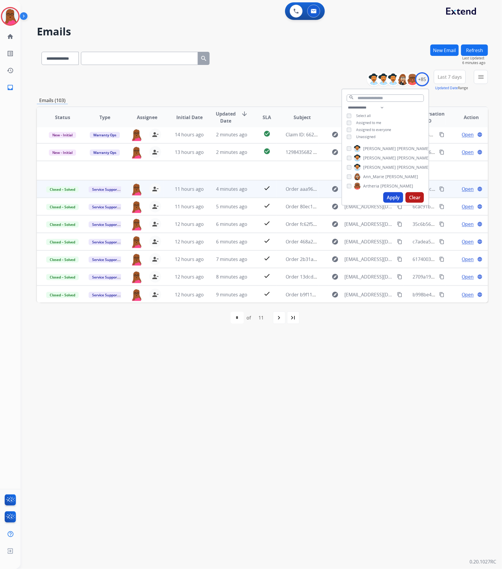
click at [315, 350] on div "**********" at bounding box center [253, 294] width 467 height 547
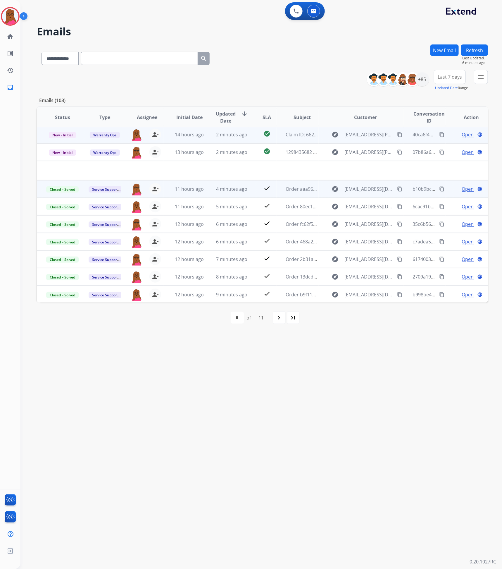
click at [466, 136] on span "Open" at bounding box center [468, 134] width 12 height 7
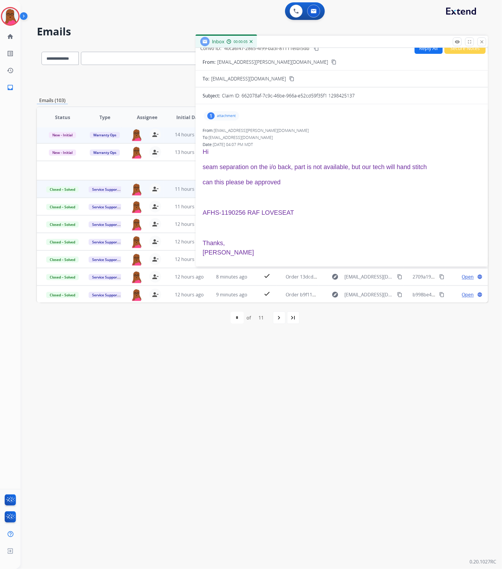
scroll to position [9, 0]
drag, startPoint x: 357, startPoint y: 97, endPoint x: 242, endPoint y: 94, distance: 114.6
click at [242, 94] on div "Claim ID: 662078af-7c9c-46be-966a-e52cd59f35f1 1298425137" at bounding box center [351, 94] width 259 height 7
click at [226, 114] on p "attachment" at bounding box center [226, 114] width 19 height 5
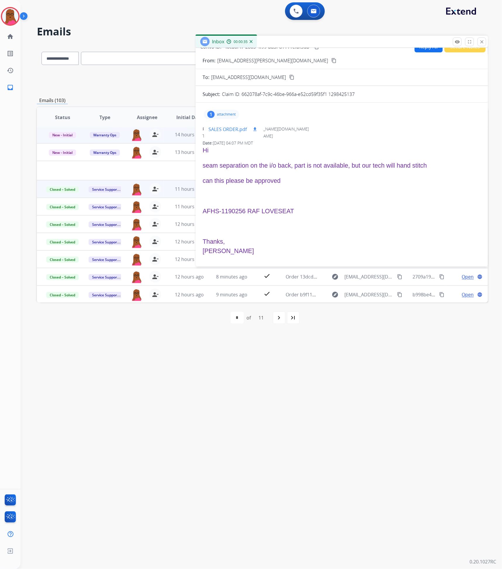
click at [227, 128] on p "SALES ORDER.pdf" at bounding box center [227, 129] width 38 height 7
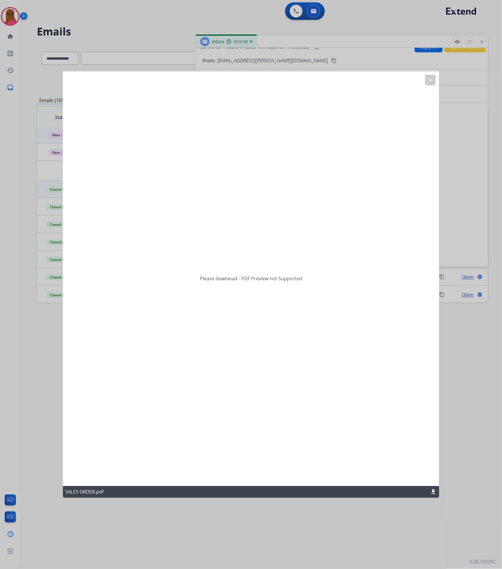
click at [434, 491] on mat-icon "download" at bounding box center [433, 491] width 7 height 7
click at [428, 82] on mat-icon "clear" at bounding box center [430, 79] width 5 height 5
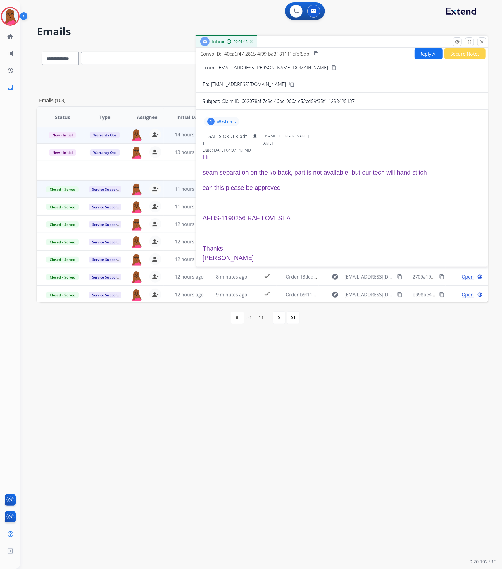
scroll to position [0, 0]
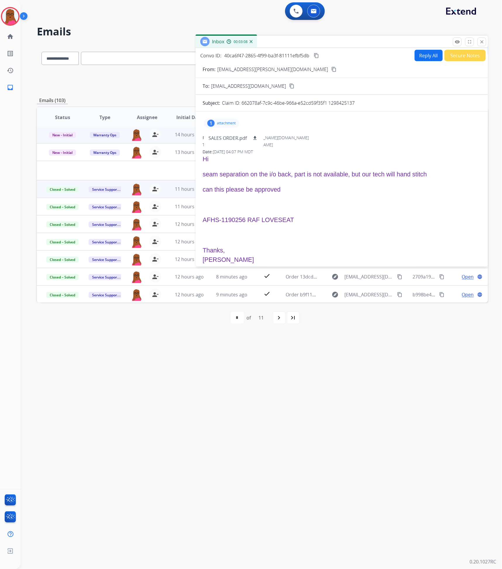
click at [483, 45] on button "close Close" at bounding box center [481, 41] width 9 height 9
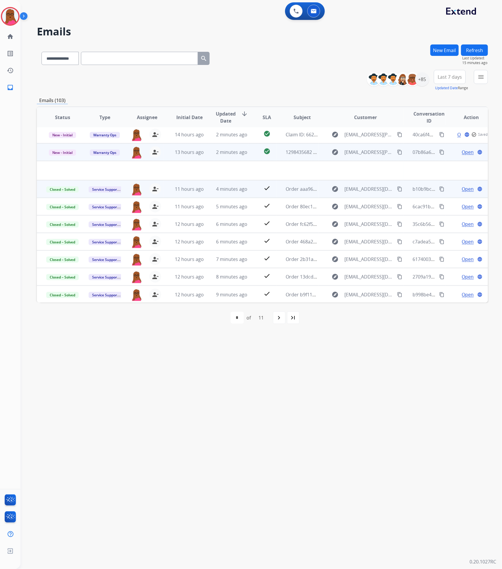
click at [462, 150] on span "Open" at bounding box center [468, 151] width 12 height 7
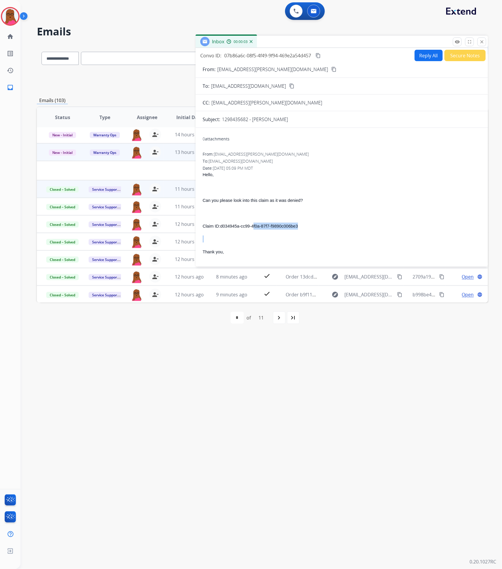
drag, startPoint x: 296, startPoint y: 232, endPoint x: 253, endPoint y: 230, distance: 43.0
click at [253, 230] on div "Hello, Can you please look into this claim as it was denied? Claim ID: d034945a…" at bounding box center [342, 226] width 278 height 110
click at [303, 229] on p "Claim ID: d034945a-cc99-4f0a-87f7-f9890c006be3" at bounding box center [342, 225] width 278 height 7
click at [327, 221] on div "Hello, Can you please look into this claim as it was denied? Claim ID: d034945a…" at bounding box center [342, 226] width 278 height 110
drag, startPoint x: 297, startPoint y: 227, endPoint x: 220, endPoint y: 229, distance: 76.9
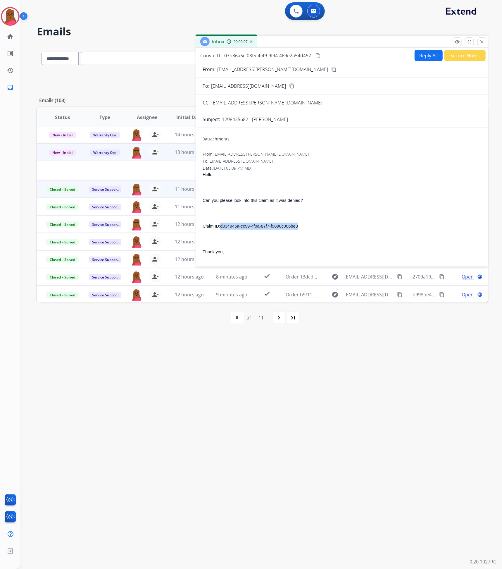
click at [220, 228] on span "d034945a-cc99-4f0a-87f7-f9890c006be3" at bounding box center [259, 226] width 78 height 5
click at [430, 59] on button "Reply All" at bounding box center [428, 55] width 28 height 11
select select "**********"
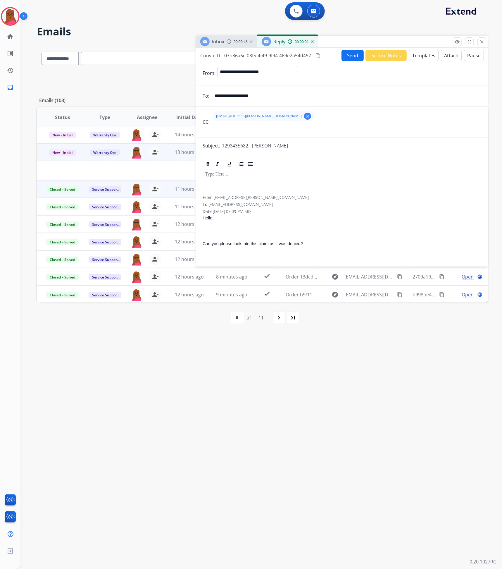
click at [330, 182] on div at bounding box center [342, 182] width 278 height 26
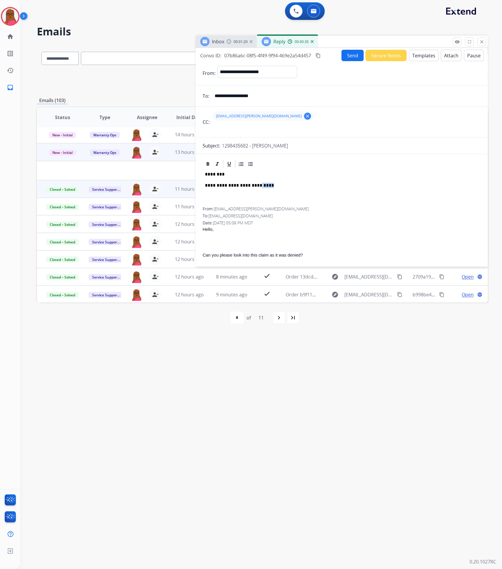
drag, startPoint x: 272, startPoint y: 189, endPoint x: 250, endPoint y: 189, distance: 21.9
click at [250, 189] on div "**********" at bounding box center [342, 188] width 278 height 38
click at [268, 183] on p "**********" at bounding box center [339, 185] width 269 height 5
drag, startPoint x: 260, startPoint y: 187, endPoint x: 237, endPoint y: 186, distance: 23.4
click at [237, 186] on p "**********" at bounding box center [339, 185] width 269 height 5
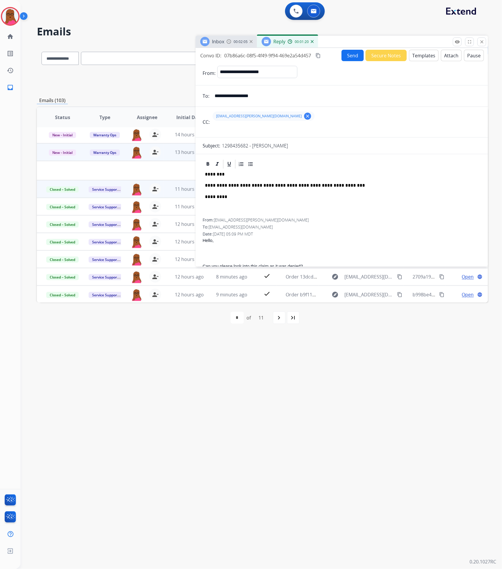
click at [412, 195] on p "*********" at bounding box center [339, 196] width 269 height 5
click at [353, 56] on button "Send" at bounding box center [352, 55] width 22 height 11
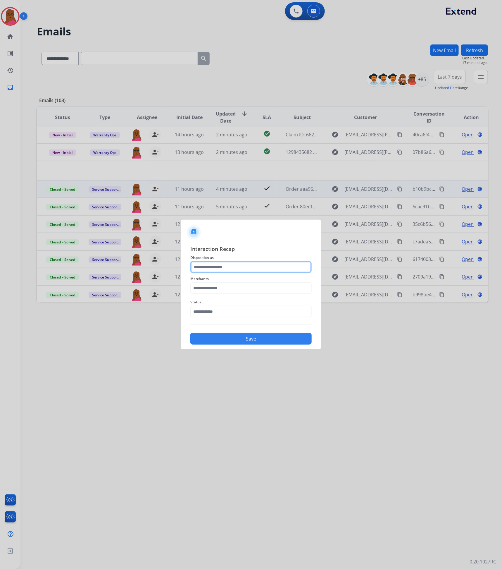
click at [261, 267] on input "text" at bounding box center [250, 267] width 121 height 12
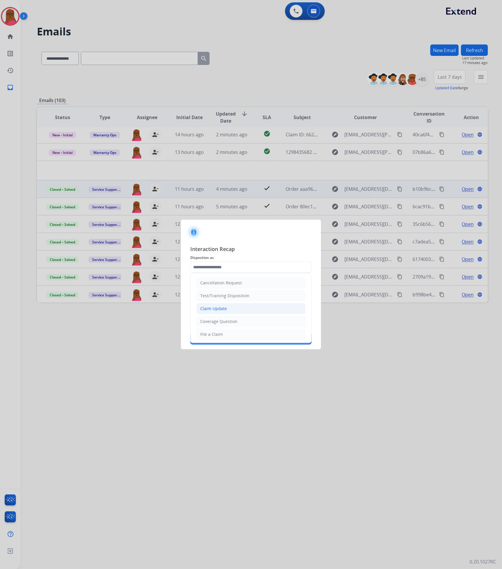
click at [237, 310] on li "Claim Update" at bounding box center [250, 308] width 109 height 11
type input "**********"
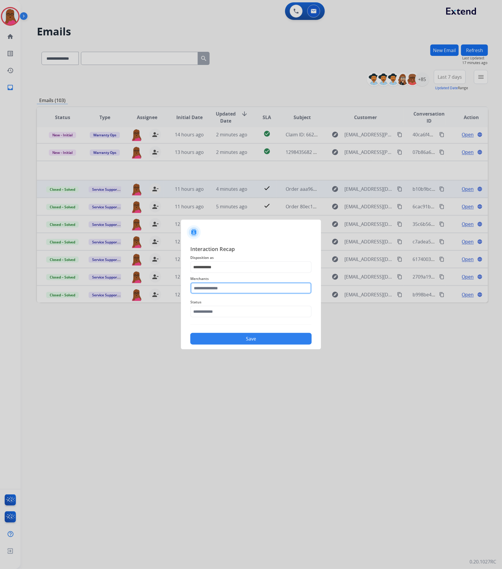
click at [239, 284] on input "text" at bounding box center [250, 288] width 121 height 12
click at [265, 315] on li "Dufresne spencer group" at bounding box center [252, 317] width 111 height 11
type input "**********"
click at [263, 312] on input "text" at bounding box center [250, 311] width 121 height 12
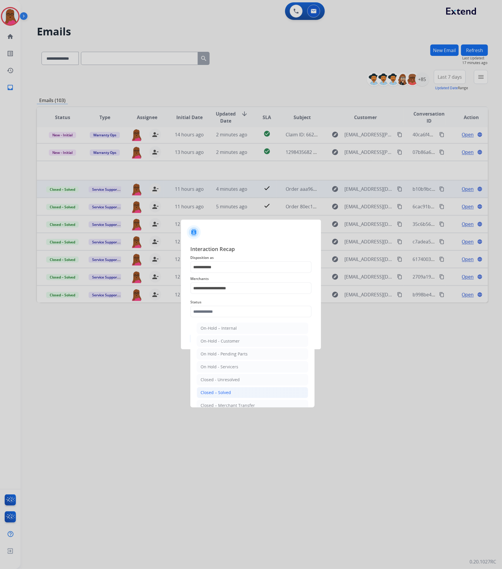
click at [243, 391] on li "Closed – Solved" at bounding box center [252, 392] width 111 height 11
type input "**********"
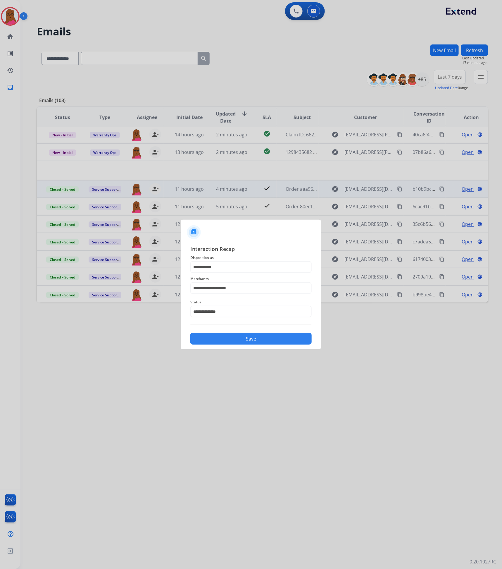
click at [255, 341] on button "Save" at bounding box center [250, 339] width 121 height 12
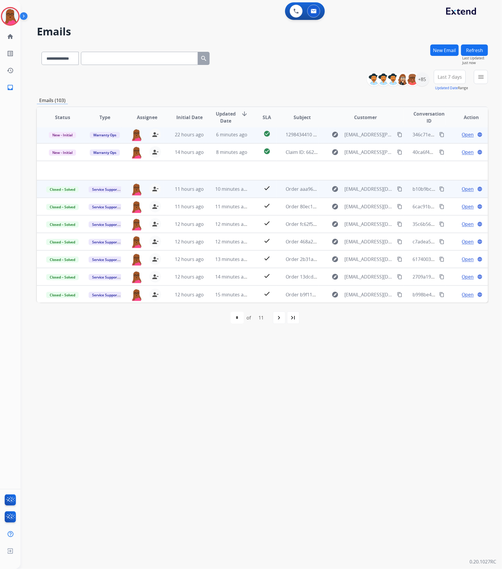
click at [463, 136] on span "Open" at bounding box center [468, 134] width 12 height 7
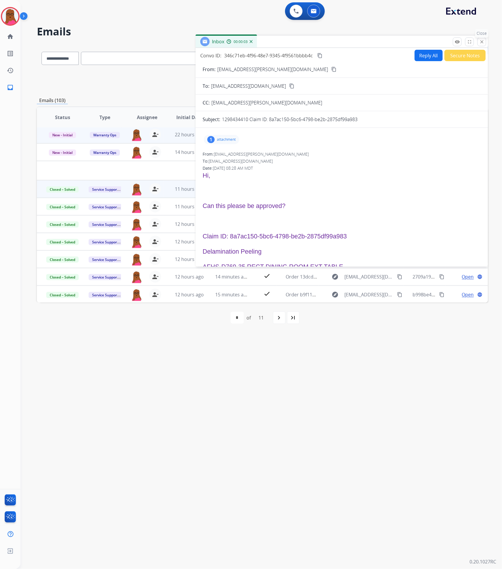
click at [483, 40] on mat-icon "close" at bounding box center [481, 41] width 5 height 5
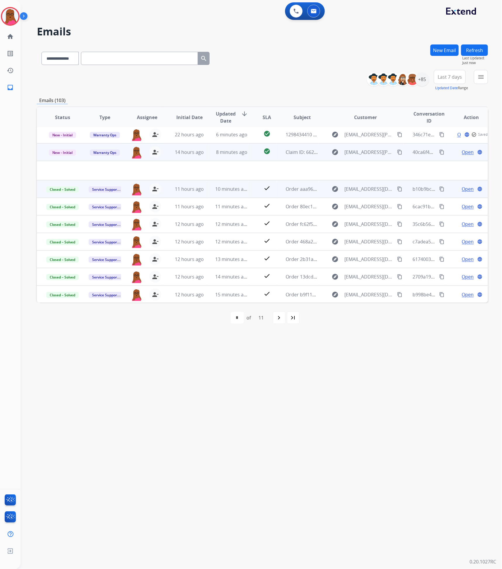
click at [462, 151] on span "Open" at bounding box center [468, 151] width 12 height 7
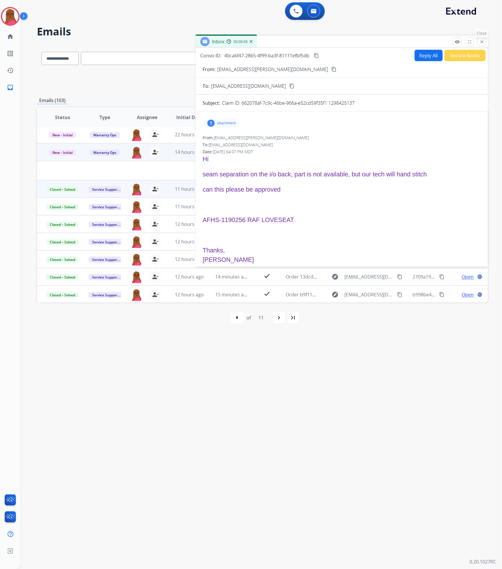
click at [480, 40] on mat-icon "close" at bounding box center [481, 41] width 5 height 5
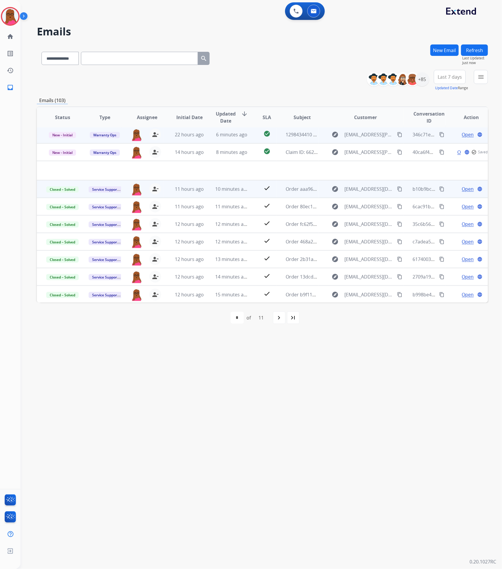
click at [462, 133] on span "Open" at bounding box center [468, 134] width 12 height 7
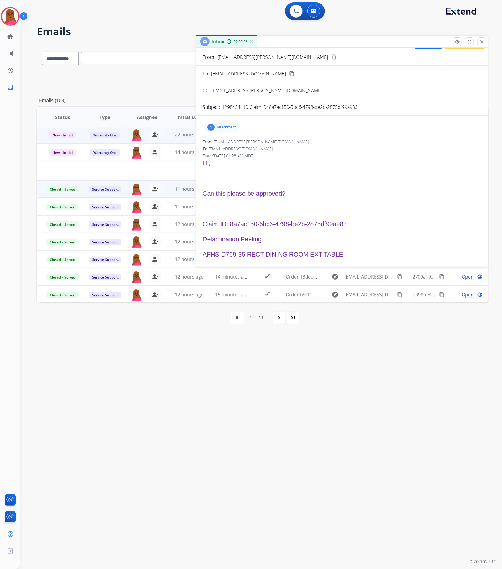
scroll to position [56, 0]
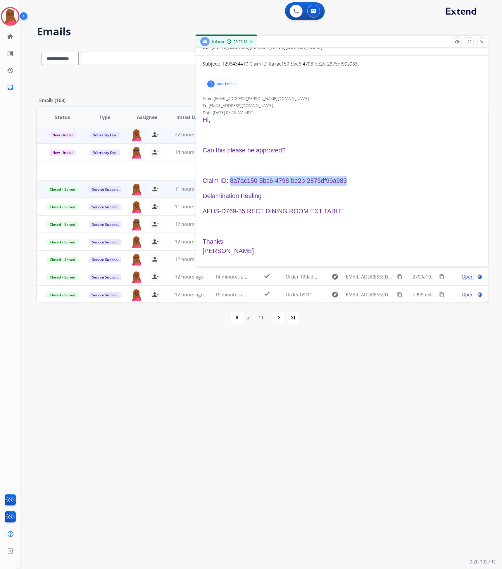
drag, startPoint x: 348, startPoint y: 178, endPoint x: 231, endPoint y: 181, distance: 117.5
click at [231, 181] on p "Claim ID: 8a7ac150-5bc6-4798-be2b-2875df99a983" at bounding box center [342, 180] width 278 height 9
click at [479, 43] on mat-icon "close" at bounding box center [481, 41] width 5 height 5
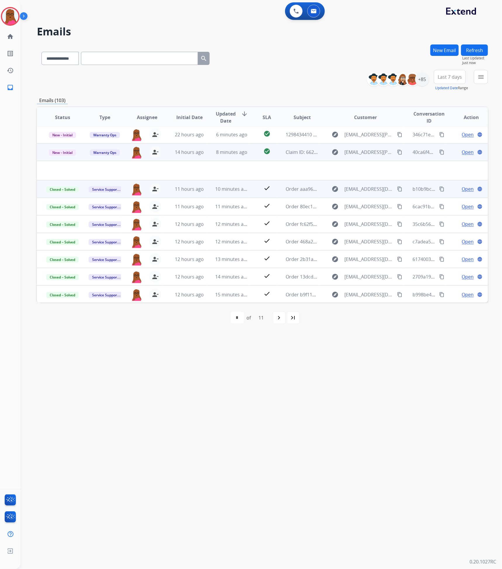
click at [464, 150] on span "Open" at bounding box center [468, 151] width 12 height 7
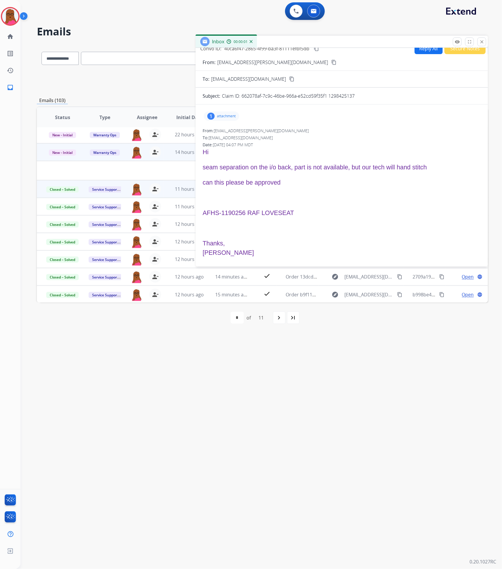
scroll to position [9, 0]
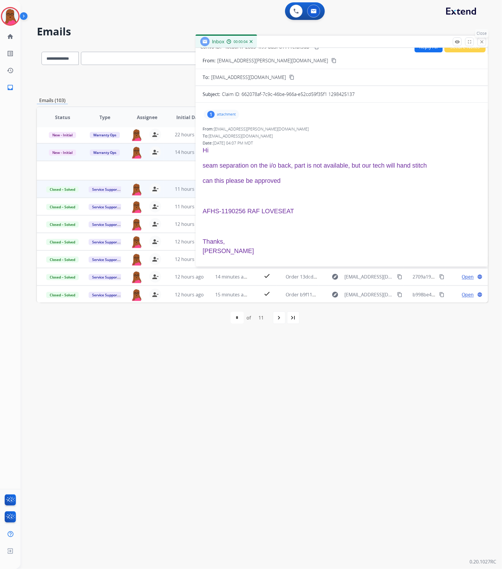
click at [485, 43] on button "close Close" at bounding box center [481, 41] width 9 height 9
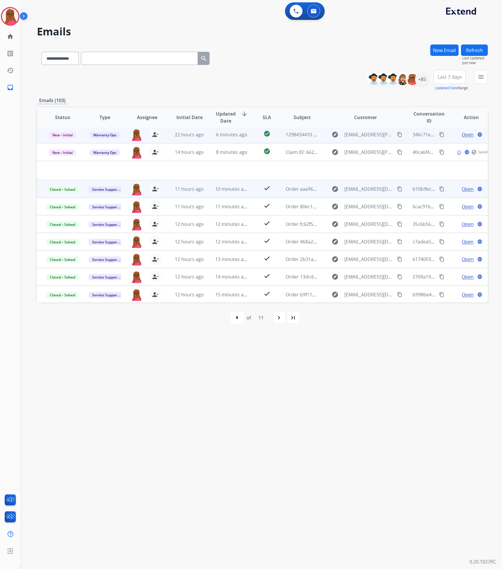
click at [462, 137] on span "Open" at bounding box center [468, 134] width 12 height 7
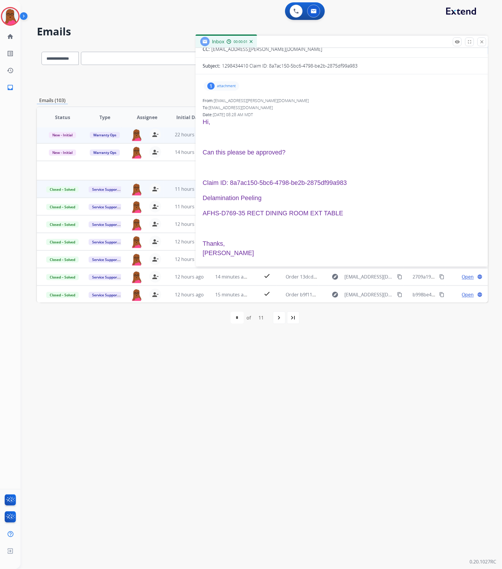
scroll to position [56, 0]
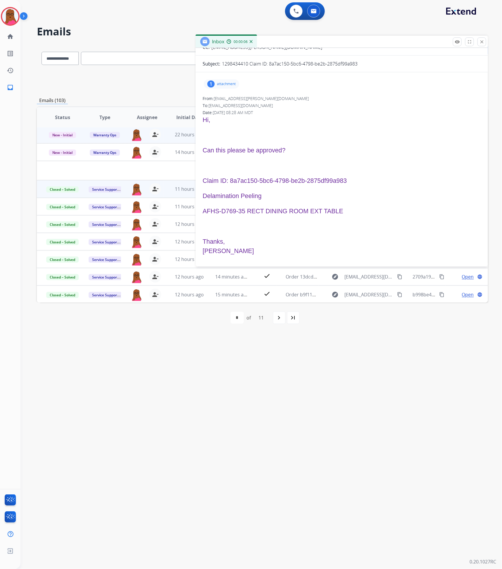
click at [233, 84] on p "attachment" at bounding box center [226, 84] width 19 height 5
click at [242, 94] on div "SALES ORDER.pdf download" at bounding box center [233, 99] width 59 height 20
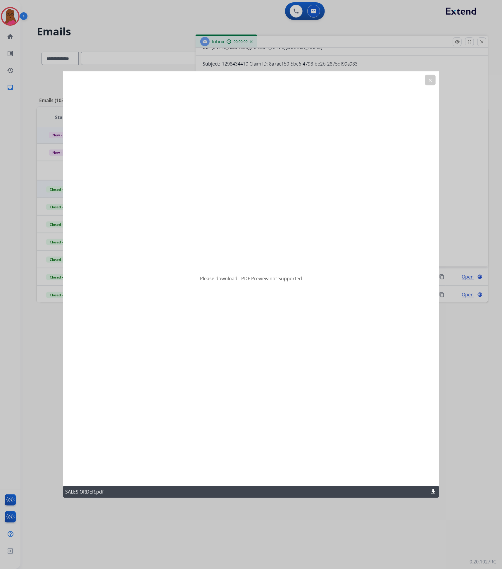
click at [433, 491] on mat-icon "download" at bounding box center [433, 491] width 7 height 7
click at [433, 81] on button "clear" at bounding box center [430, 80] width 11 height 11
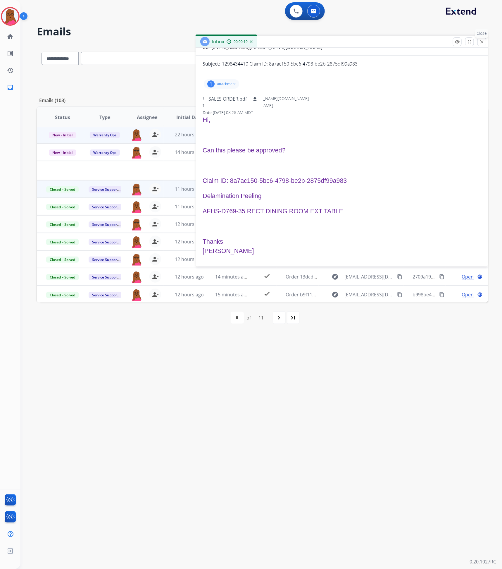
click at [483, 44] on mat-icon "close" at bounding box center [481, 41] width 5 height 5
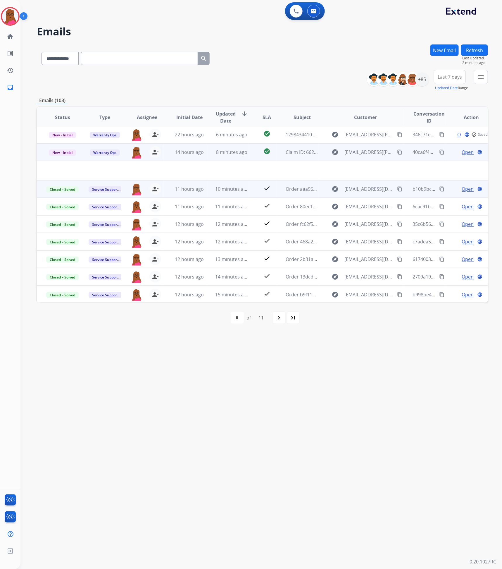
click at [466, 152] on span "Open" at bounding box center [468, 151] width 12 height 7
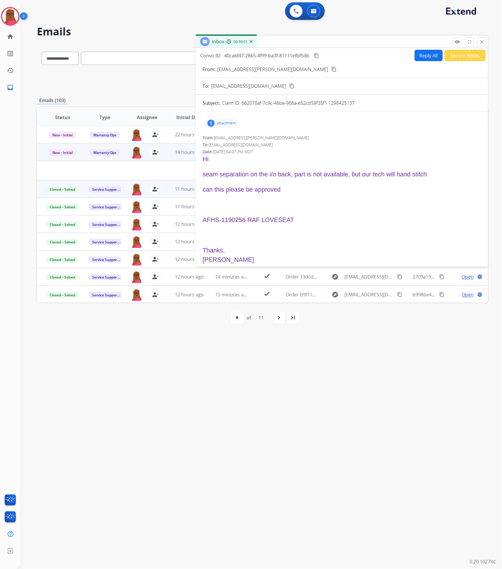
click at [231, 120] on div "1 attachment" at bounding box center [221, 122] width 35 height 9
click at [241, 138] on p "SALES ORDER.pdf" at bounding box center [227, 137] width 38 height 7
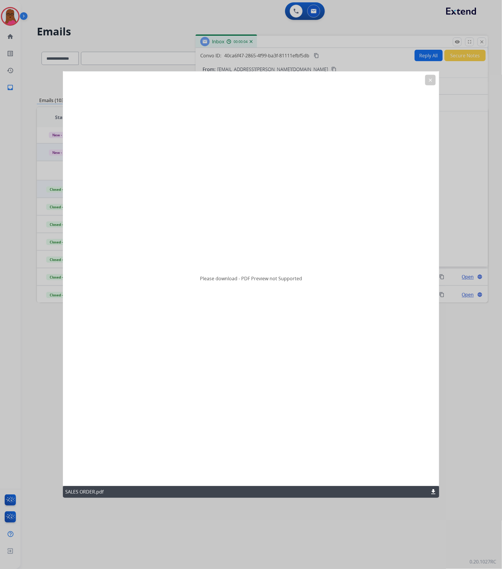
click at [433, 494] on mat-icon "download" at bounding box center [433, 491] width 7 height 7
click at [434, 83] on button "clear" at bounding box center [430, 80] width 11 height 11
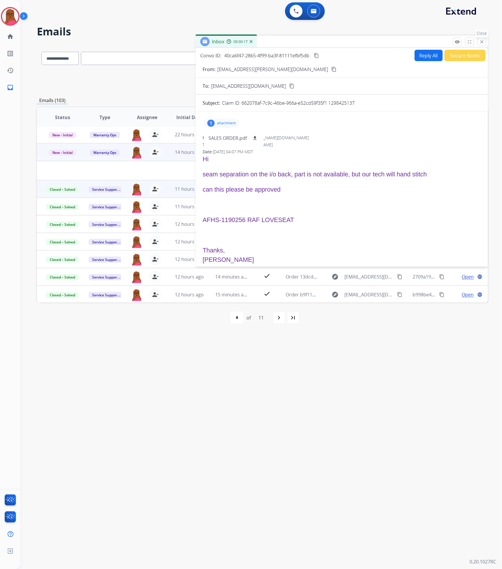
click at [484, 42] on button "close Close" at bounding box center [481, 41] width 9 height 9
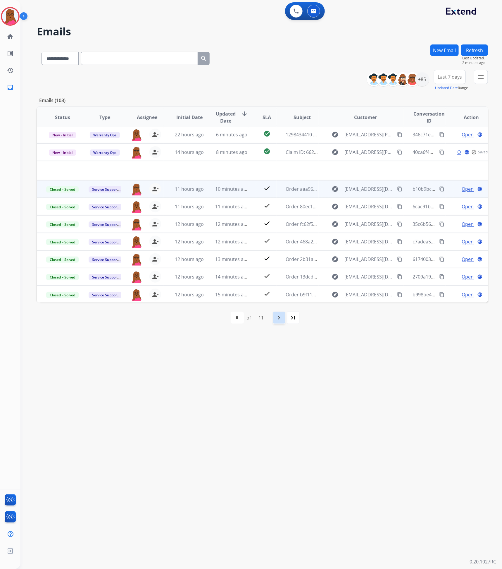
click at [279, 319] on mat-icon "navigate_next" at bounding box center [279, 317] width 7 height 7
select select "*"
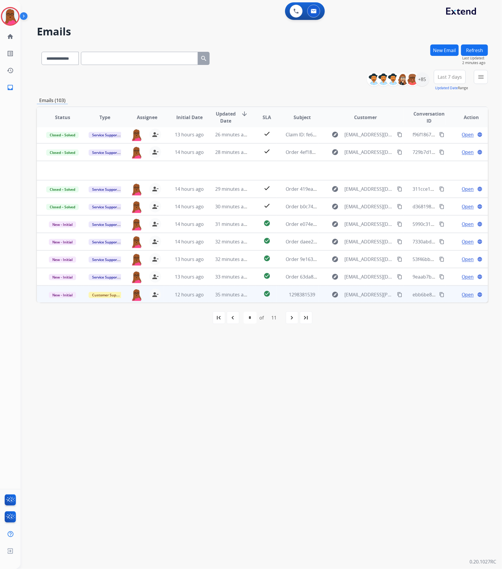
click at [465, 293] on span "Open" at bounding box center [468, 294] width 12 height 7
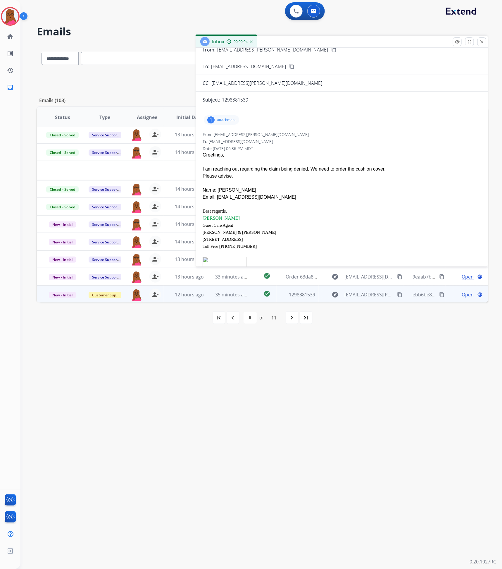
scroll to position [0, 0]
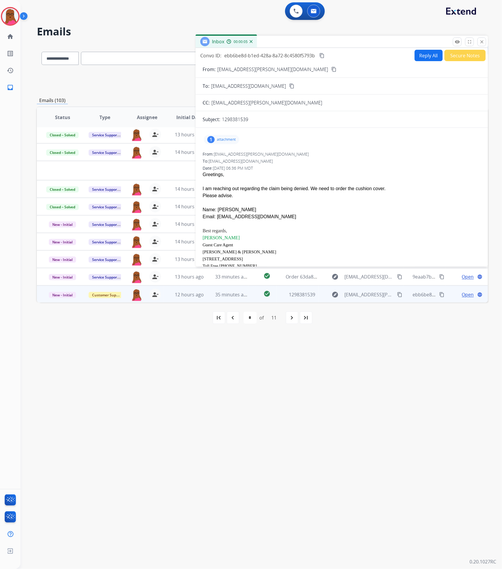
click at [223, 137] on p "attachment" at bounding box center [226, 139] width 19 height 5
click at [344, 169] on div "Date: 08/28/2025 - 06:36 PM MDT" at bounding box center [342, 168] width 278 height 6
drag, startPoint x: 269, startPoint y: 219, endPoint x: 216, endPoint y: 219, distance: 53.5
click at [216, 219] on div "Email: [EMAIL_ADDRESS][DOMAIN_NAME]" at bounding box center [342, 216] width 278 height 7
click at [482, 43] on mat-icon "close" at bounding box center [481, 41] width 5 height 5
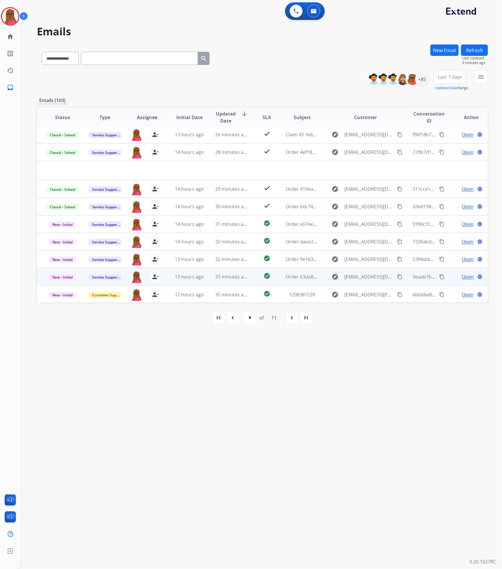
click at [462, 275] on span "Open" at bounding box center [468, 276] width 12 height 7
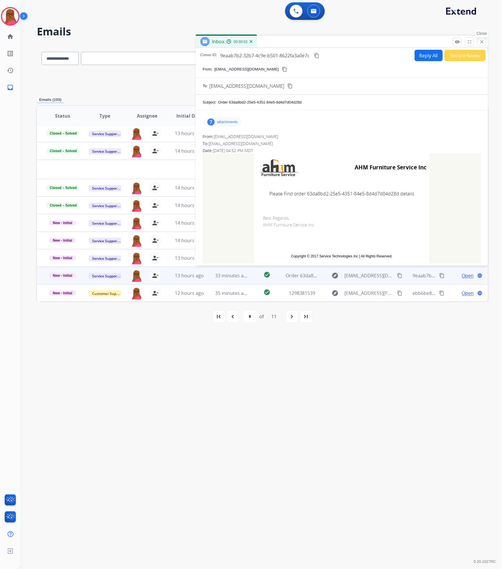
click at [483, 43] on mat-icon "close" at bounding box center [481, 41] width 5 height 5
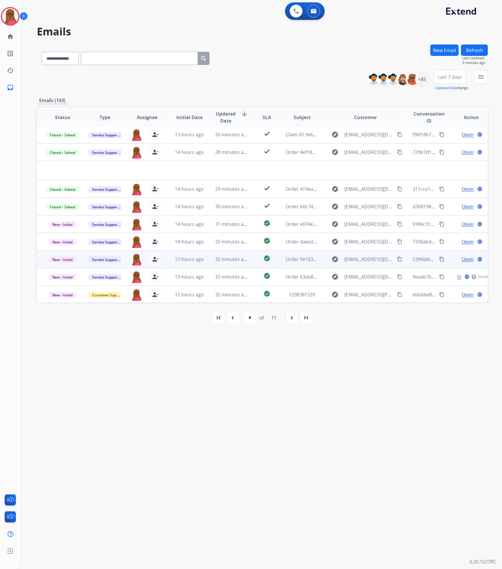
click at [462, 262] on span "Open" at bounding box center [468, 258] width 12 height 7
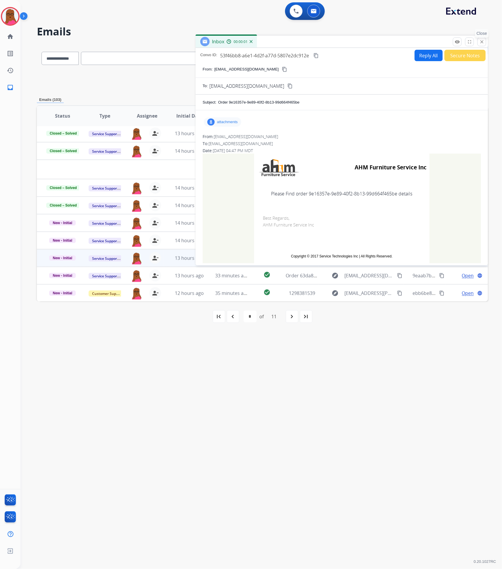
click at [481, 42] on mat-icon "close" at bounding box center [481, 41] width 5 height 5
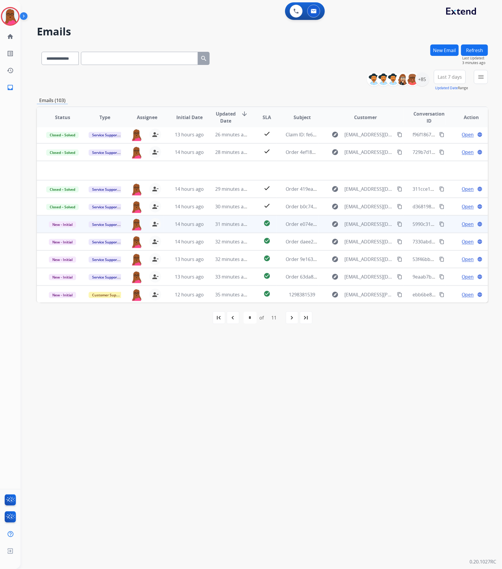
click at [462, 226] on span "Open" at bounding box center [468, 223] width 12 height 7
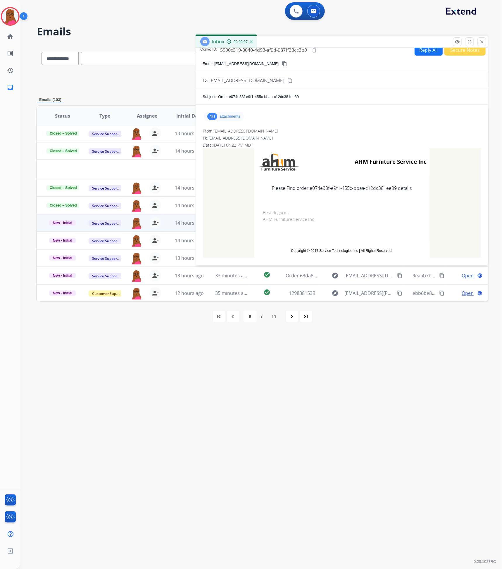
scroll to position [7, 0]
click at [229, 113] on p "attachments" at bounding box center [230, 114] width 21 height 5
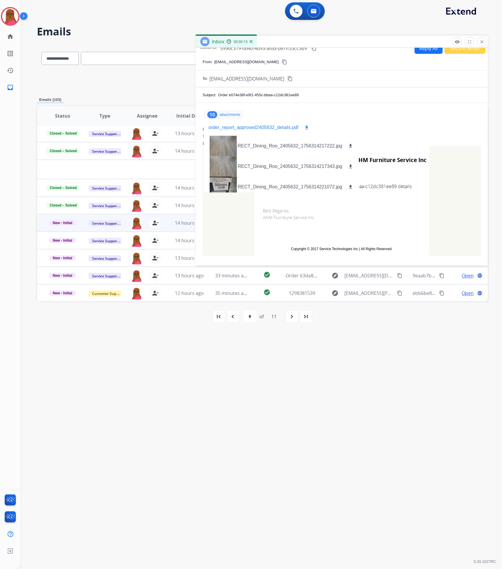
click at [306, 127] on mat-icon "download" at bounding box center [306, 127] width 5 height 5
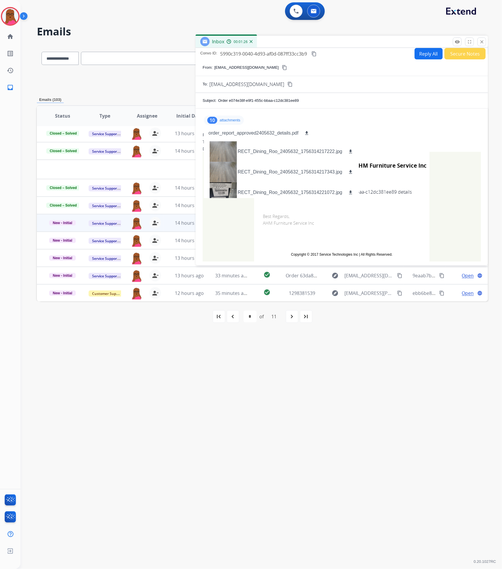
scroll to position [0, 0]
click at [483, 43] on mat-icon "close" at bounding box center [481, 41] width 5 height 5
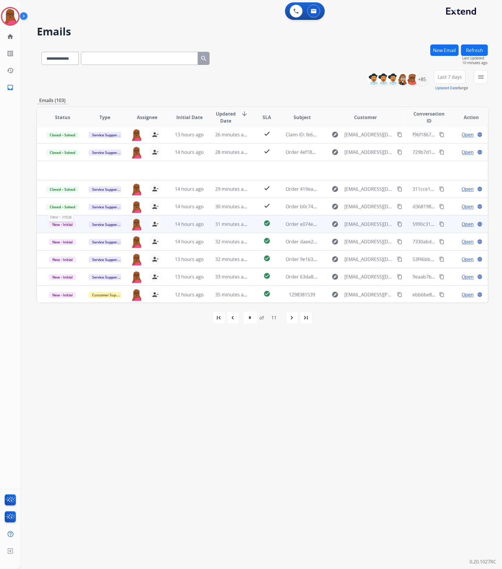
click at [68, 222] on span "New - Initial" at bounding box center [62, 224] width 27 height 6
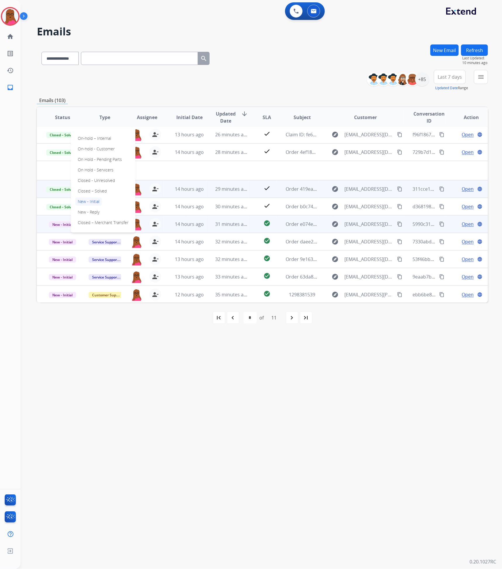
click at [94, 190] on p "Closed – Solved" at bounding box center [92, 191] width 34 height 8
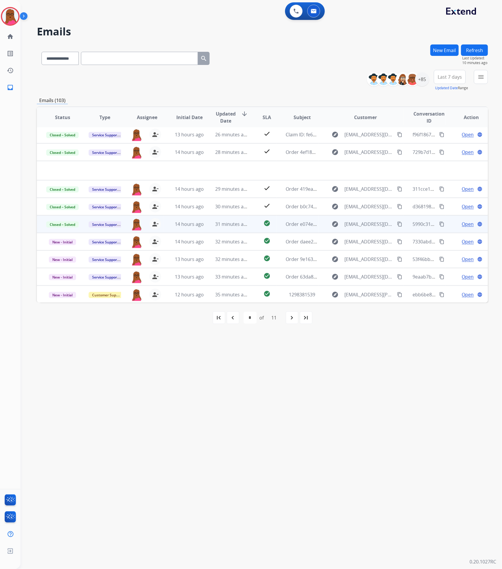
click at [447, 45] on button "New Email" at bounding box center [444, 49] width 28 height 11
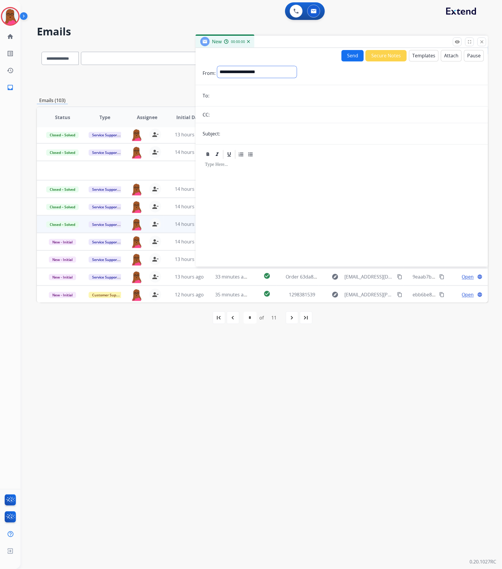
drag, startPoint x: 259, startPoint y: 72, endPoint x: 259, endPoint y: 77, distance: 4.4
click at [259, 72] on select "**********" at bounding box center [257, 72] width 80 height 12
select select "**********"
click at [217, 66] on select "**********" at bounding box center [257, 72] width 80 height 12
click at [327, 98] on input "email" at bounding box center [346, 96] width 270 height 12
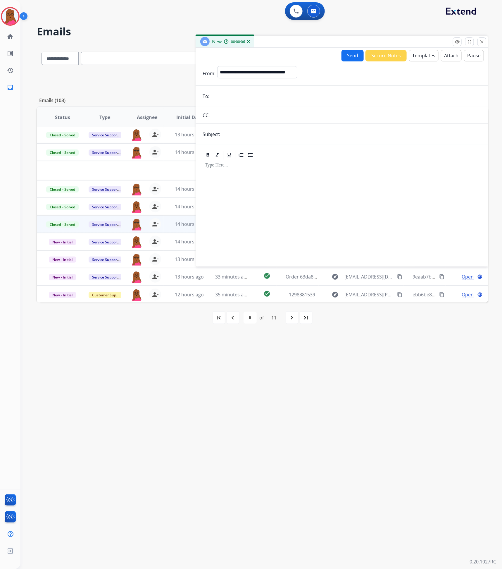
paste input "**********"
type input "**********"
drag, startPoint x: 316, startPoint y: 136, endPoint x: 315, endPoint y: 132, distance: 4.1
click at [315, 135] on input "text" at bounding box center [351, 134] width 259 height 12
type input "**********"
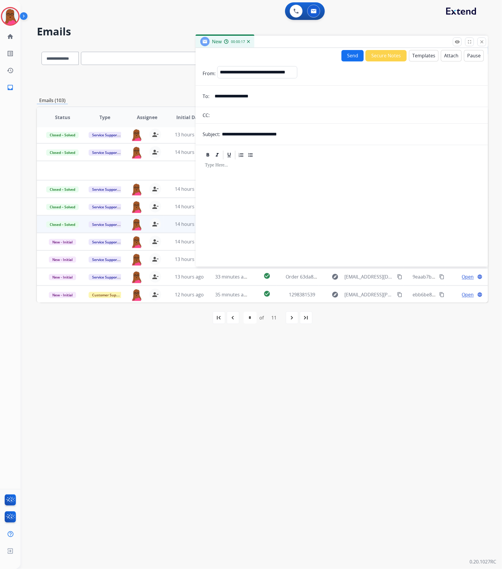
click at [338, 194] on div at bounding box center [342, 210] width 278 height 100
click at [418, 51] on button "Templates" at bounding box center [424, 55] width 30 height 11
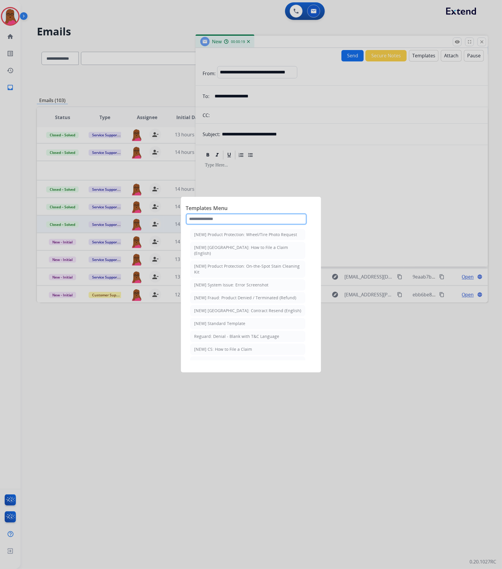
click at [235, 221] on input "text" at bounding box center [246, 219] width 121 height 12
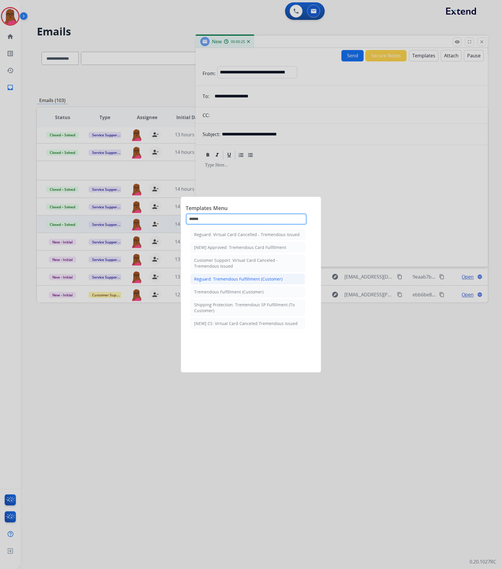
type input "******"
click at [266, 278] on div "Reguard: Tremendous Fulfillment (Customer)" at bounding box center [238, 279] width 88 height 6
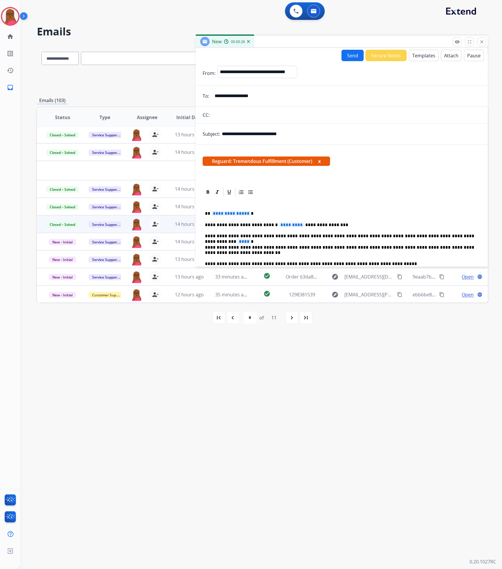
scroll to position [44, 0]
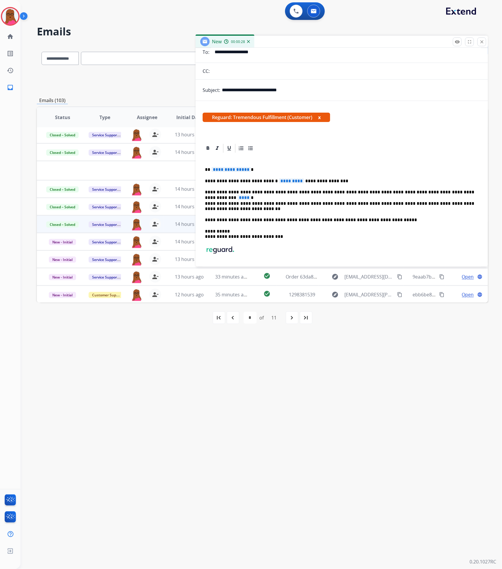
click at [227, 170] on span "**********" at bounding box center [230, 169] width 39 height 5
click at [279, 182] on span "*********" at bounding box center [291, 180] width 25 height 5
click at [251, 195] on span "****" at bounding box center [243, 197] width 13 height 5
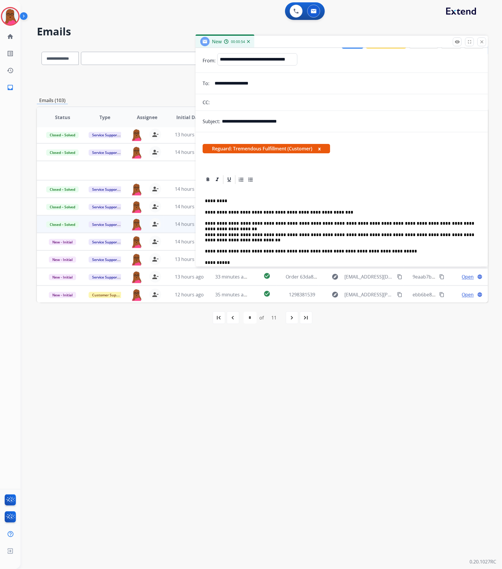
scroll to position [0, 0]
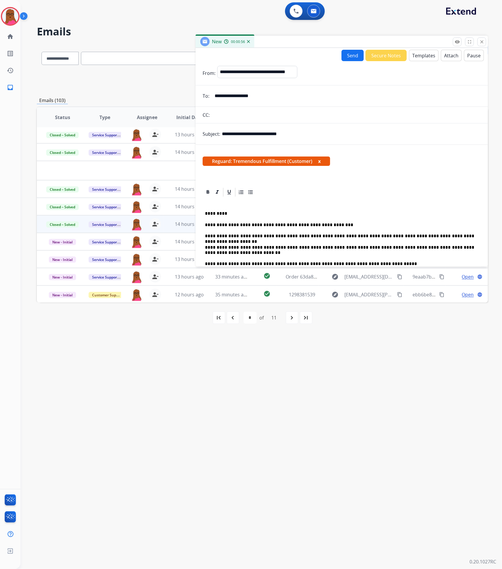
click at [346, 53] on button "Send" at bounding box center [352, 55] width 22 height 11
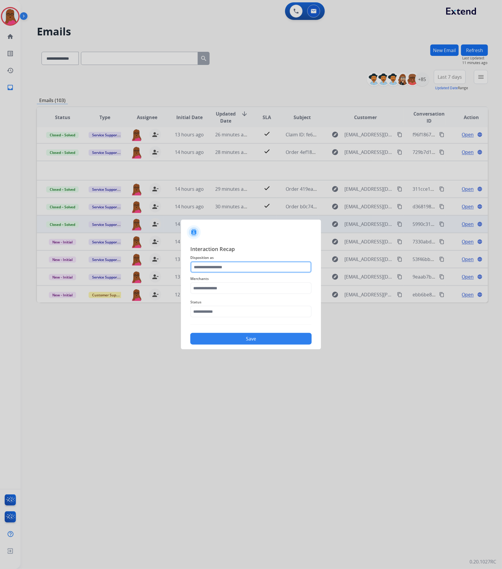
click at [269, 264] on input "text" at bounding box center [250, 267] width 121 height 12
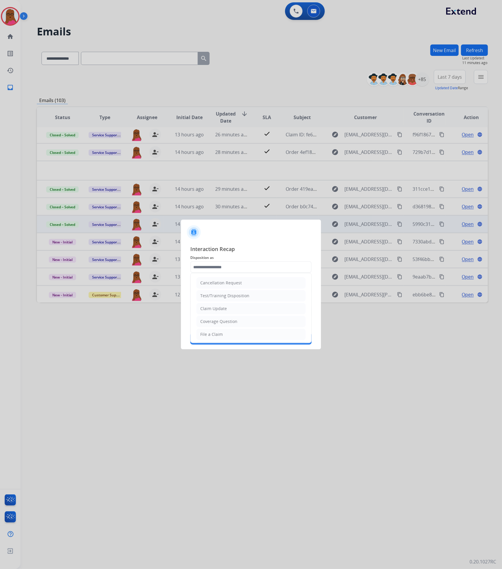
click at [263, 308] on li "Claim Update" at bounding box center [250, 308] width 109 height 11
type input "**********"
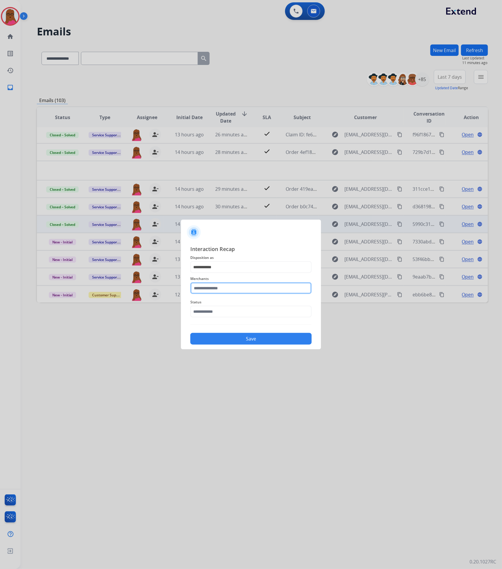
click at [261, 288] on input "text" at bounding box center [250, 288] width 121 height 12
click at [266, 307] on li "Ashley - Reguard" at bounding box center [252, 304] width 111 height 11
type input "**********"
click at [264, 319] on div "Status" at bounding box center [250, 307] width 121 height 23
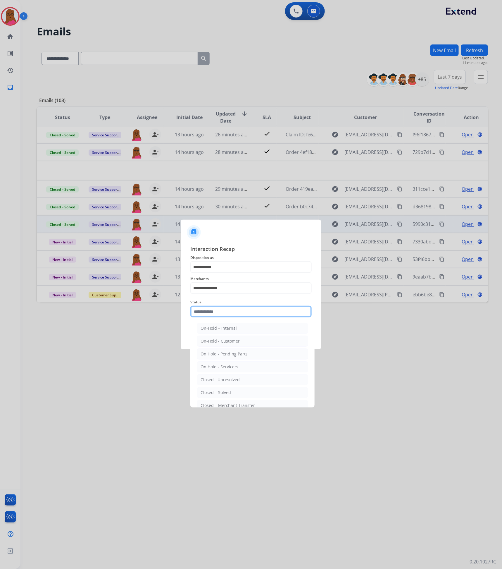
click at [261, 312] on input "text" at bounding box center [250, 311] width 121 height 12
click at [252, 391] on li "Closed – Solved" at bounding box center [252, 392] width 111 height 11
type input "**********"
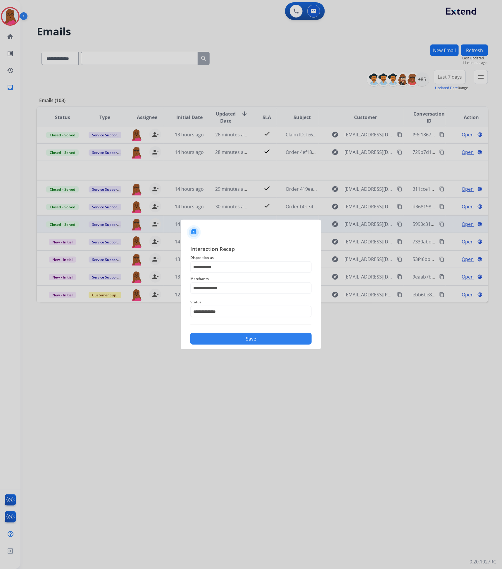
click at [262, 338] on button "Save" at bounding box center [250, 339] width 121 height 12
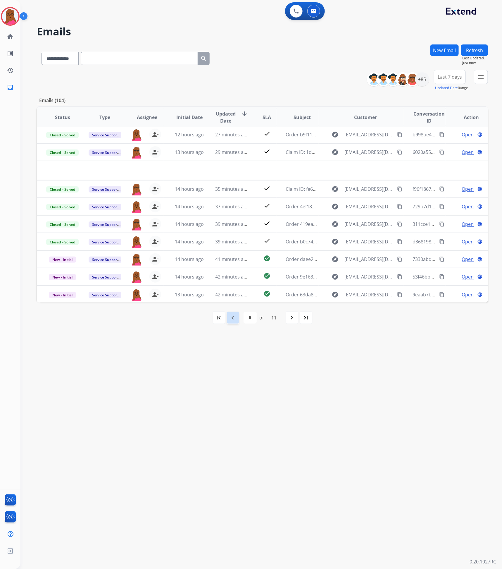
click at [228, 320] on div "navigate_before" at bounding box center [233, 317] width 13 height 13
select select "*"
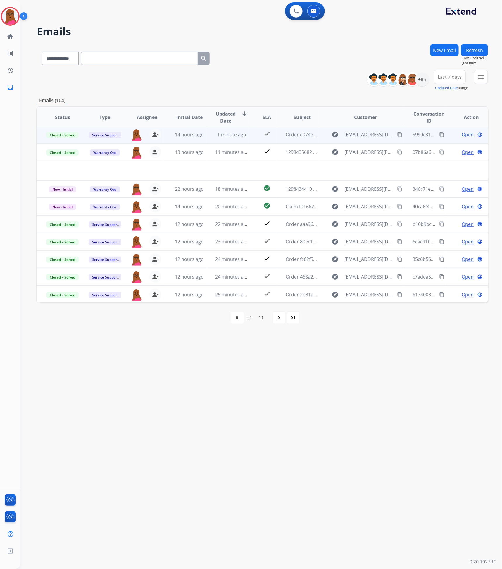
click at [473, 50] on button "Refresh" at bounding box center [474, 49] width 27 height 11
click at [5, 18] on img at bounding box center [10, 16] width 16 height 16
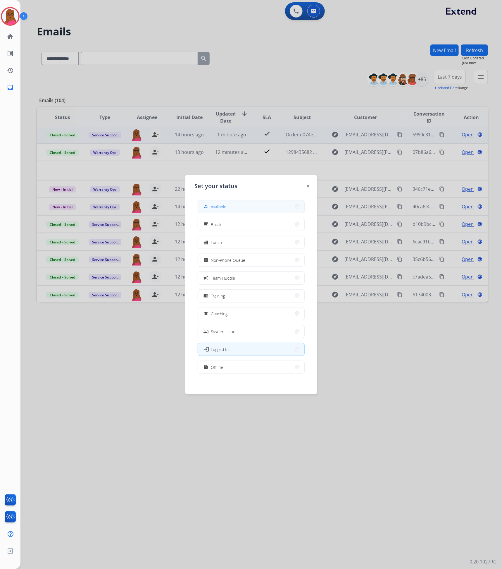
click at [264, 209] on button "how_to_reg Available" at bounding box center [251, 206] width 106 height 13
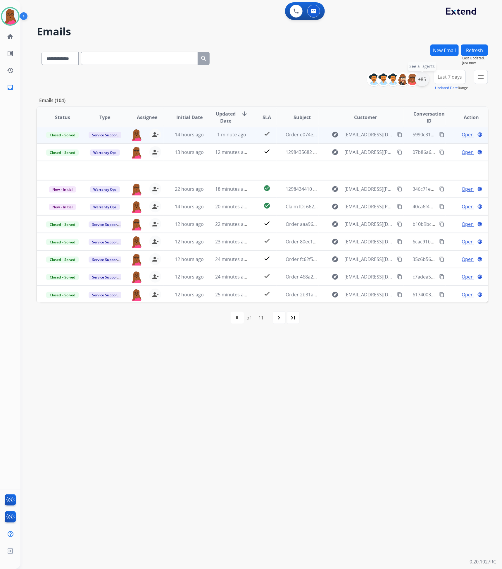
click at [422, 80] on div "+85" at bounding box center [422, 79] width 14 height 14
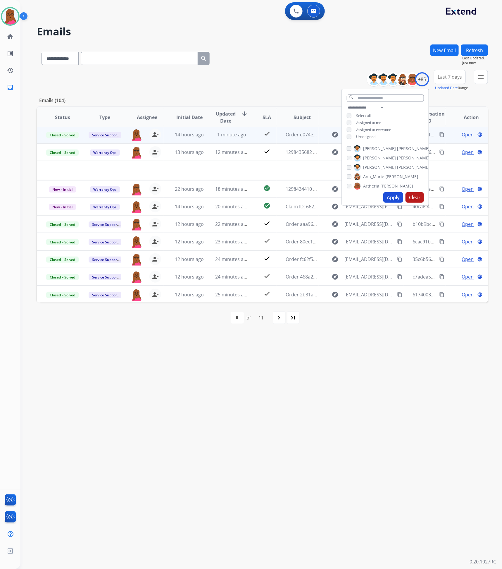
click at [391, 194] on button "Apply" at bounding box center [393, 197] width 20 height 11
drag, startPoint x: 420, startPoint y: 450, endPoint x: 431, endPoint y: 276, distance: 173.9
click at [420, 449] on div "**********" at bounding box center [253, 294] width 467 height 547
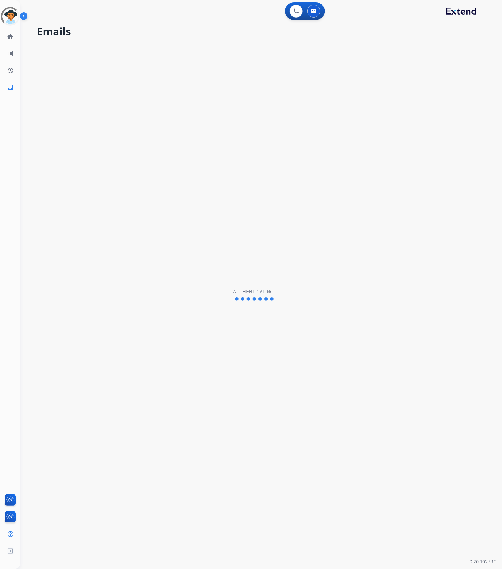
select select "**********"
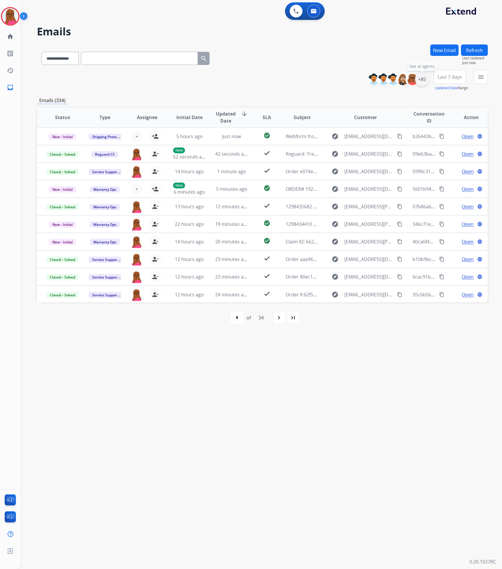
click at [426, 78] on div "+85" at bounding box center [422, 79] width 14 height 14
click at [389, 197] on button "Apply" at bounding box center [393, 197] width 20 height 11
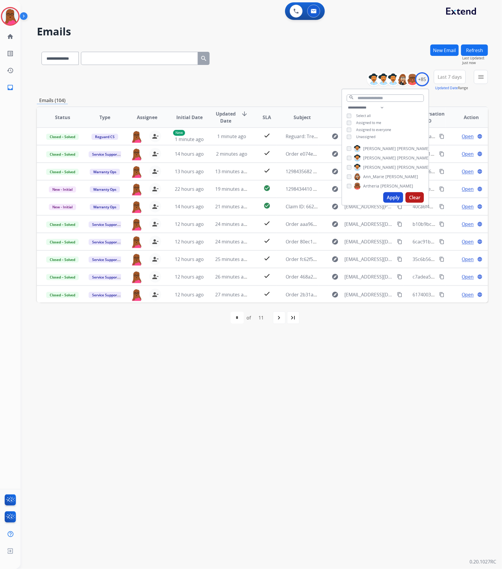
click at [378, 424] on div "**********" at bounding box center [253, 294] width 467 height 547
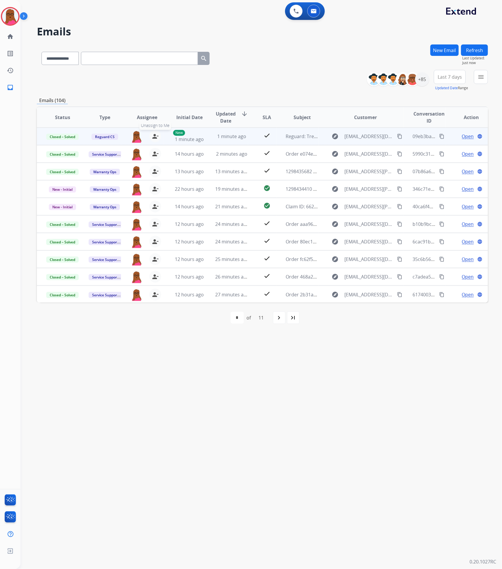
click at [155, 135] on mat-icon "person_remove" at bounding box center [155, 136] width 7 height 7
click at [138, 135] on button "+ Select agent" at bounding box center [137, 136] width 12 height 12
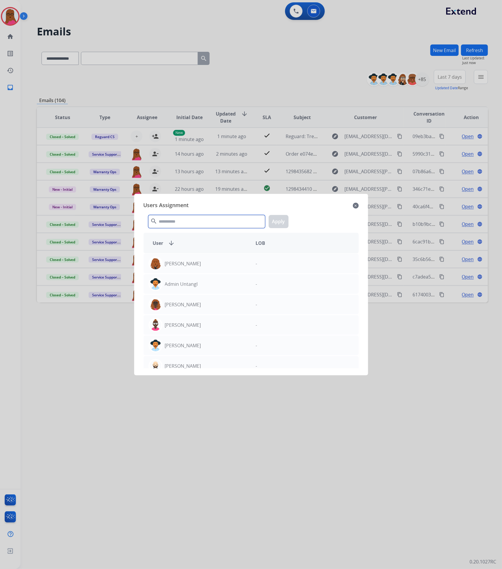
click at [193, 226] on input "text" at bounding box center [206, 221] width 117 height 13
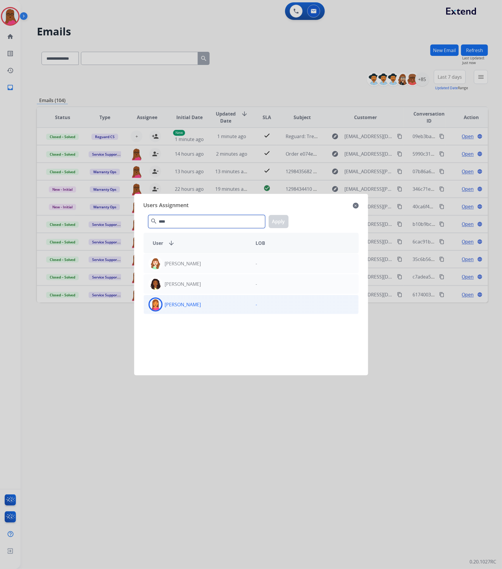
type input "****"
click at [196, 303] on div "[PERSON_NAME]" at bounding box center [197, 304] width 107 height 14
click at [280, 222] on button "Apply" at bounding box center [279, 221] width 20 height 13
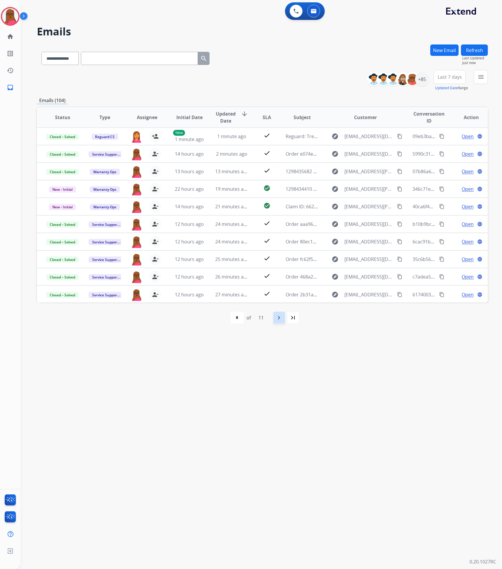
click at [277, 315] on mat-icon "navigate_next" at bounding box center [279, 317] width 7 height 7
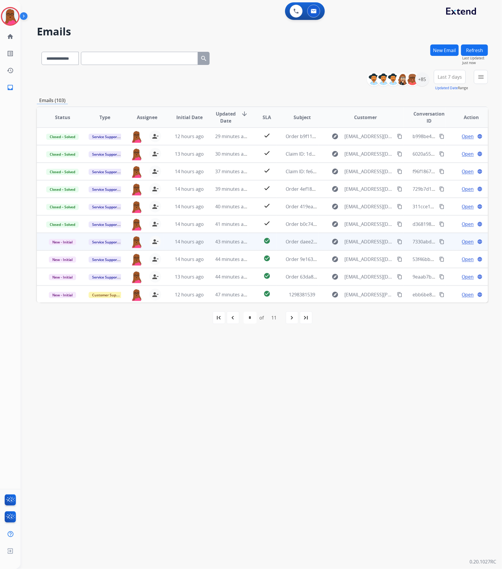
click at [463, 241] on span "Open" at bounding box center [468, 241] width 12 height 7
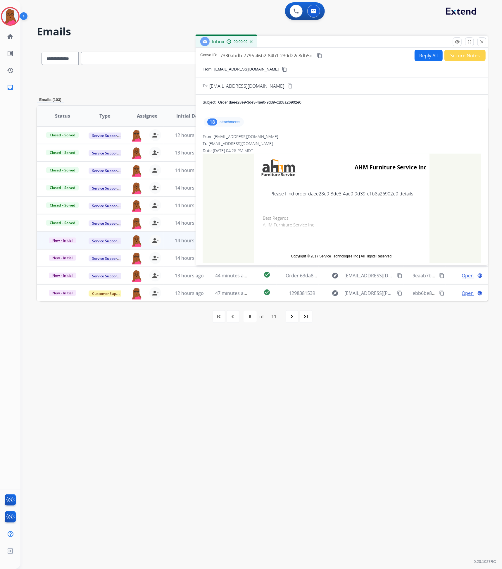
scroll to position [7, 0]
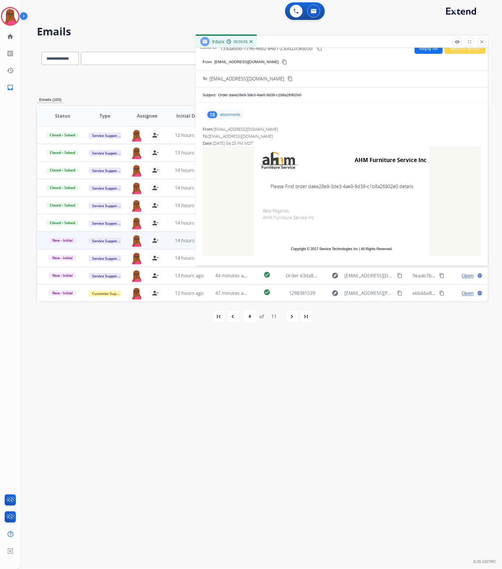
click at [227, 115] on p "attachments" at bounding box center [230, 114] width 21 height 5
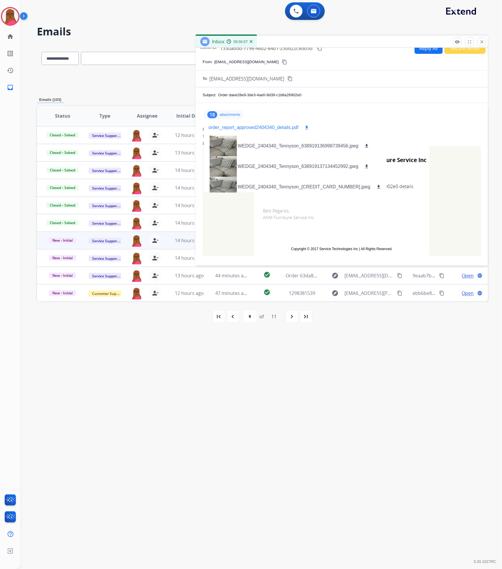
click at [304, 128] on mat-icon "download" at bounding box center [306, 127] width 5 height 5
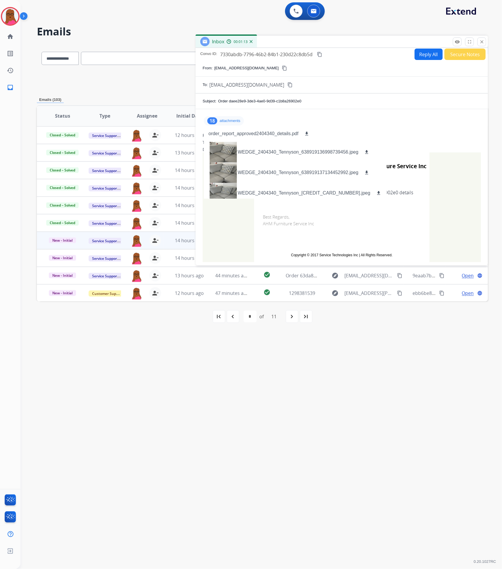
scroll to position [0, 0]
click at [480, 42] on mat-icon "close" at bounding box center [481, 41] width 5 height 5
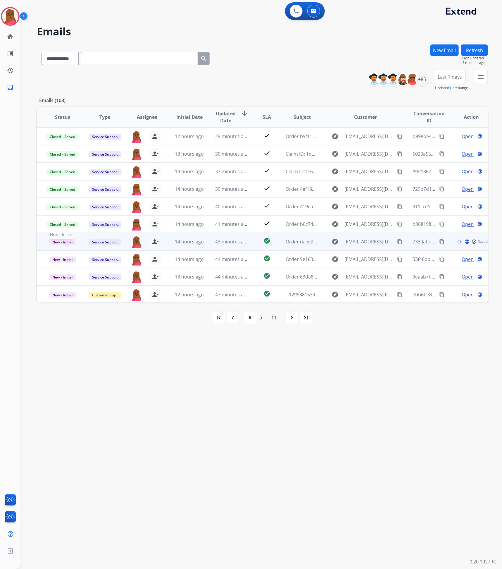
click at [69, 242] on span "New - Initial" at bounding box center [62, 242] width 27 height 6
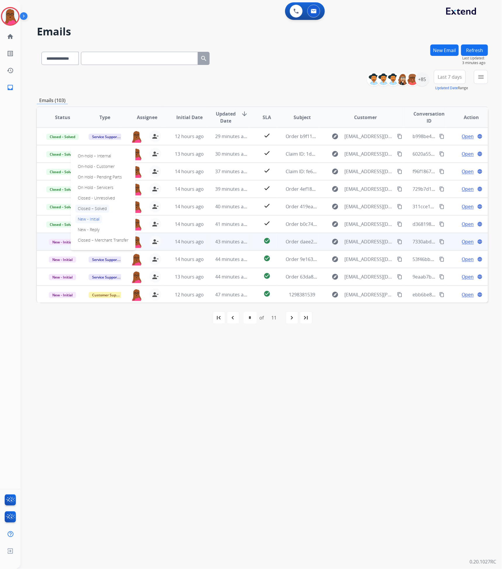
click at [105, 208] on p "Closed – Solved" at bounding box center [92, 208] width 34 height 8
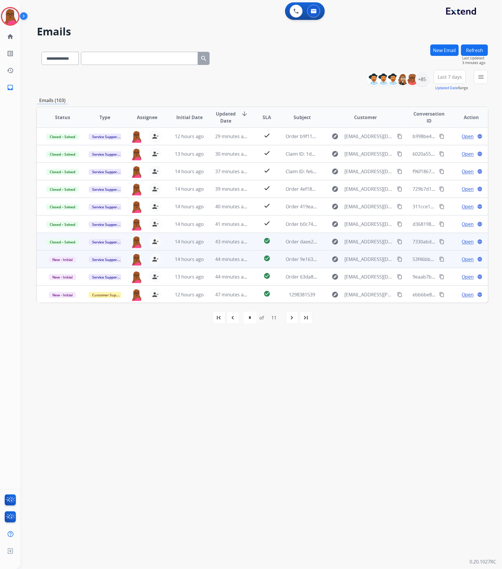
click at [466, 258] on span "Open" at bounding box center [468, 258] width 12 height 7
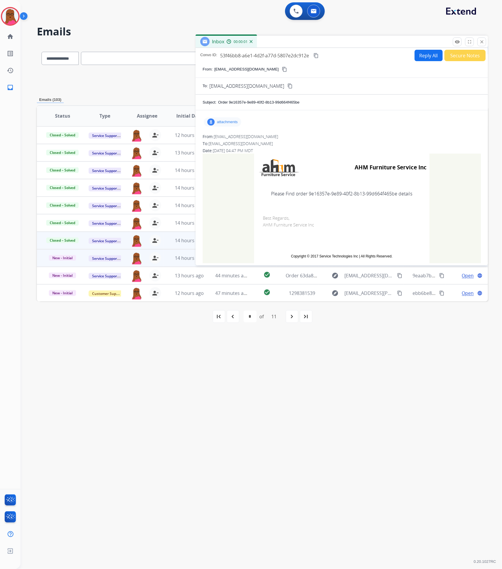
click at [231, 123] on p "attachments" at bounding box center [227, 122] width 21 height 5
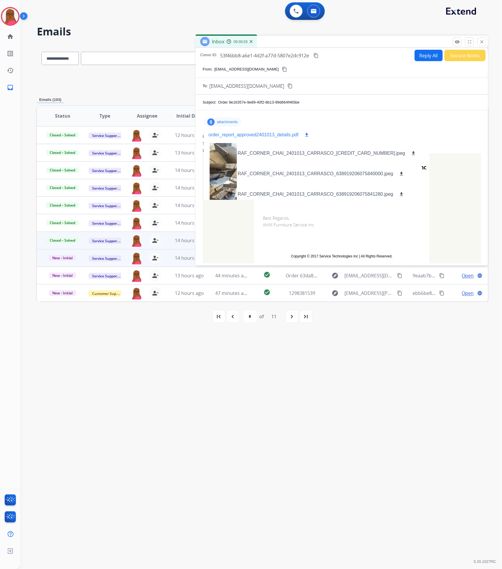
click at [304, 135] on mat-icon "download" at bounding box center [306, 134] width 5 height 5
click at [480, 44] on button "close Close" at bounding box center [481, 41] width 9 height 9
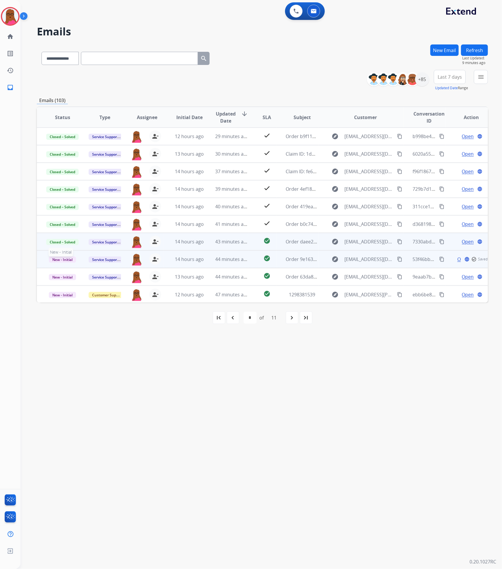
click at [62, 260] on span "New - Initial" at bounding box center [62, 259] width 27 height 6
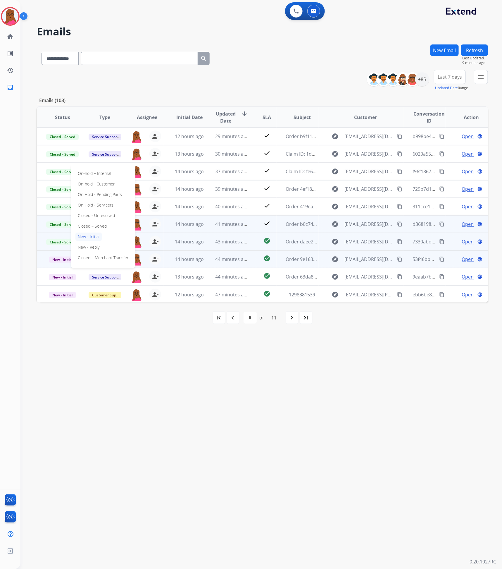
click at [106, 227] on p "Closed – Solved" at bounding box center [92, 226] width 34 height 8
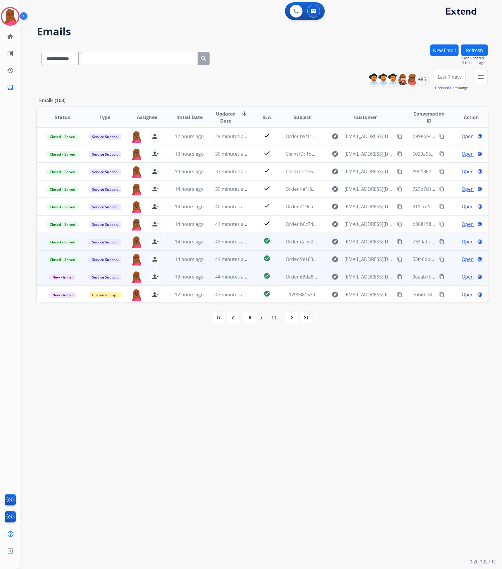
click at [466, 277] on span "Open" at bounding box center [468, 276] width 12 height 7
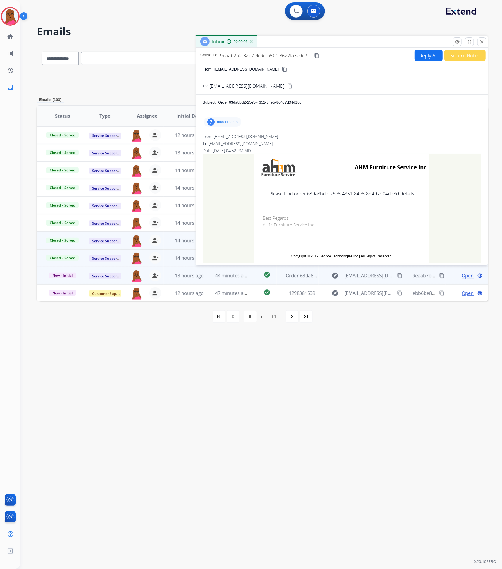
click at [219, 122] on p "attachments" at bounding box center [227, 122] width 21 height 5
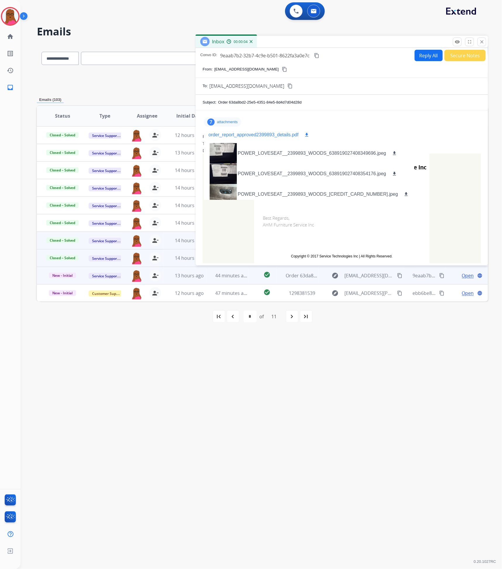
click at [306, 136] on mat-icon "download" at bounding box center [306, 134] width 5 height 5
click at [232, 125] on div "7 attachments order_report_approved2399893_details.pdf download POWER_LOVESEAT_…" at bounding box center [222, 121] width 37 height 9
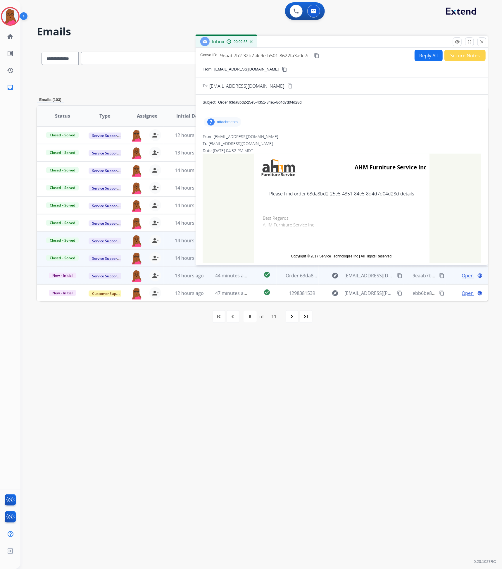
click at [232, 123] on p "attachments" at bounding box center [227, 122] width 21 height 5
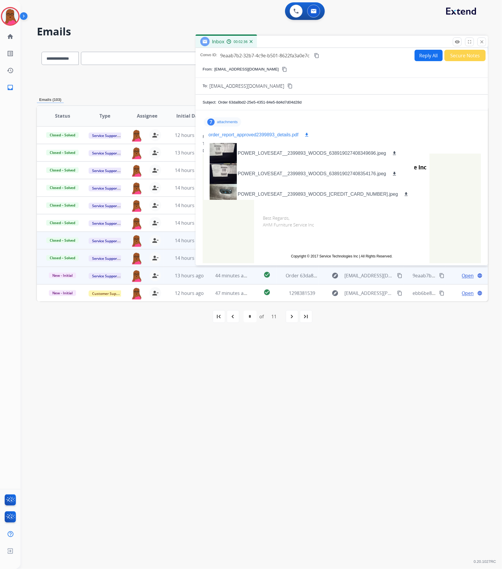
click at [305, 135] on mat-icon "download" at bounding box center [306, 134] width 5 height 5
click at [484, 41] on button "close Close" at bounding box center [481, 41] width 9 height 9
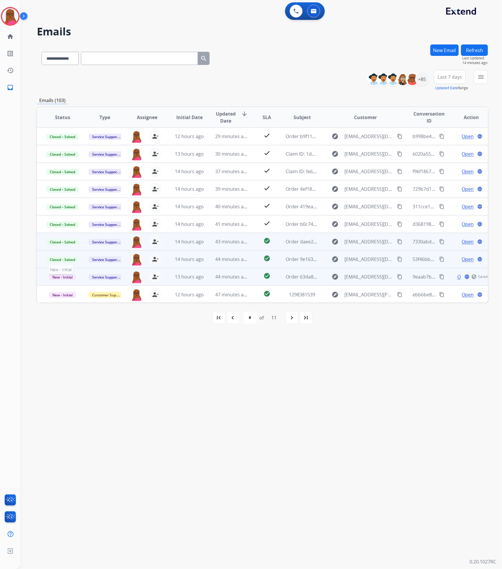
click at [70, 276] on span "New - Initial" at bounding box center [62, 277] width 27 height 6
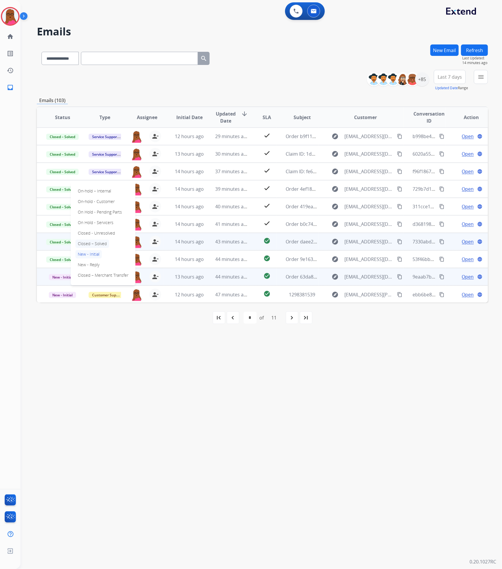
click at [104, 243] on p "Closed – Solved" at bounding box center [92, 243] width 34 height 8
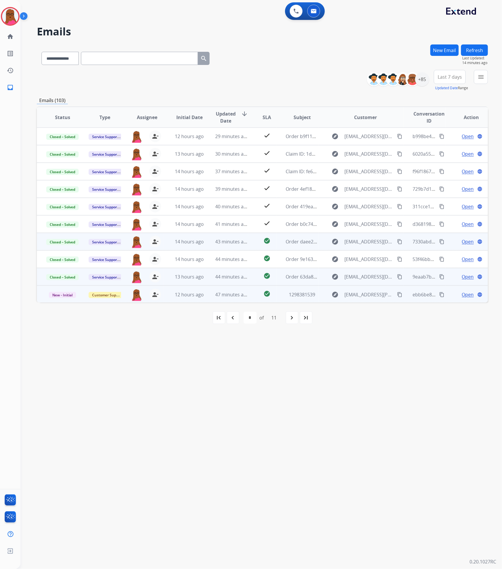
click at [462, 294] on span "Open" at bounding box center [468, 294] width 12 height 7
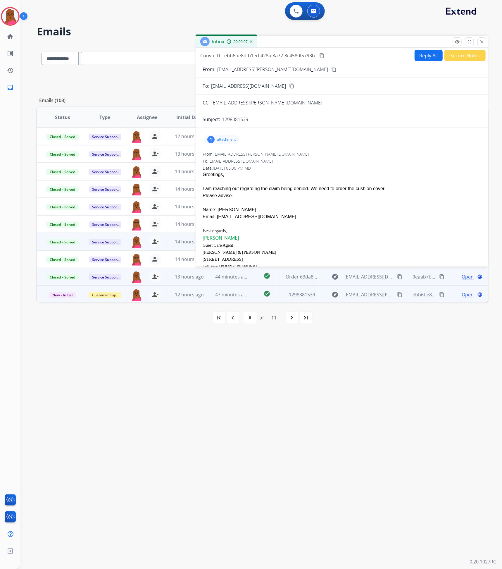
click at [225, 144] on div "1 attachment" at bounding box center [221, 139] width 35 height 9
click at [332, 157] on div "From: [EMAIL_ADDRESS][PERSON_NAME][DOMAIN_NAME]" at bounding box center [342, 154] width 278 height 6
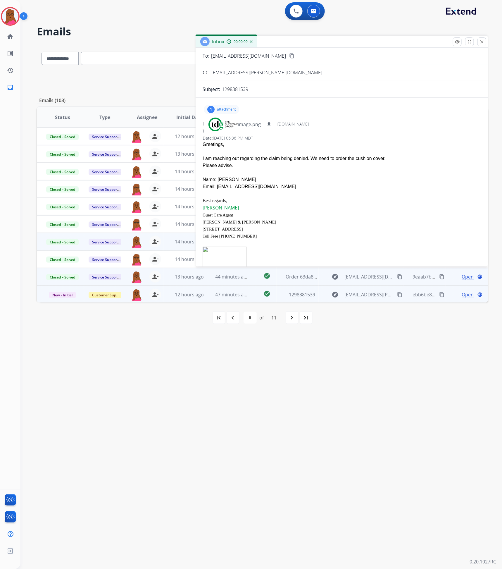
scroll to position [44, 0]
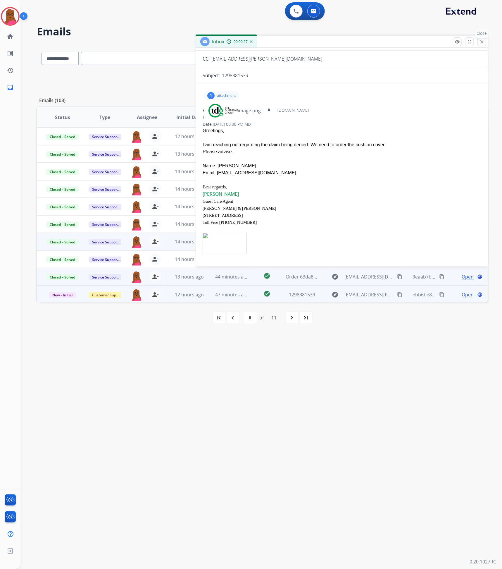
click at [484, 42] on button "close Close" at bounding box center [481, 41] width 9 height 9
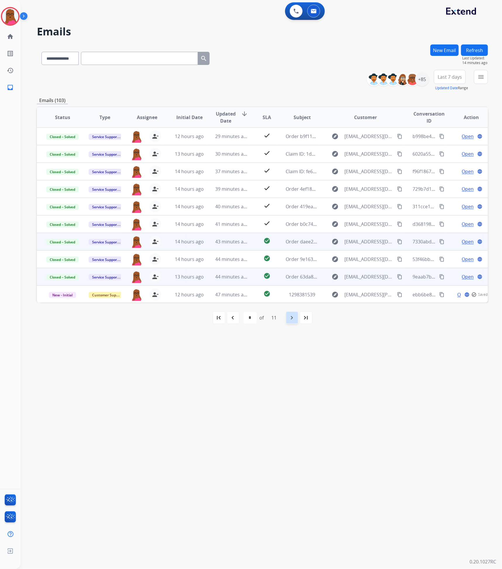
click at [295, 323] on div "navigate_next" at bounding box center [292, 317] width 13 height 13
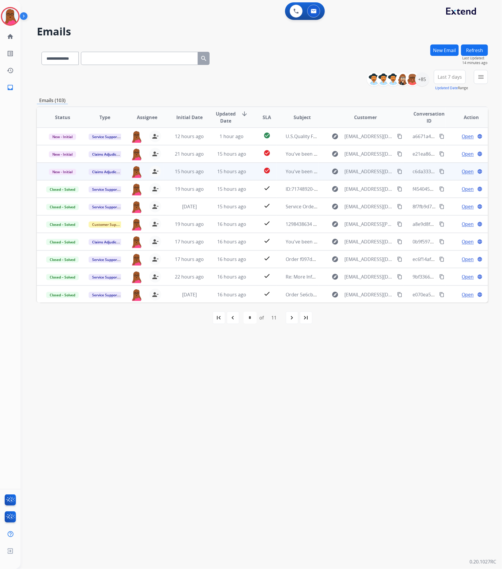
click at [462, 175] on td "Open language" at bounding box center [466, 172] width 42 height 18
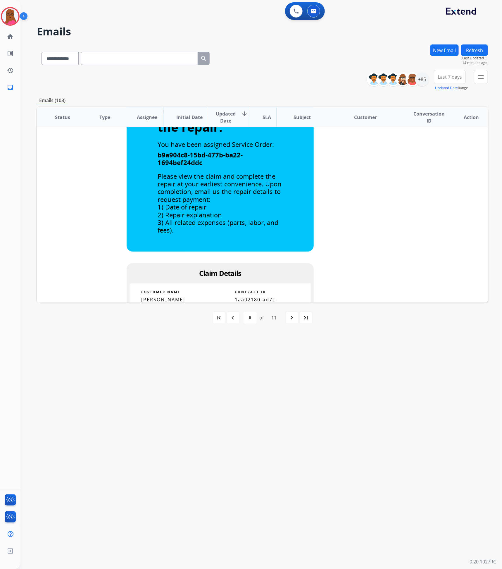
scroll to position [254, 0]
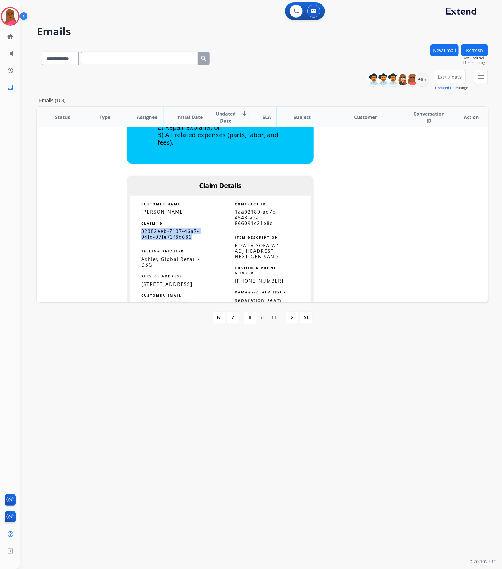
drag, startPoint x: 195, startPoint y: 237, endPoint x: 135, endPoint y: 232, distance: 60.1
click at [135, 232] on td "32382eeb-7137-46a7-94fd-07fe73f8d686" at bounding box center [174, 233] width 91 height 11
copy span "32382eeb-7137-46a7-94fd-07fe73f8d686"
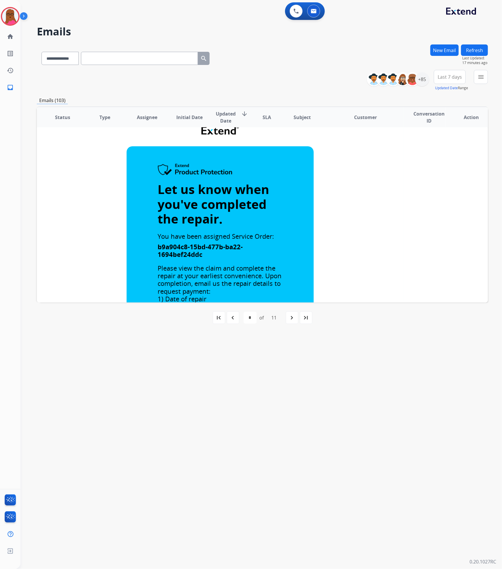
scroll to position [0, 0]
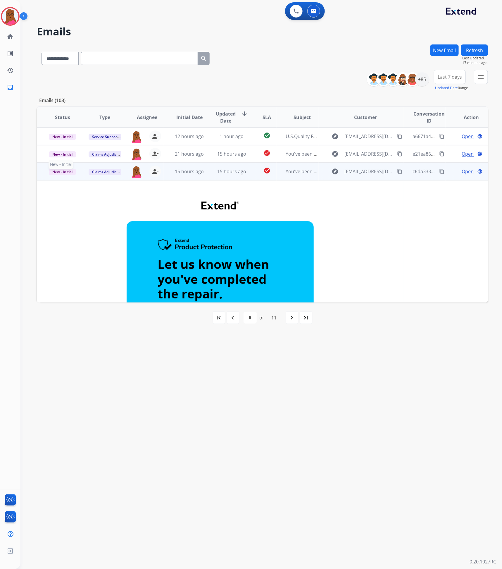
click at [69, 169] on span "New - Initial" at bounding box center [62, 172] width 27 height 6
click at [104, 227] on p "Closed – Solved" at bounding box center [92, 226] width 34 height 8
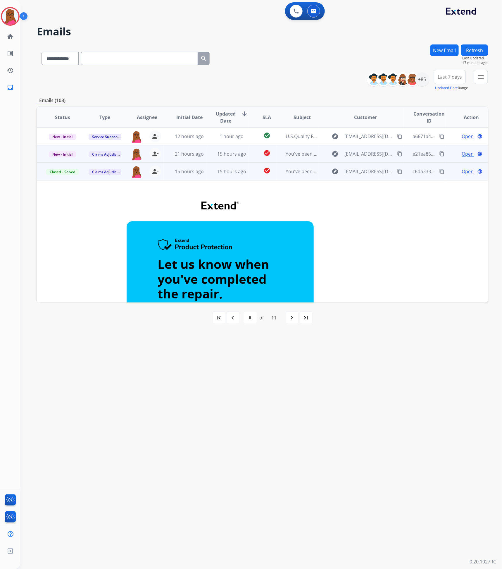
click at [465, 154] on span "Open" at bounding box center [468, 153] width 12 height 7
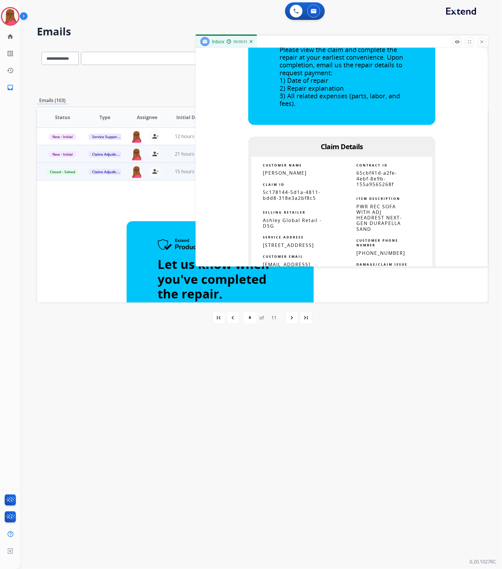
scroll to position [263, 0]
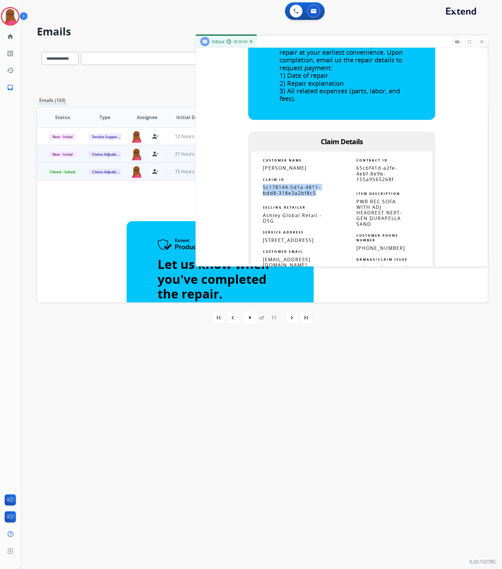
drag, startPoint x: 312, startPoint y: 196, endPoint x: 252, endPoint y: 187, distance: 61.1
click at [252, 187] on td "5c178144-5d1a-4811-bdd8-318e3a2bf8c5" at bounding box center [296, 189] width 91 height 11
copy span "5c178144-5d1a-4811-bdd8-318e3a2bf8c5"
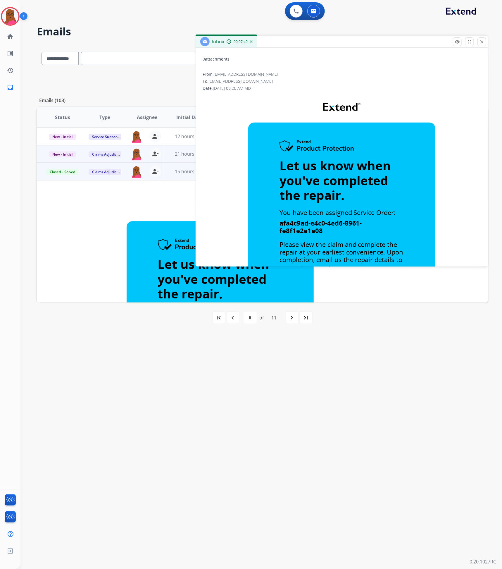
scroll to position [0, 0]
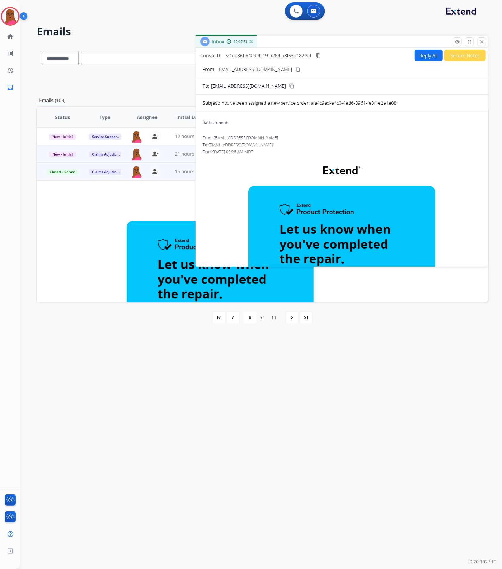
drag, startPoint x: 482, startPoint y: 42, endPoint x: 334, endPoint y: 118, distance: 166.1
click at [482, 42] on mat-icon "close" at bounding box center [481, 41] width 5 height 5
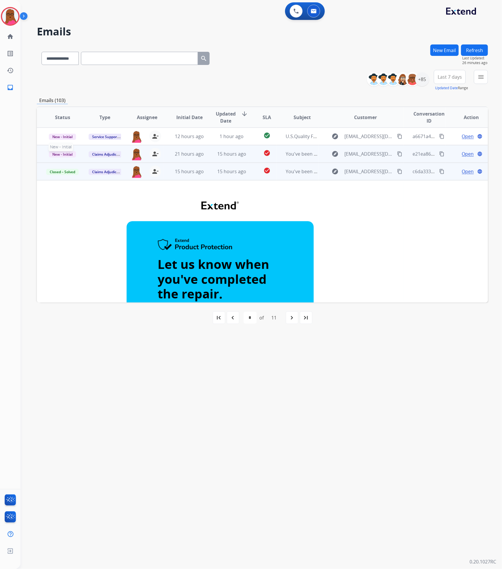
click at [60, 153] on span "New - Initial" at bounding box center [62, 154] width 27 height 6
click at [99, 206] on p "Closed – Solved" at bounding box center [92, 209] width 34 height 8
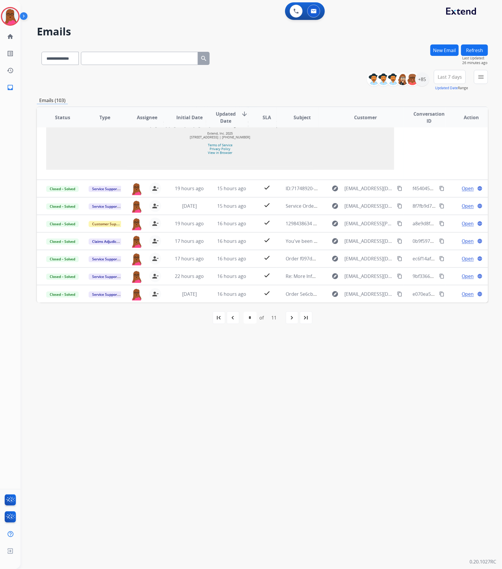
scroll to position [650, 0]
click at [288, 319] on div "navigate_next" at bounding box center [292, 317] width 13 height 13
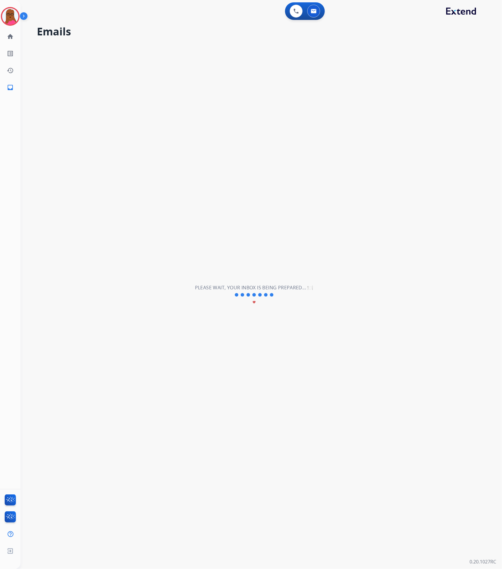
scroll to position [19, 0]
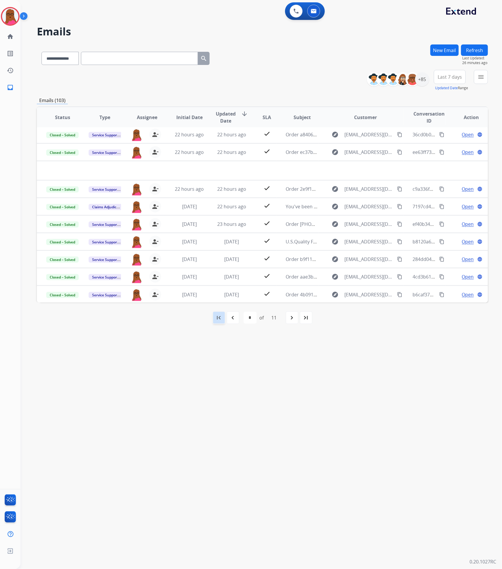
click at [217, 319] on mat-icon "first_page" at bounding box center [218, 317] width 7 height 7
click at [281, 318] on mat-icon "navigate_next" at bounding box center [279, 317] width 7 height 7
click at [292, 316] on mat-icon "navigate_next" at bounding box center [291, 317] width 7 height 7
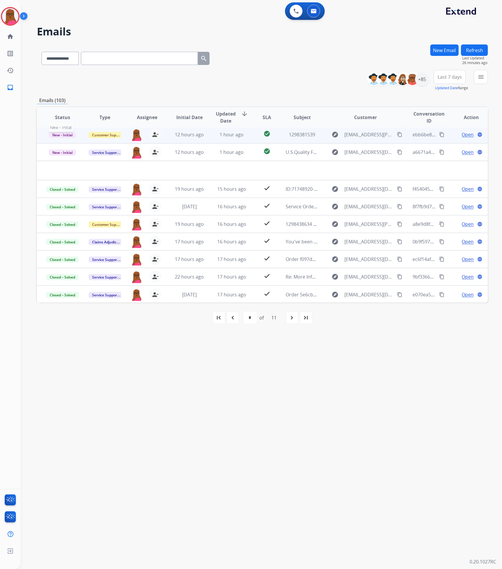
click at [67, 134] on span "New - Initial" at bounding box center [62, 135] width 27 height 6
click at [99, 138] on p "On-hold – Internal" at bounding box center [94, 137] width 38 height 8
click at [233, 318] on mat-icon "navigate_before" at bounding box center [232, 317] width 7 height 7
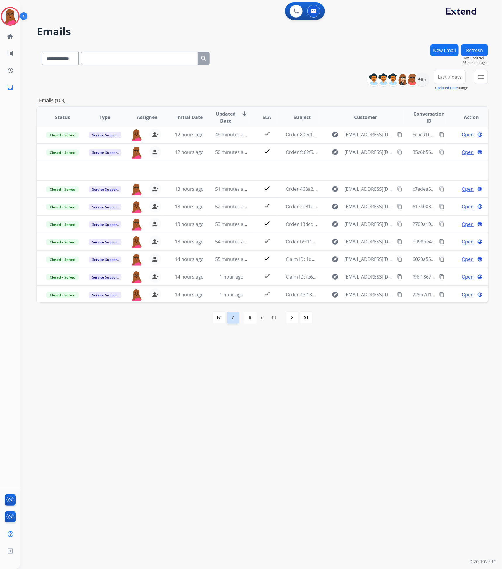
click at [229, 321] on mat-icon "navigate_before" at bounding box center [232, 317] width 7 height 7
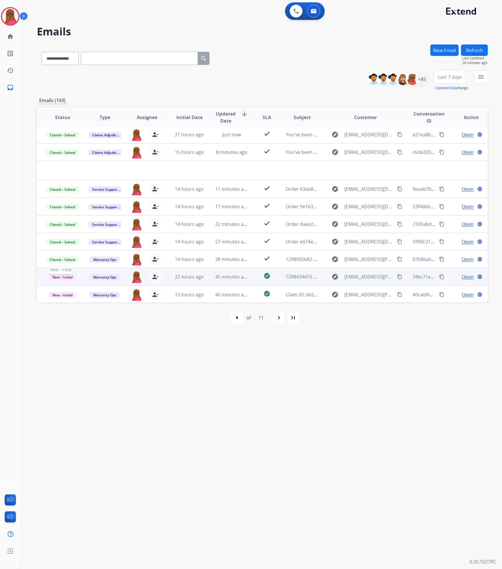
click at [65, 278] on span "New - Initial" at bounding box center [62, 277] width 27 height 6
click at [103, 189] on p "On-hold – Internal" at bounding box center [94, 191] width 38 height 8
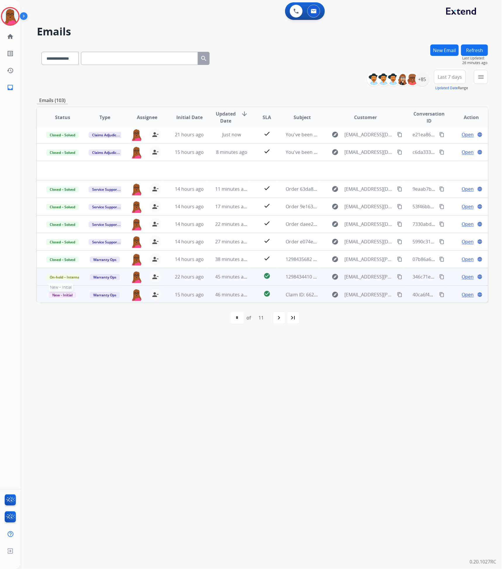
click at [66, 294] on span "New - Initial" at bounding box center [62, 295] width 27 height 6
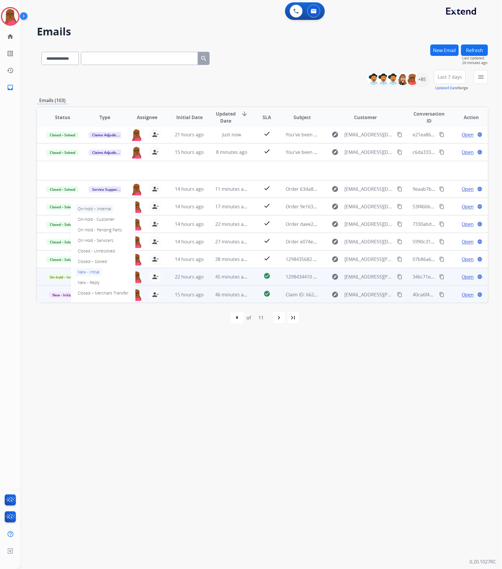
click at [103, 208] on p "On-hold – Internal" at bounding box center [94, 209] width 38 height 8
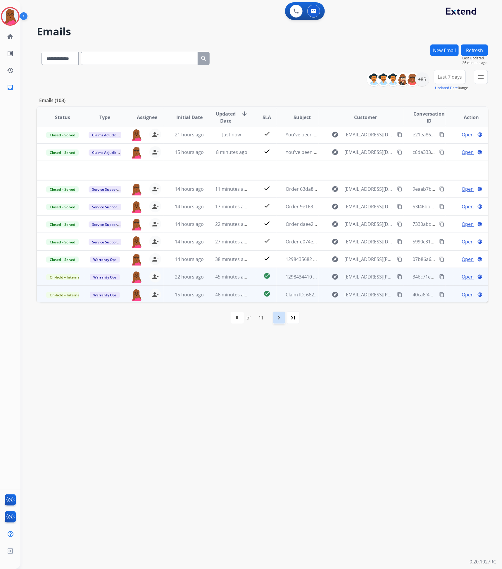
click at [284, 320] on div "navigate_next" at bounding box center [279, 317] width 13 height 13
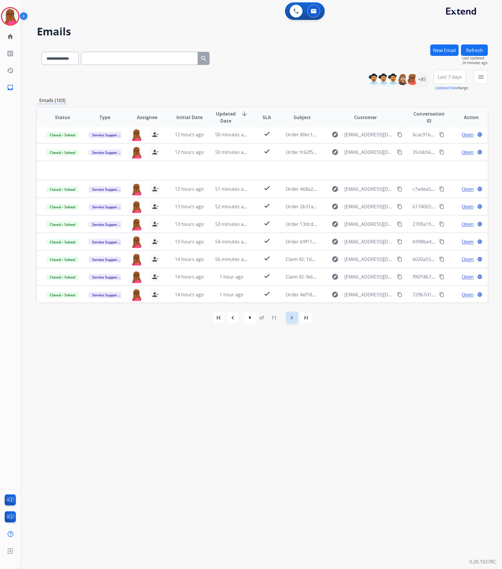
click at [284, 320] on div "first_page navigate_before * * * * * * * * * ** ** of 11 navigate_next last_page" at bounding box center [262, 318] width 451 height 12
click at [292, 320] on mat-icon "navigate_next" at bounding box center [291, 317] width 7 height 7
select select "*"
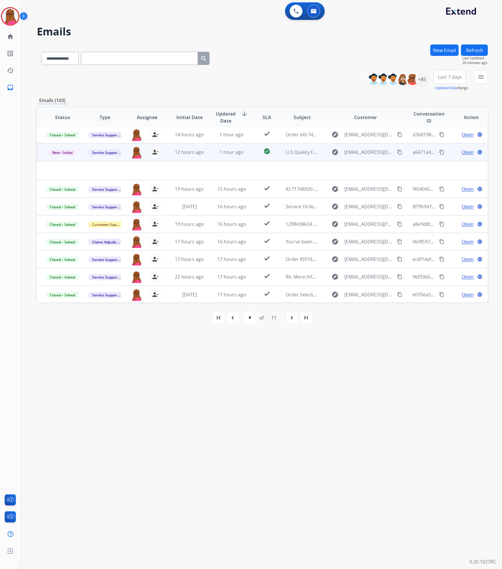
click at [464, 154] on span "Open" at bounding box center [468, 151] width 12 height 7
